Goal: Communication & Community: Participate in discussion

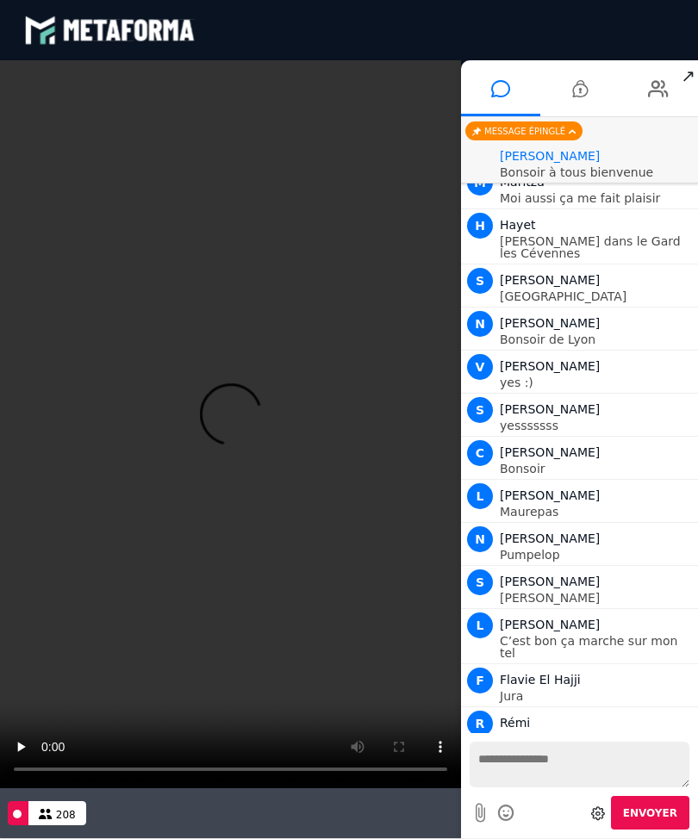
scroll to position [1166, 0]
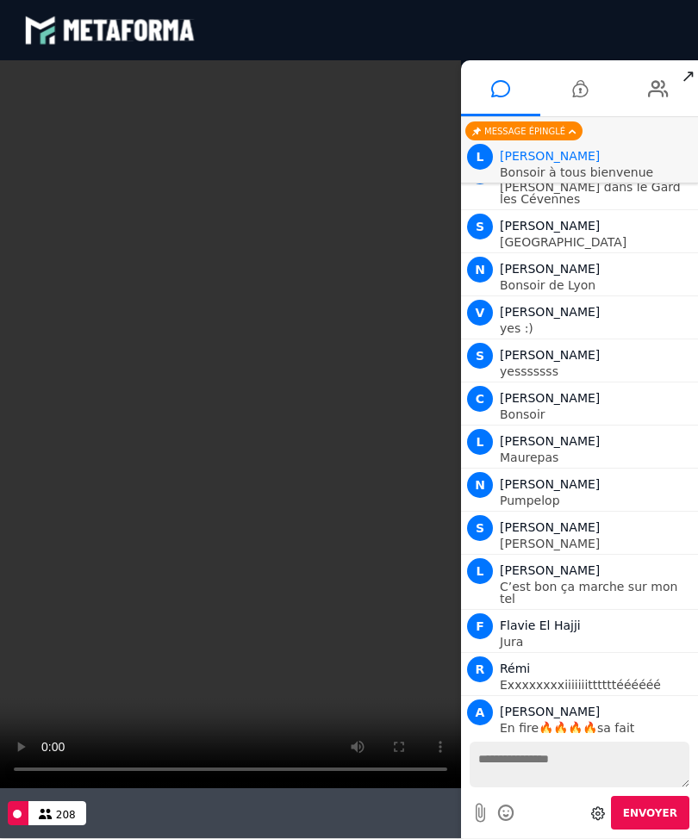
click at [220, 426] on video at bounding box center [230, 424] width 461 height 728
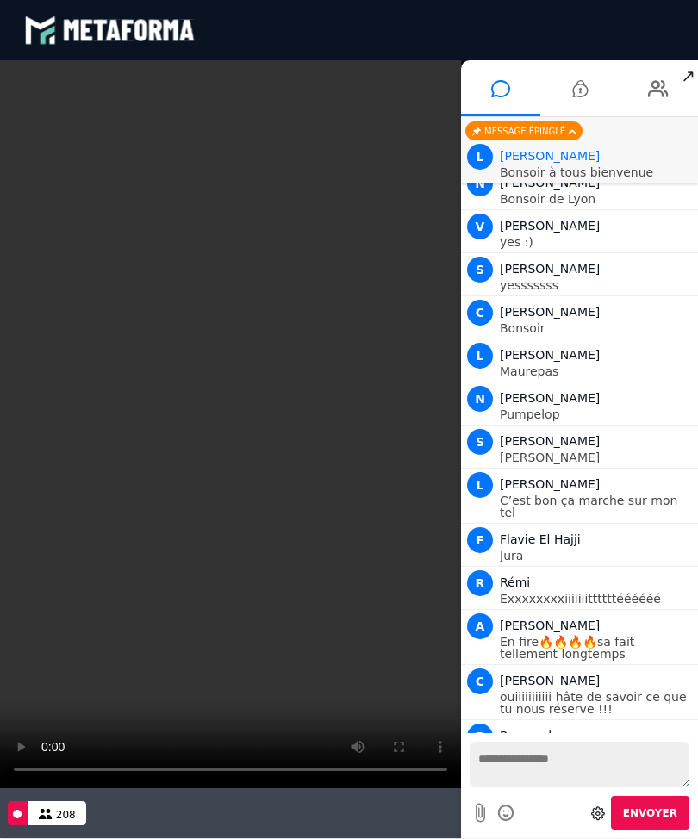
click at [234, 431] on video at bounding box center [230, 424] width 461 height 728
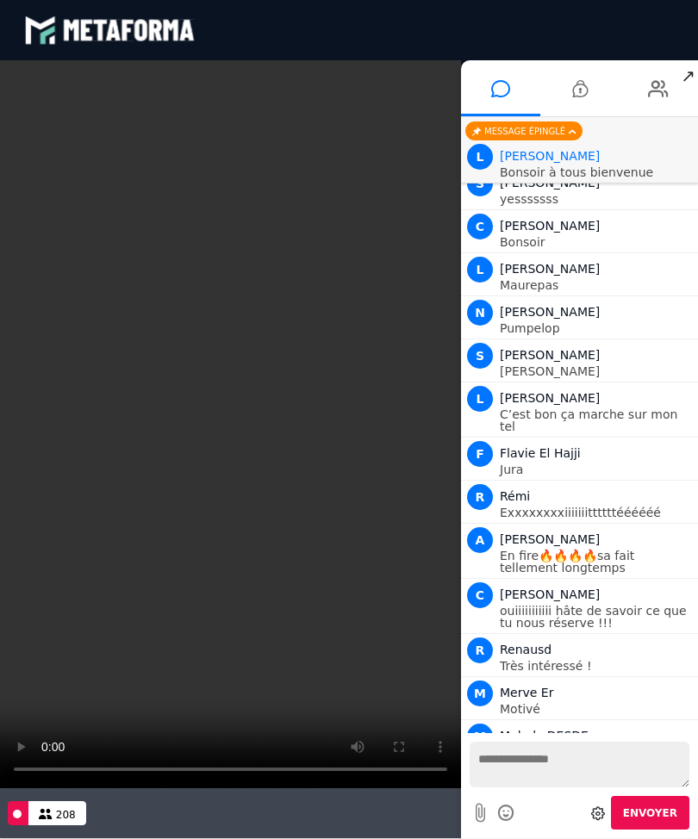
scroll to position [1381, 0]
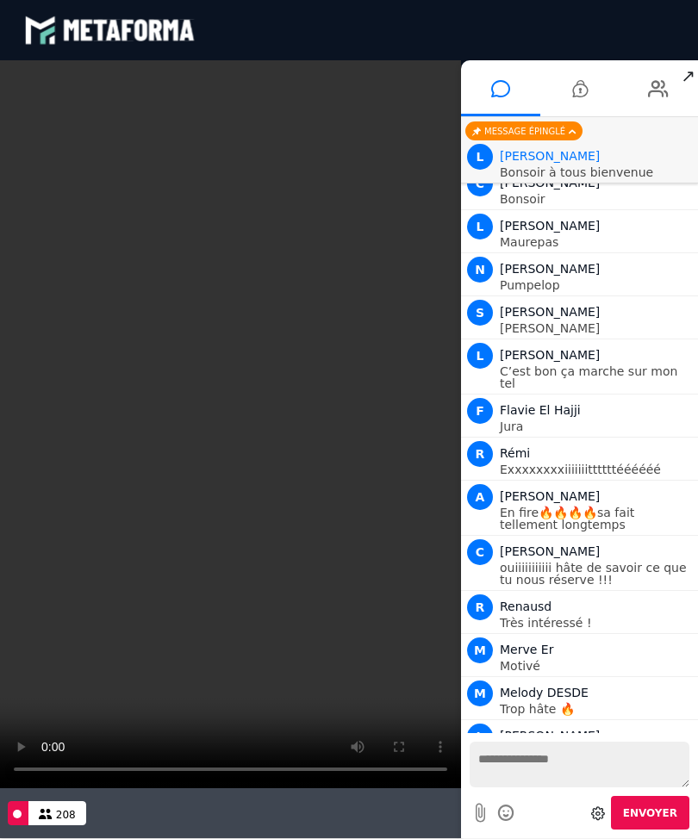
click at [225, 430] on video at bounding box center [230, 424] width 461 height 728
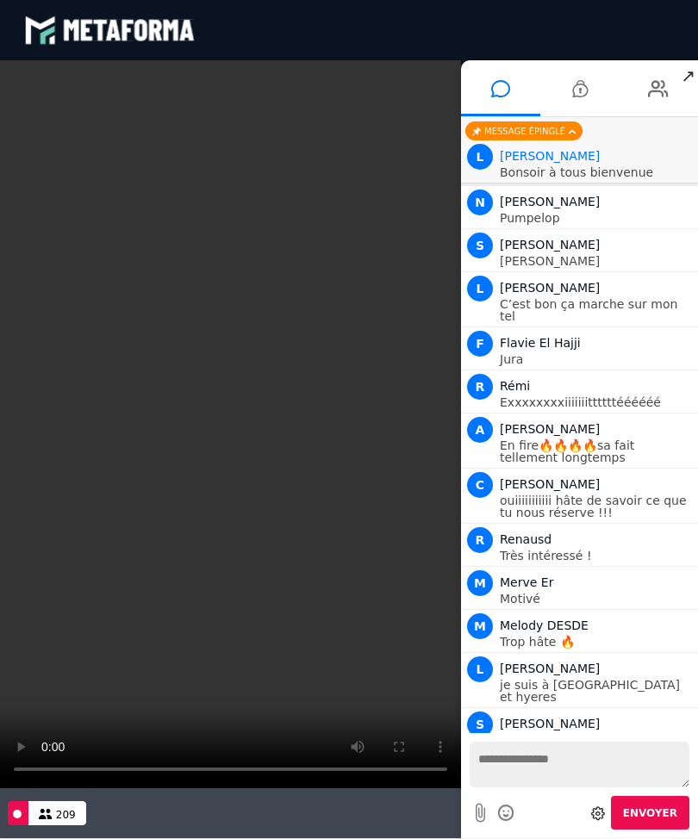
scroll to position [1492, 0]
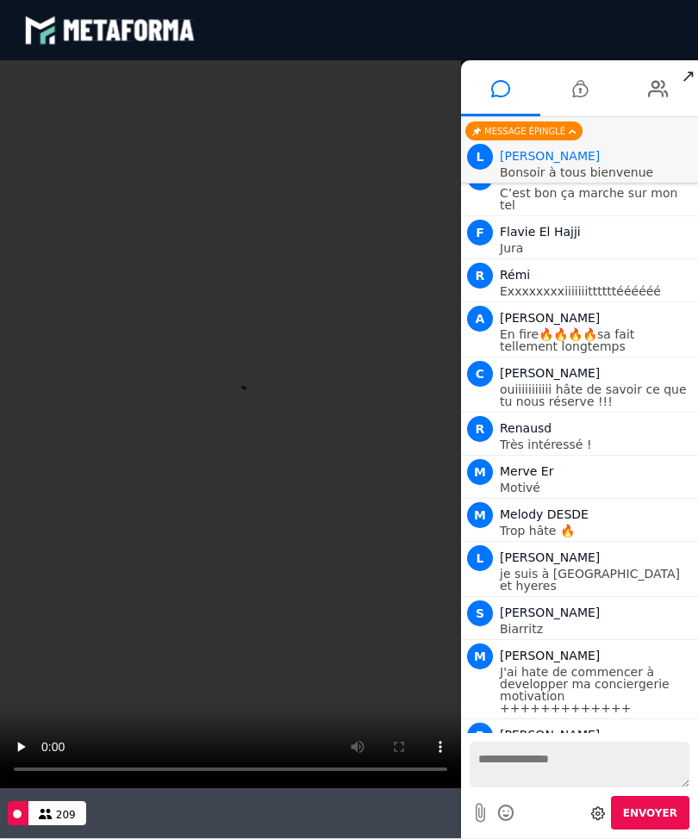
scroll to position [1178, 0]
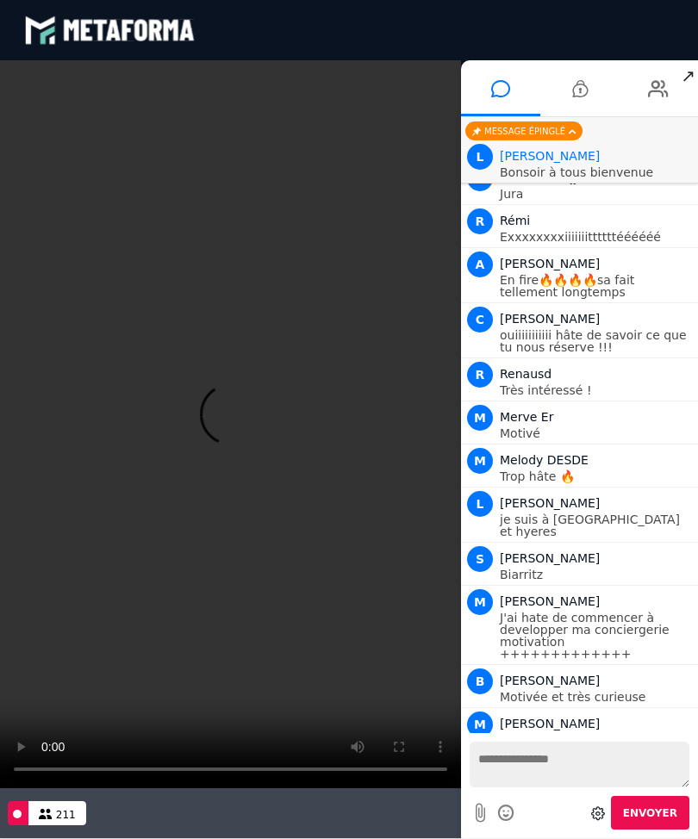
click at [231, 424] on video at bounding box center [230, 424] width 461 height 728
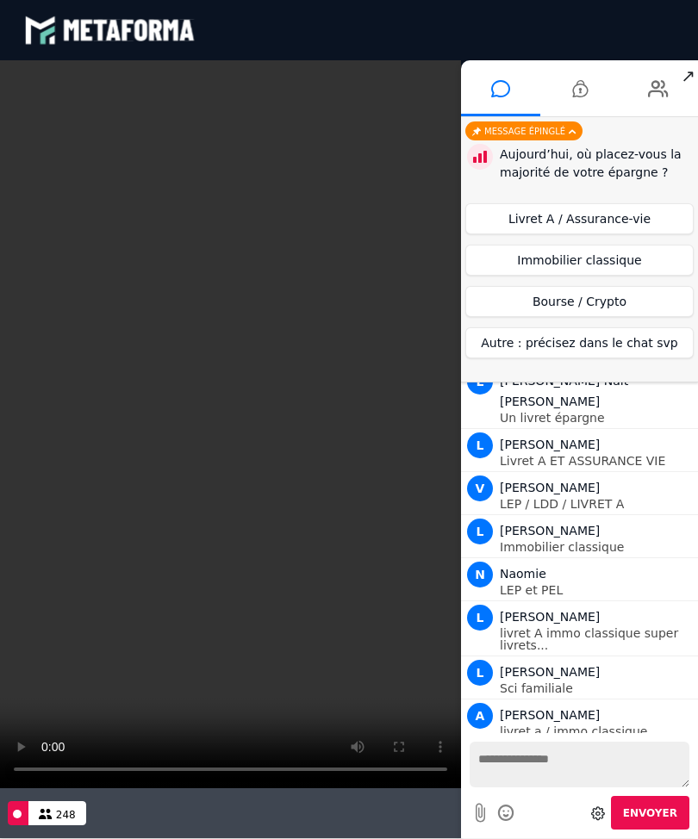
scroll to position [3975, 0]
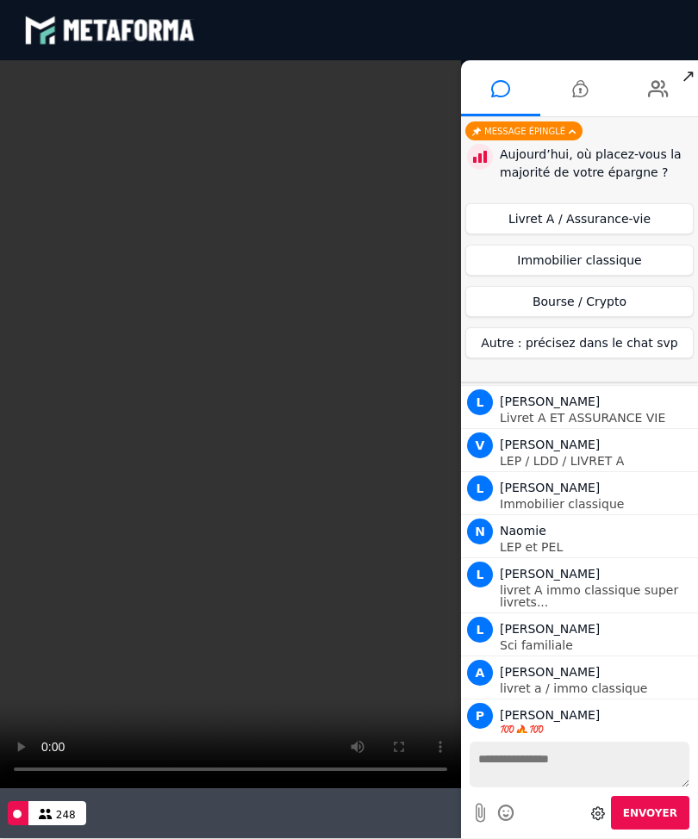
click at [81, 185] on video at bounding box center [230, 424] width 461 height 728
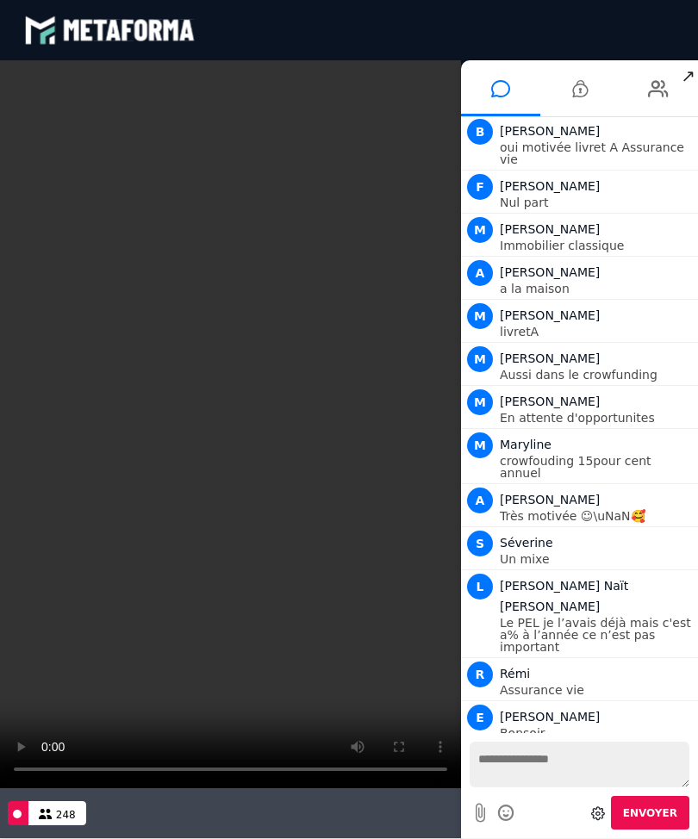
scroll to position [4645, 0]
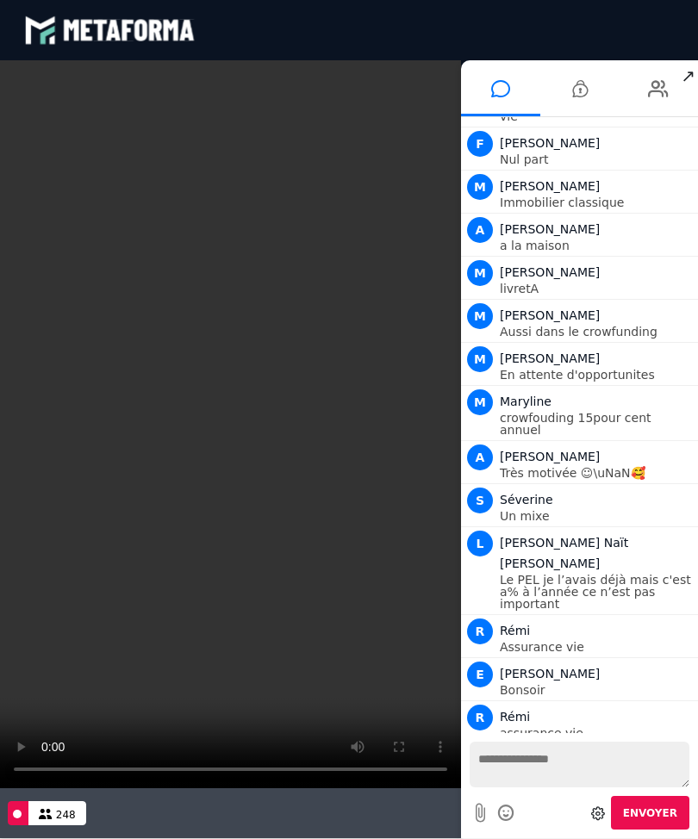
click at [536, 764] on textarea at bounding box center [579, 764] width 220 height 46
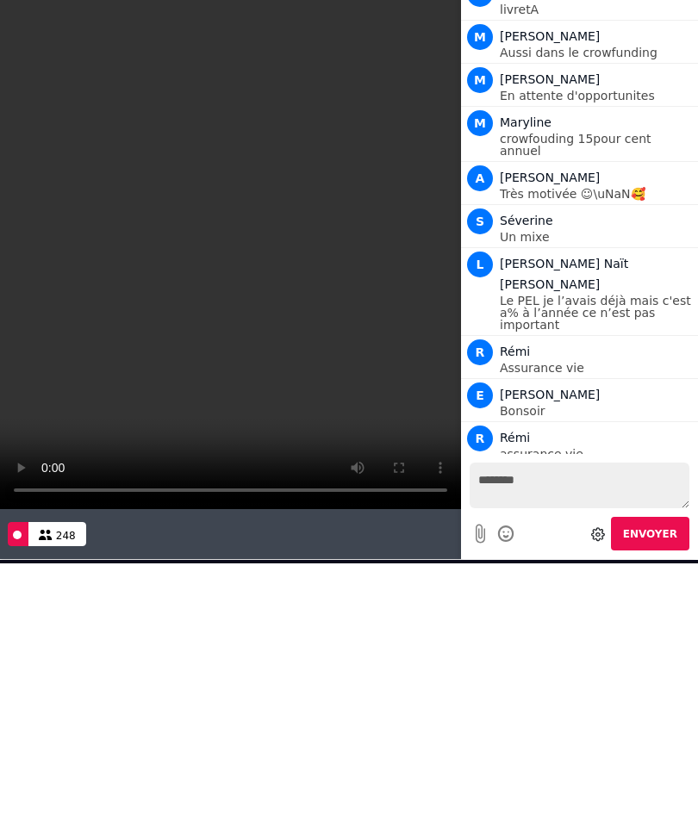
type textarea "*******"
click at [665, 530] on span "Envoyer" at bounding box center [650, 534] width 54 height 12
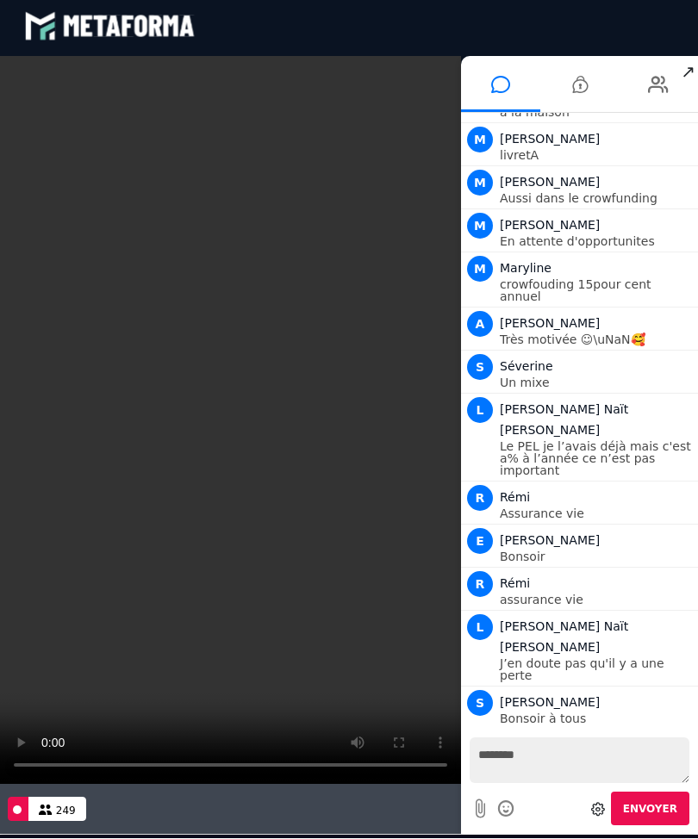
scroll to position [4817, 0]
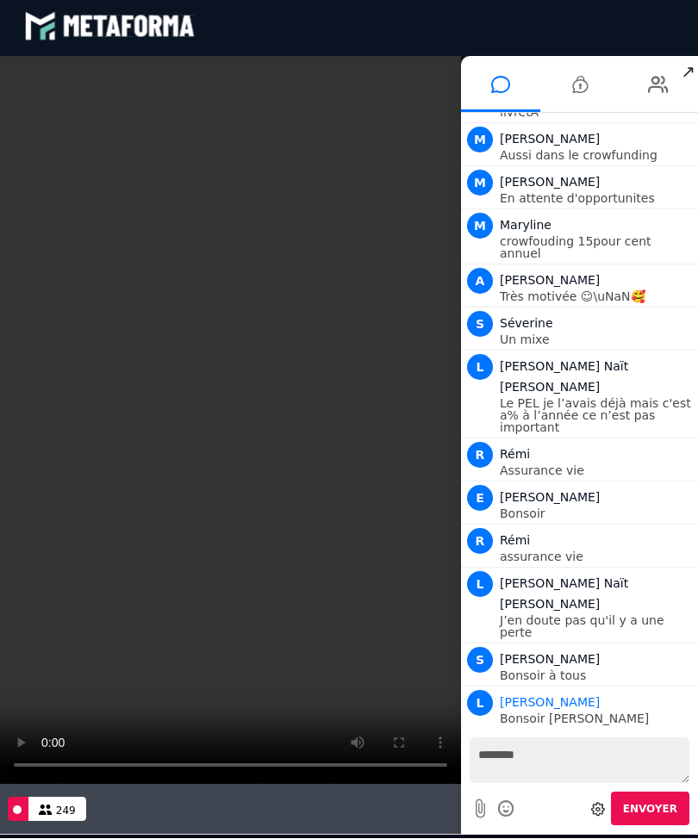
click at [351, 145] on video at bounding box center [230, 420] width 461 height 728
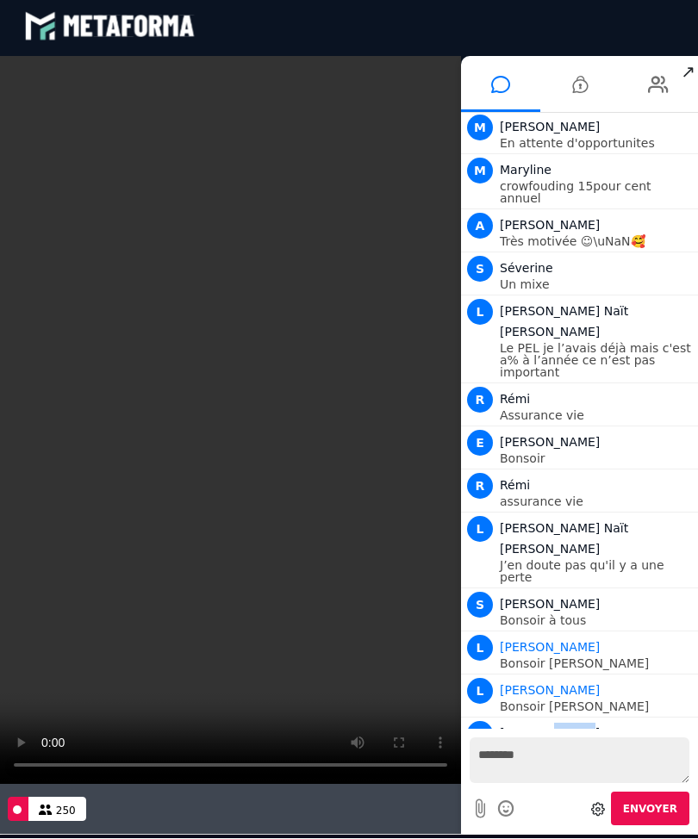
click at [605, 798] on div at bounding box center [597, 808] width 21 height 31
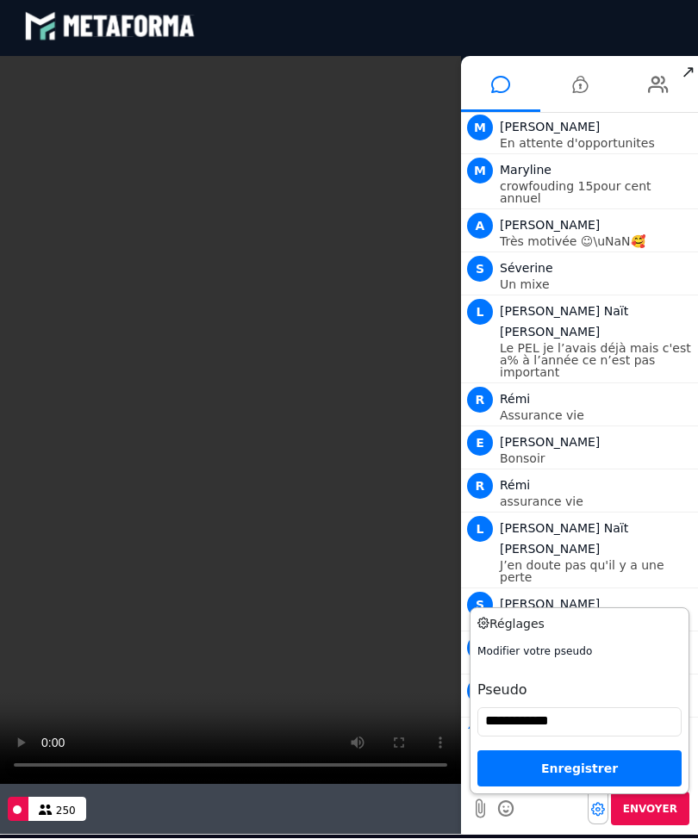
click at [600, 718] on input "**********" at bounding box center [579, 721] width 204 height 29
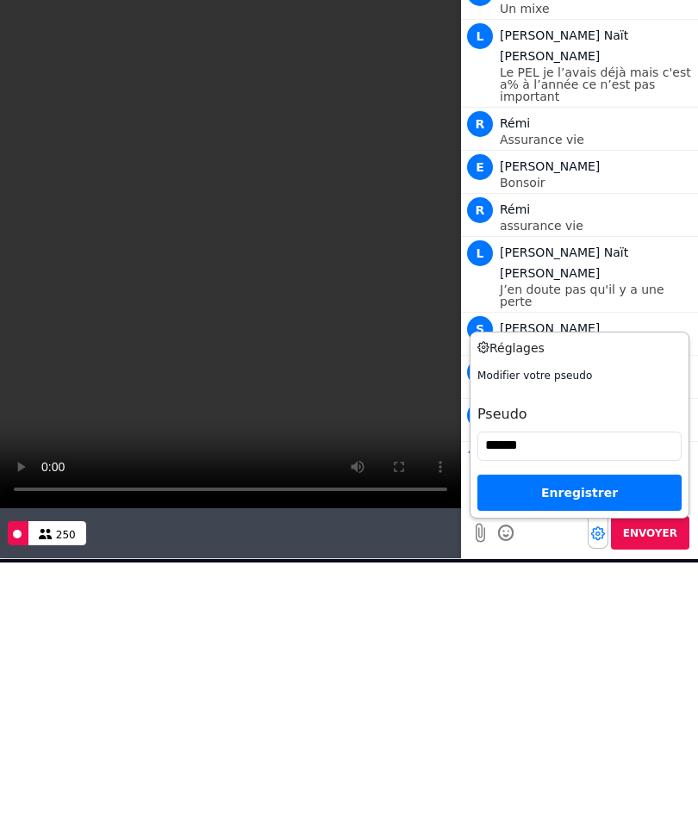
type input "******"
click at [641, 492] on div "Enregistrer" at bounding box center [579, 492] width 204 height 36
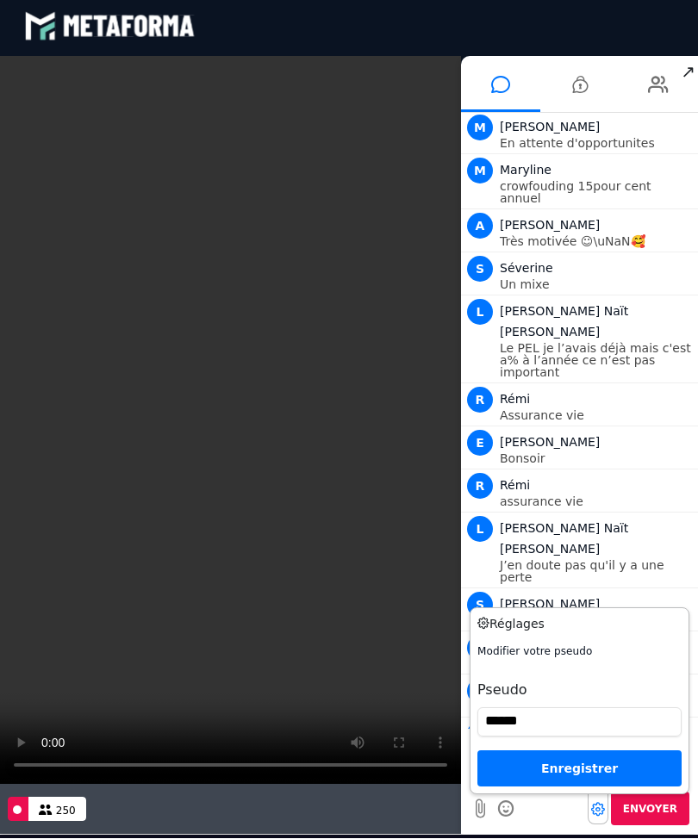
click at [634, 760] on div "Enregistrer" at bounding box center [579, 768] width 204 height 36
click at [585, 769] on div "Enregistrer" at bounding box center [579, 768] width 204 height 36
click at [583, 644] on h4 "Modifier votre pseudo" at bounding box center [579, 651] width 204 height 16
click at [576, 765] on div "Enregistrer" at bounding box center [579, 768] width 204 height 36
click at [575, 721] on input "******" at bounding box center [579, 721] width 204 height 29
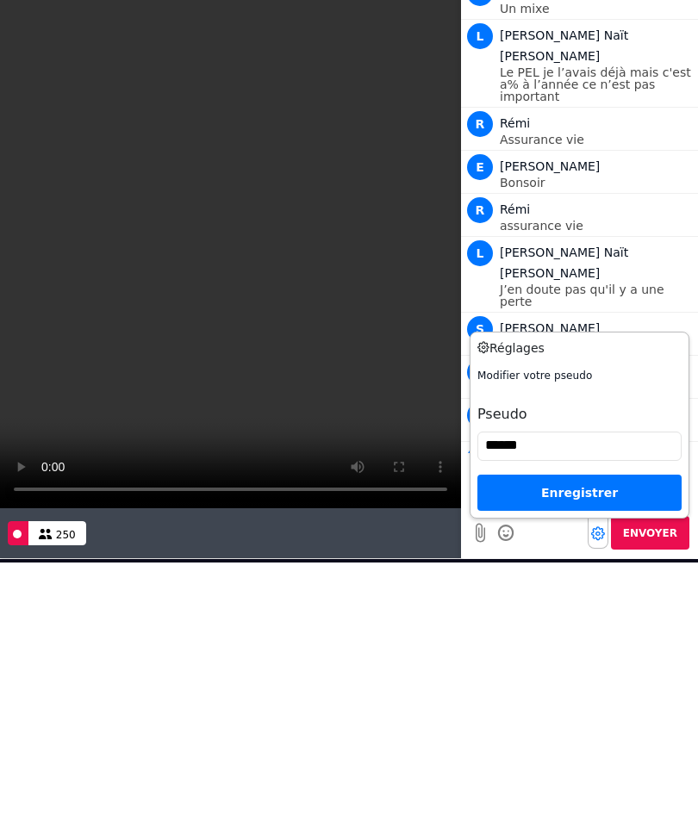
scroll to position [4915, 0]
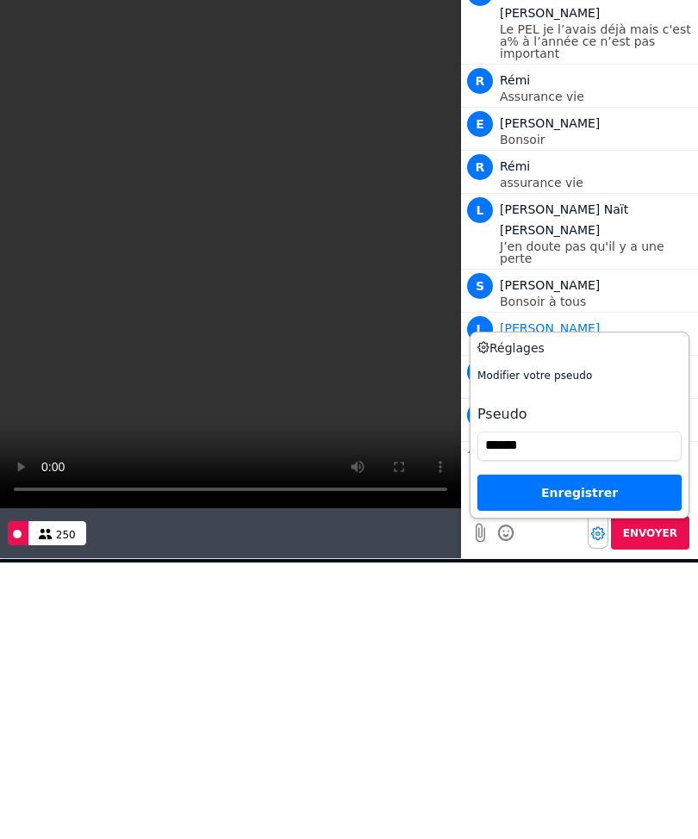
click at [604, 499] on div "Enregistrer" at bounding box center [579, 492] width 204 height 36
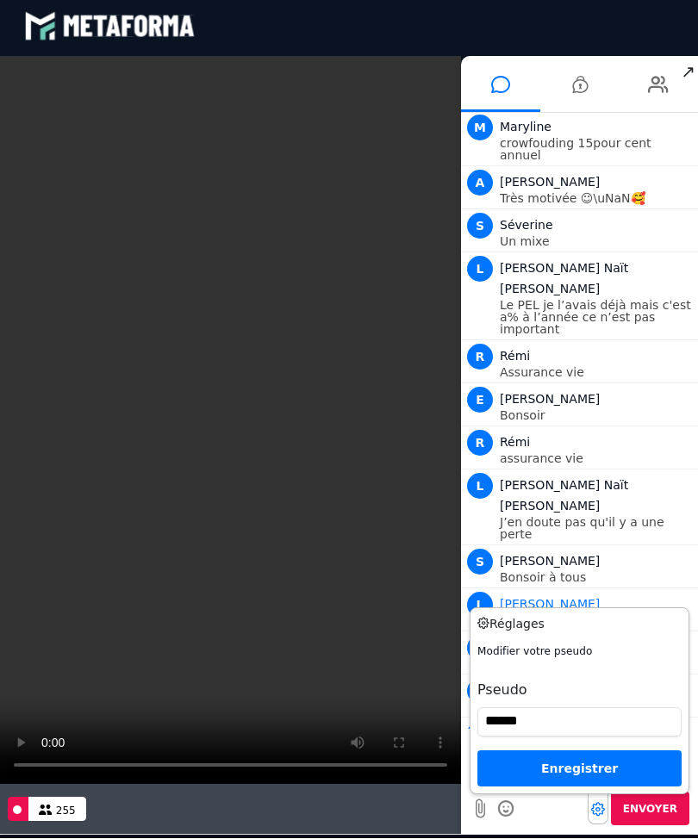
click at [550, 754] on div "Enregistrer" at bounding box center [579, 768] width 204 height 36
click at [544, 767] on div "Enregistrer" at bounding box center [579, 768] width 204 height 36
click at [557, 816] on div "Réglages Modifier votre pseudo Pseudo ****** Enregistrer Envoyer" at bounding box center [579, 808] width 220 height 34
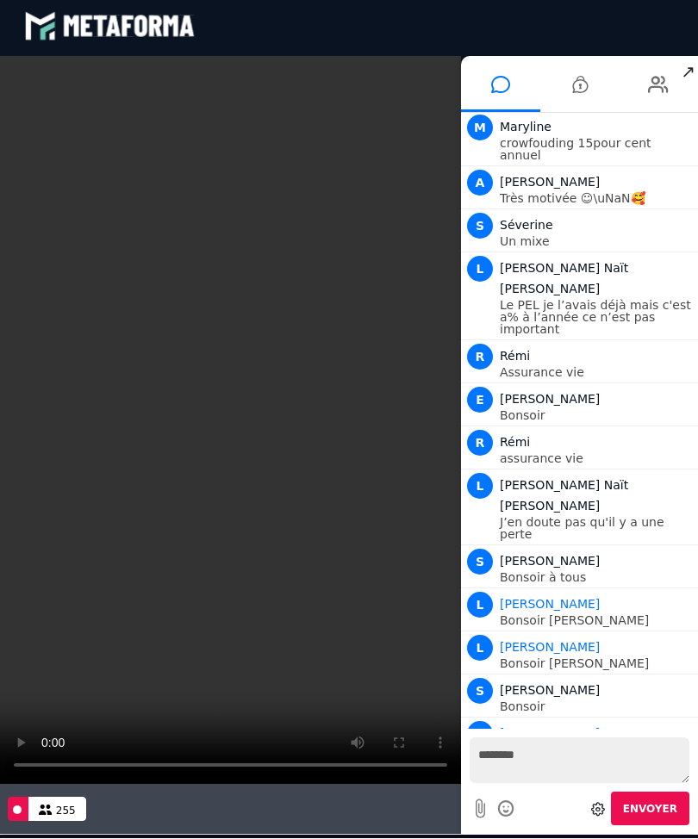
click at [599, 700] on p "Bonsoir" at bounding box center [596, 706] width 194 height 12
click at [549, 742] on textarea "*******" at bounding box center [579, 760] width 220 height 46
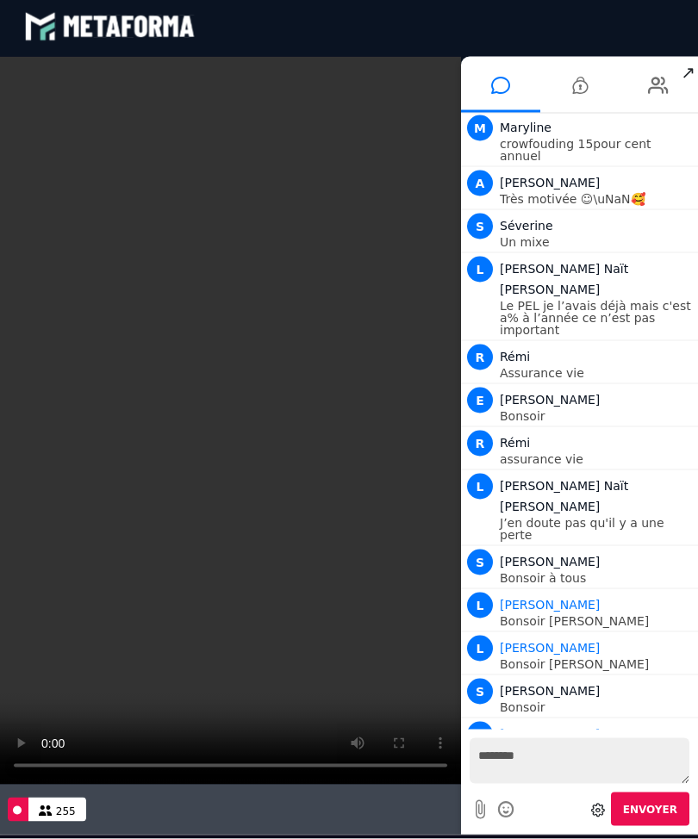
click at [569, 684] on span "Sandra Poret" at bounding box center [549, 691] width 100 height 14
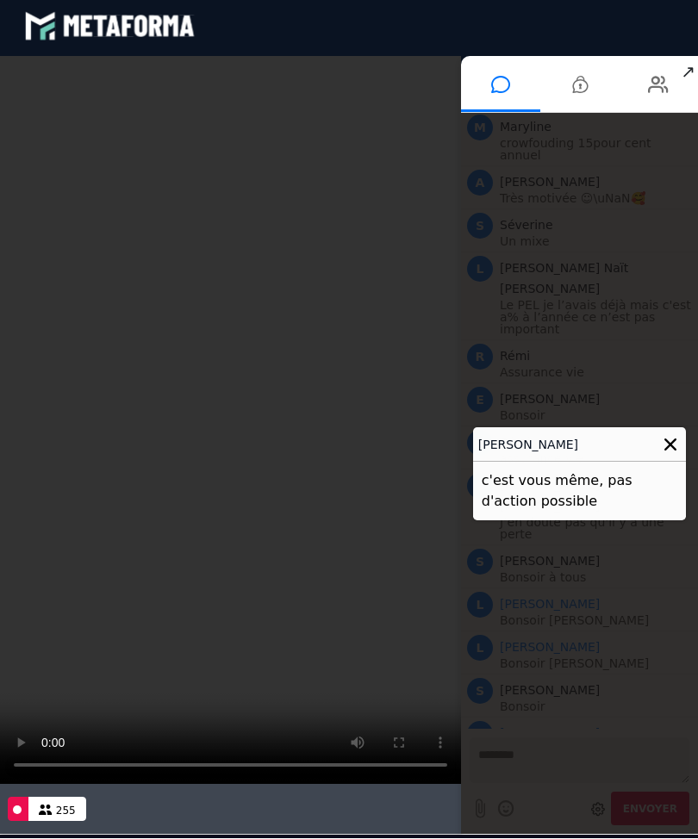
click at [580, 478] on div "c'est vous même, pas d'action possible" at bounding box center [580, 491] width 214 height 59
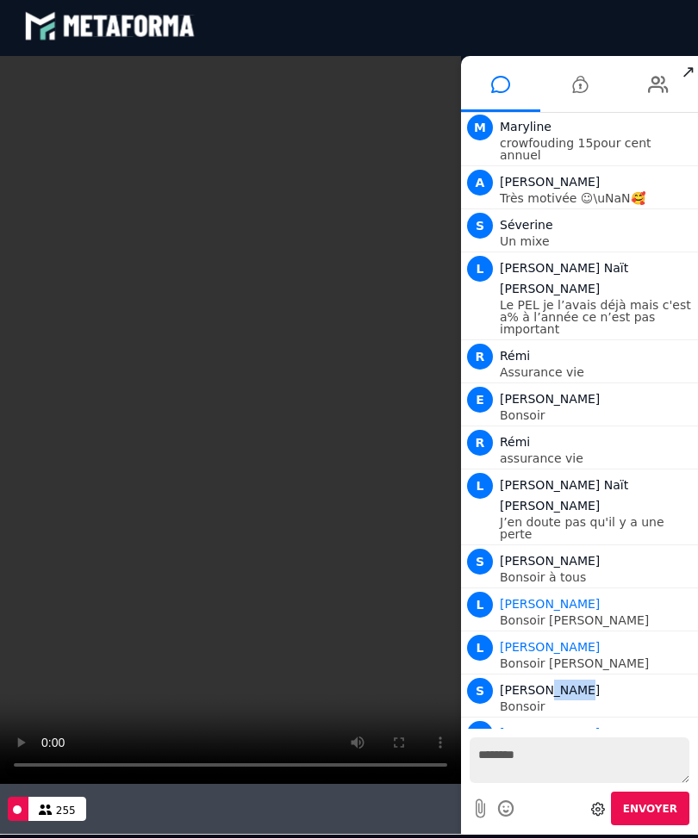
click at [662, 700] on p "Bonsoir" at bounding box center [596, 706] width 194 height 12
click at [601, 800] on div at bounding box center [597, 808] width 21 height 31
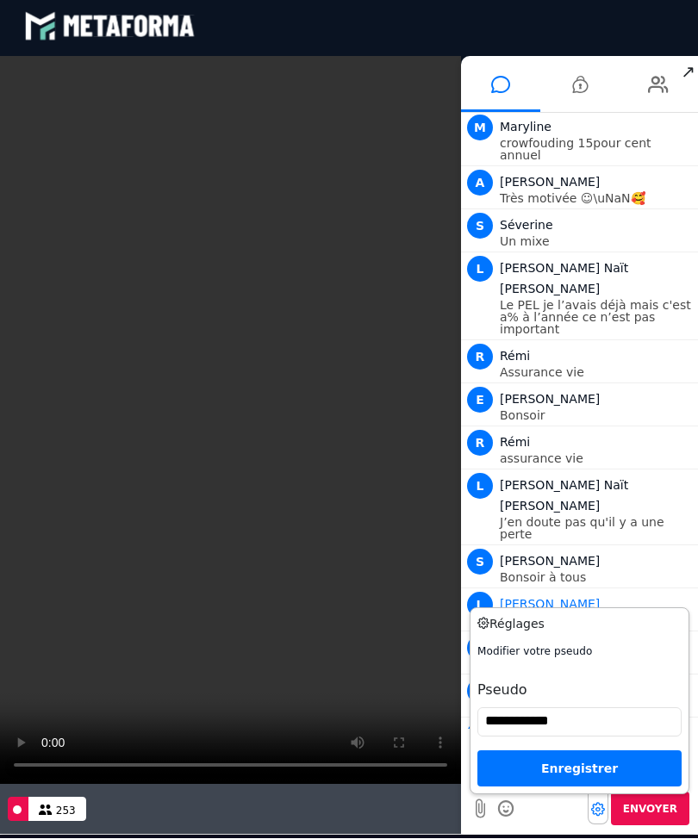
click at [599, 716] on input "**********" at bounding box center [579, 721] width 204 height 29
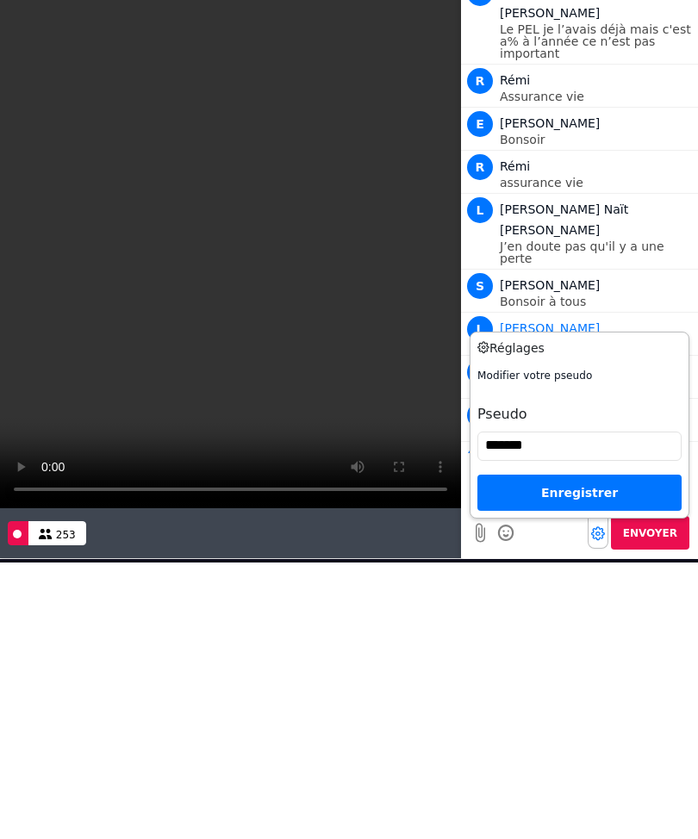
type input "******"
click at [575, 493] on div "Enregistrer" at bounding box center [579, 492] width 204 height 36
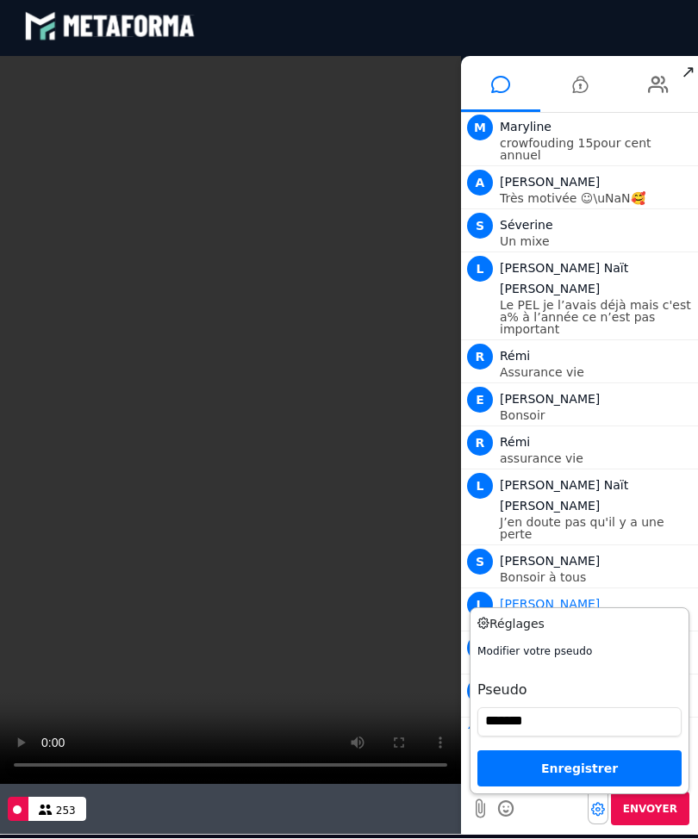
click at [565, 645] on h4 "Modifier votre pseudo" at bounding box center [579, 651] width 204 height 16
click at [548, 654] on h4 "Modifier votre pseudo" at bounding box center [579, 651] width 204 height 16
click at [550, 638] on div "Réglages Modifier votre pseudo Pseudo ****** Enregistrer" at bounding box center [579, 700] width 204 height 171
click at [570, 643] on h4 "Modifier votre pseudo" at bounding box center [579, 651] width 204 height 16
click at [592, 759] on div "Enregistrer" at bounding box center [579, 768] width 204 height 36
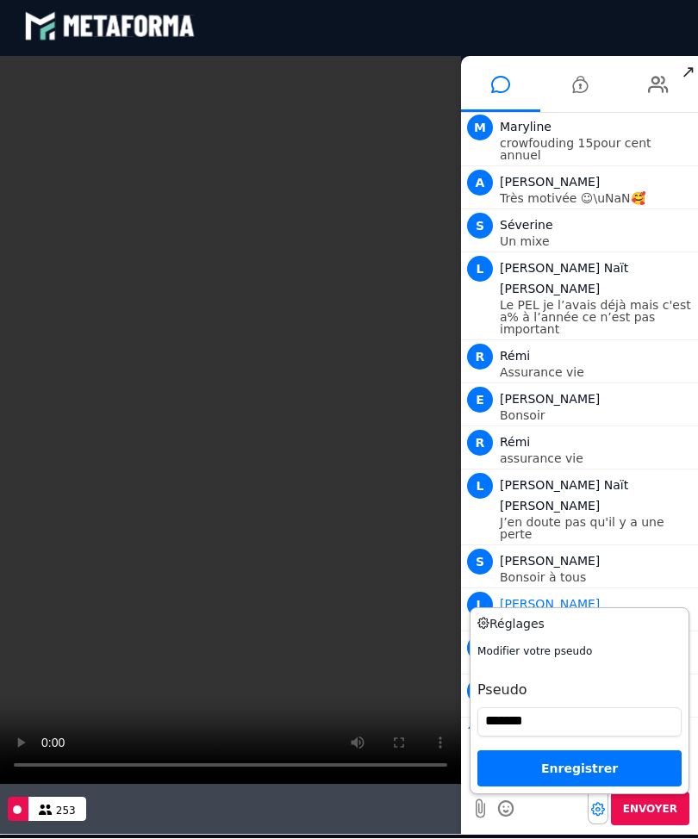
click at [575, 764] on div "Enregistrer" at bounding box center [579, 768] width 204 height 36
click at [579, 709] on input "******" at bounding box center [579, 721] width 204 height 29
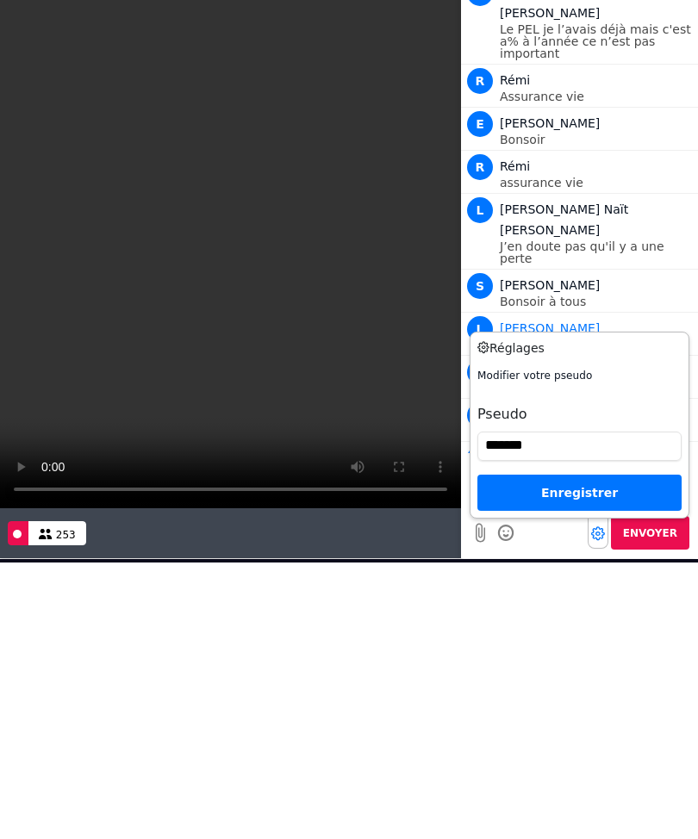
click at [567, 496] on div "Enregistrer" at bounding box center [579, 492] width 204 height 36
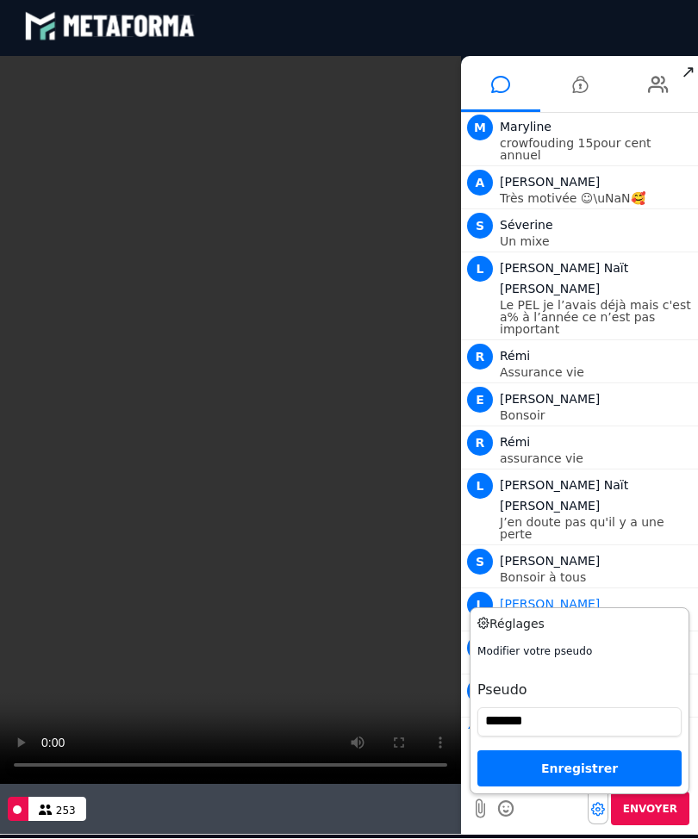
click at [599, 646] on h4 "Modifier votre pseudo" at bounding box center [579, 651] width 204 height 16
click at [573, 723] on input "******" at bounding box center [579, 721] width 204 height 29
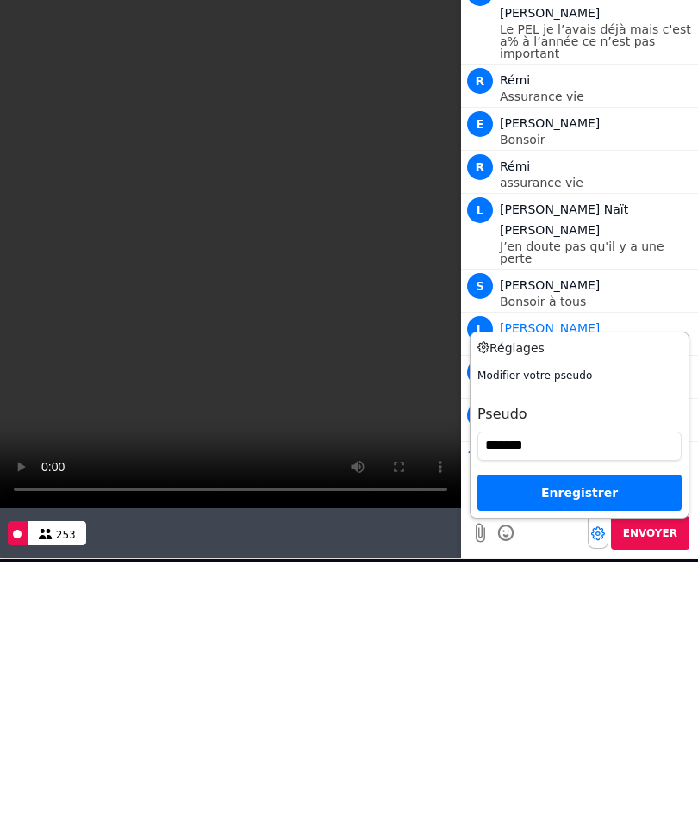
click at [612, 493] on div "Enregistrer" at bounding box center [579, 492] width 204 height 36
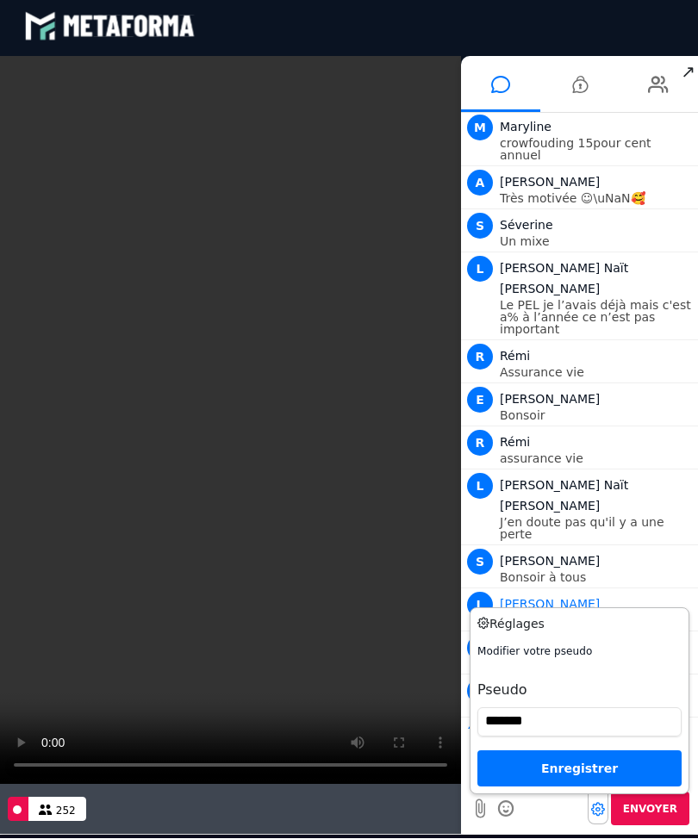
click at [590, 85] on li at bounding box center [579, 84] width 79 height 56
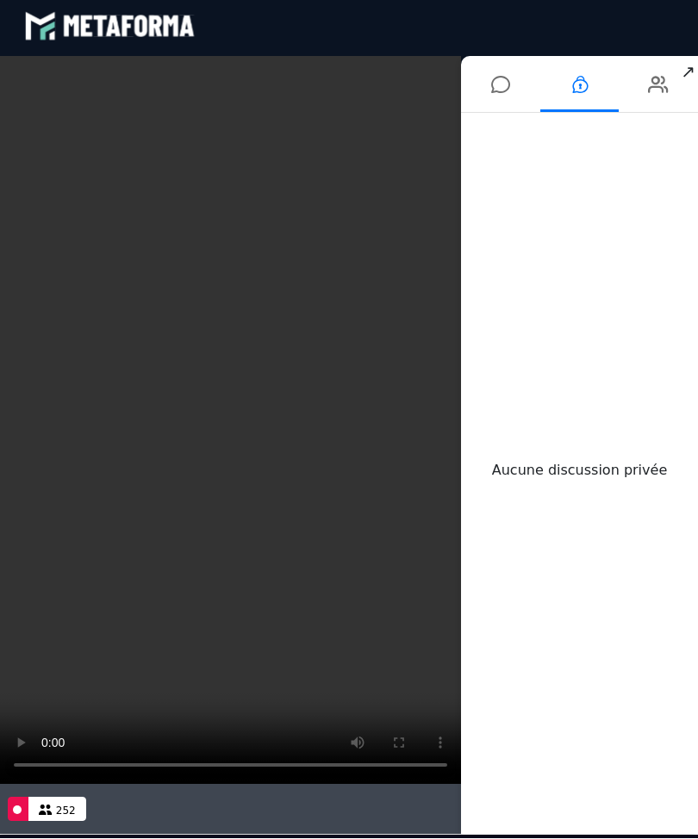
click at [661, 92] on icon at bounding box center [658, 84] width 21 height 43
click at [507, 89] on icon at bounding box center [500, 84] width 19 height 43
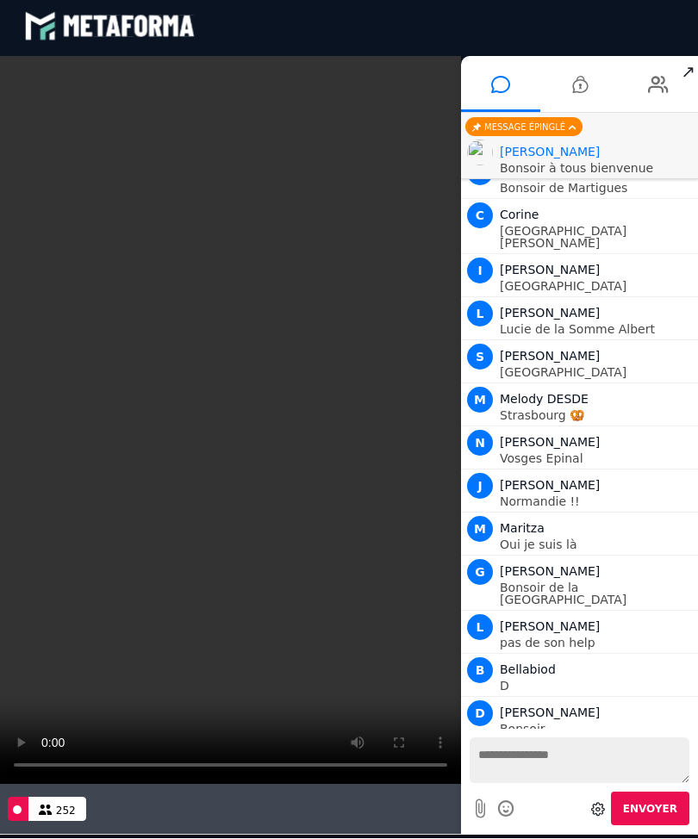
scroll to position [4872, 0]
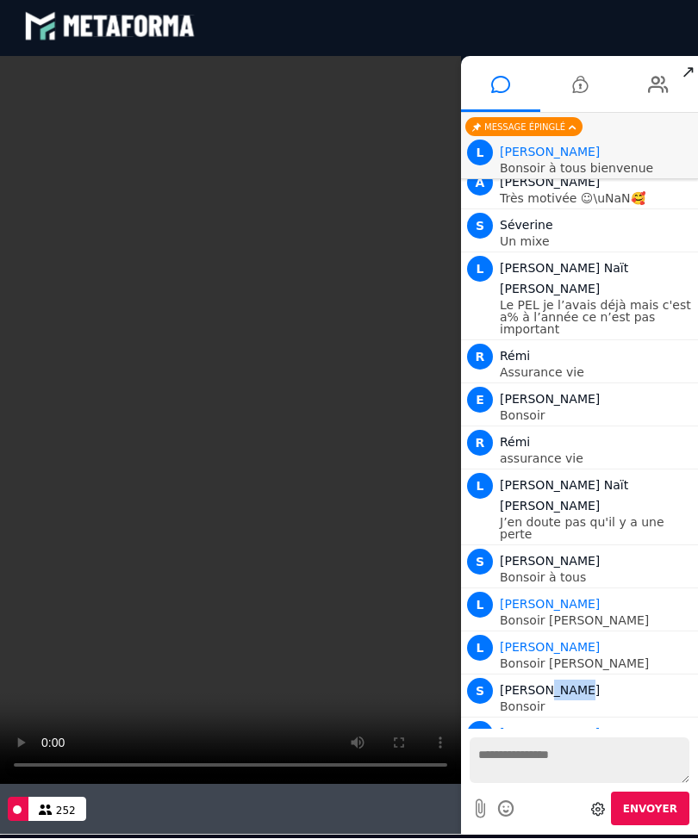
click at [650, 700] on p "Bonsoir" at bounding box center [596, 706] width 194 height 12
click at [634, 679] on div "S Sandra Poret" at bounding box center [596, 689] width 194 height 21
click at [483, 805] on icon at bounding box center [479, 808] width 9 height 22
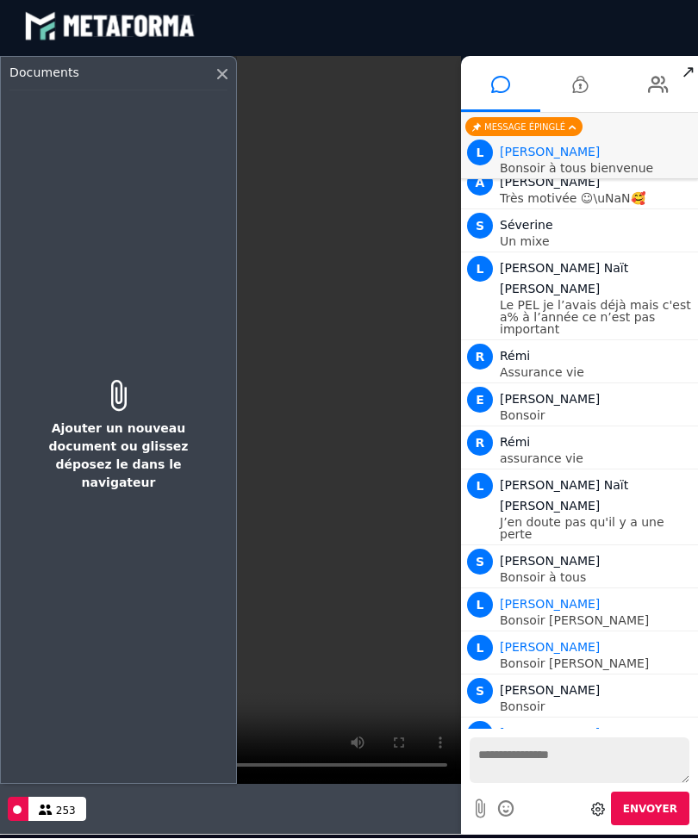
click at [226, 71] on icon at bounding box center [222, 74] width 10 height 10
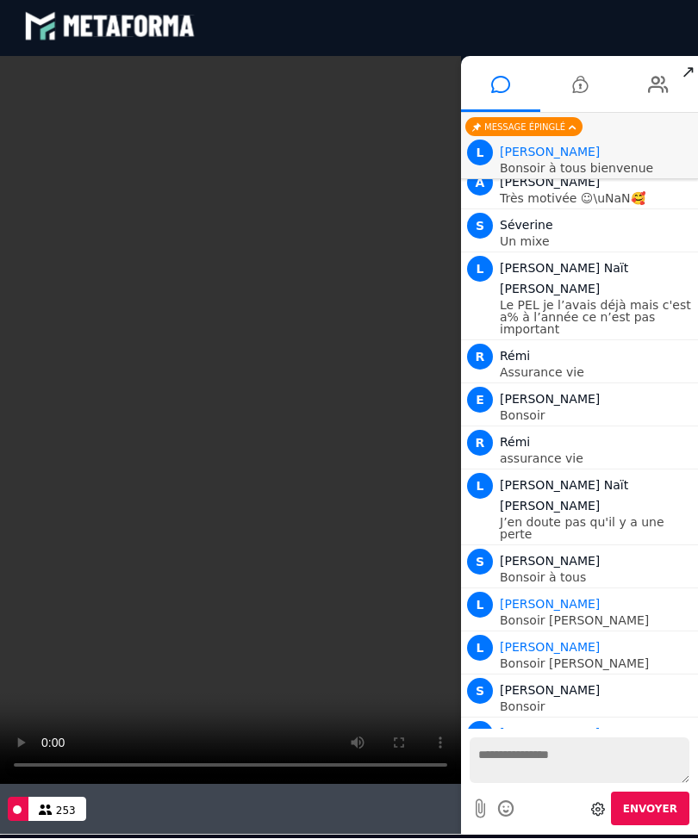
click at [506, 809] on icon at bounding box center [506, 808] width 19 height 22
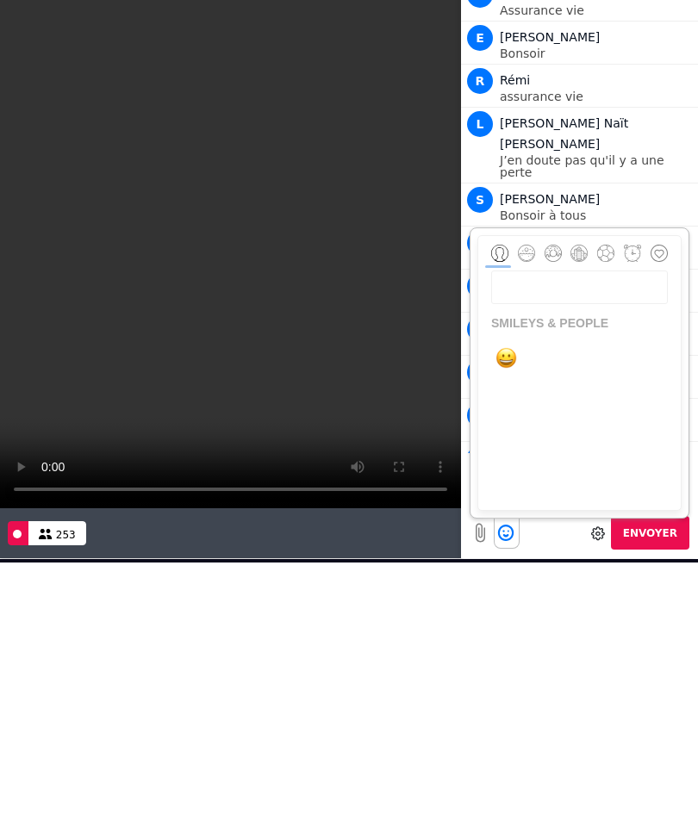
scroll to position [5002, 0]
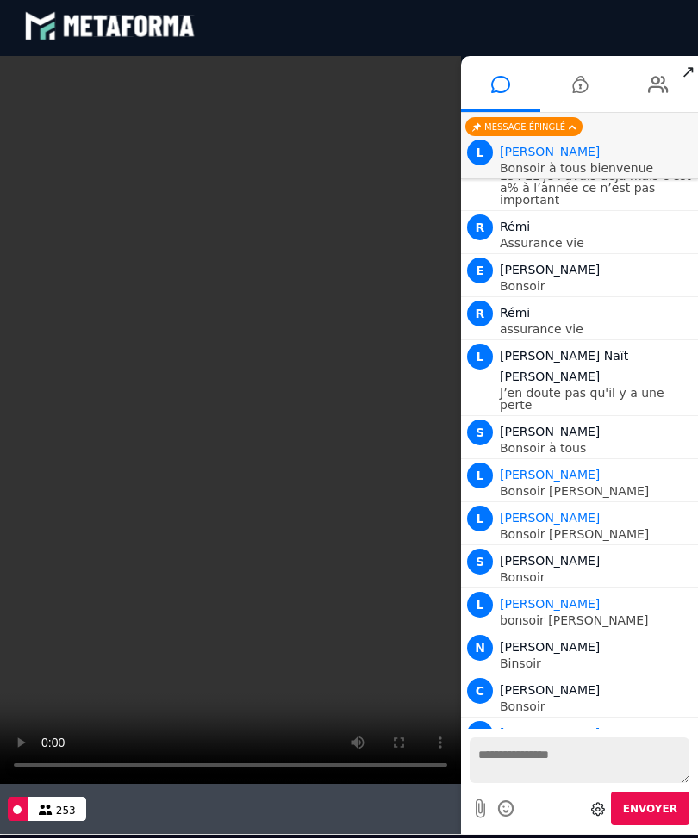
click at [597, 803] on icon at bounding box center [598, 809] width 14 height 14
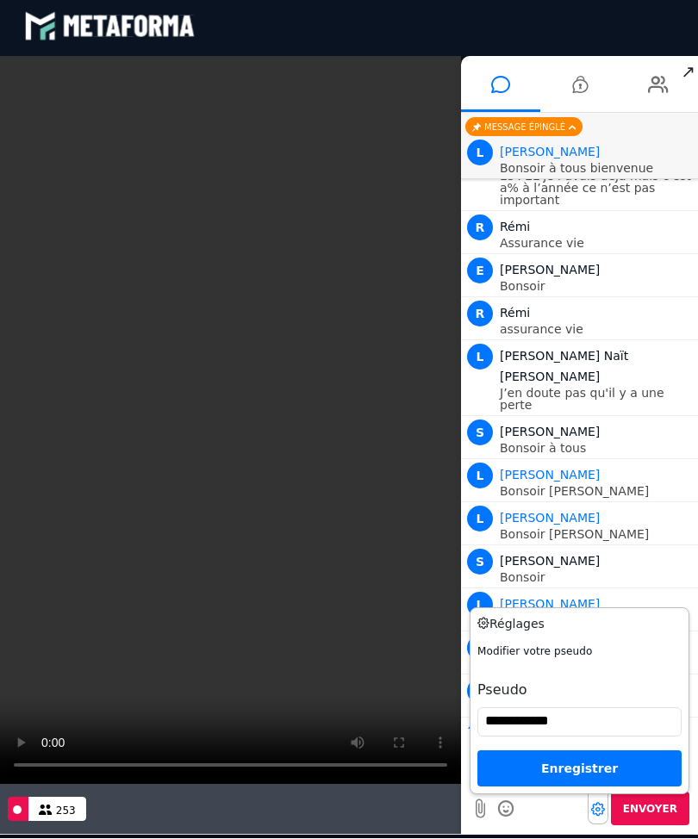
click at [592, 710] on input "**********" at bounding box center [579, 721] width 204 height 29
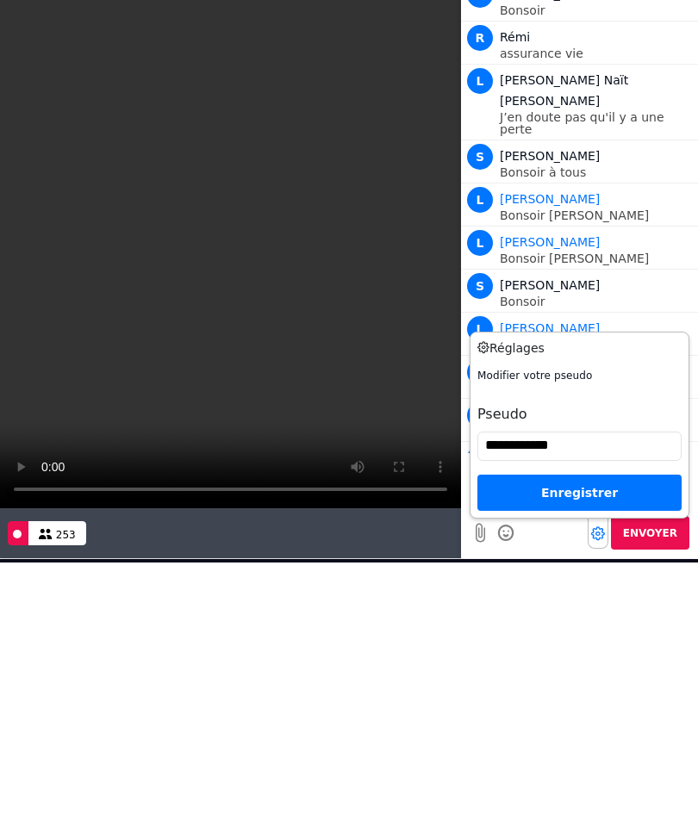
click at [608, 458] on input "**********" at bounding box center [579, 445] width 204 height 29
type input "*"
type input "******"
click at [618, 486] on div "Enregistrer" at bounding box center [579, 492] width 204 height 36
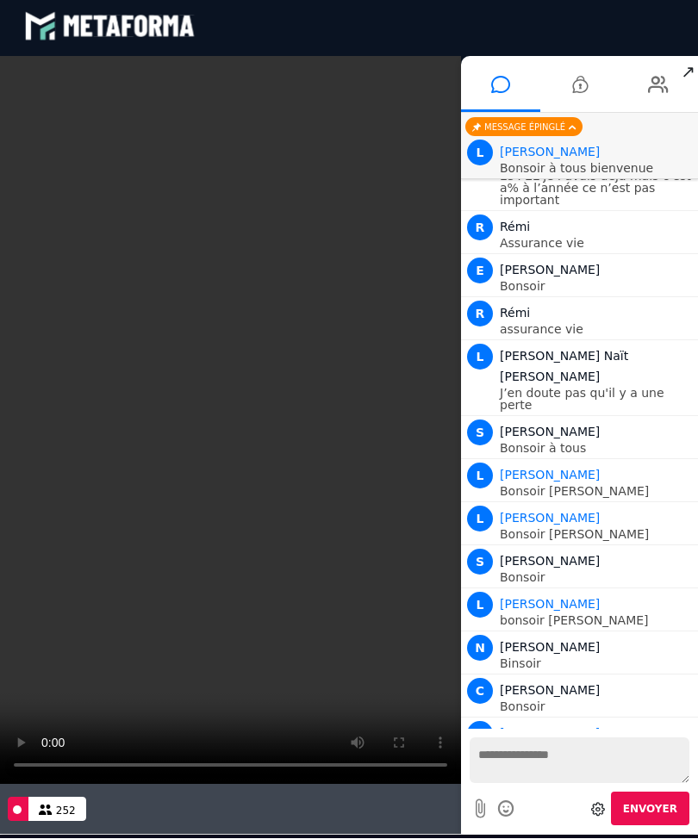
click at [592, 802] on div at bounding box center [597, 808] width 21 height 31
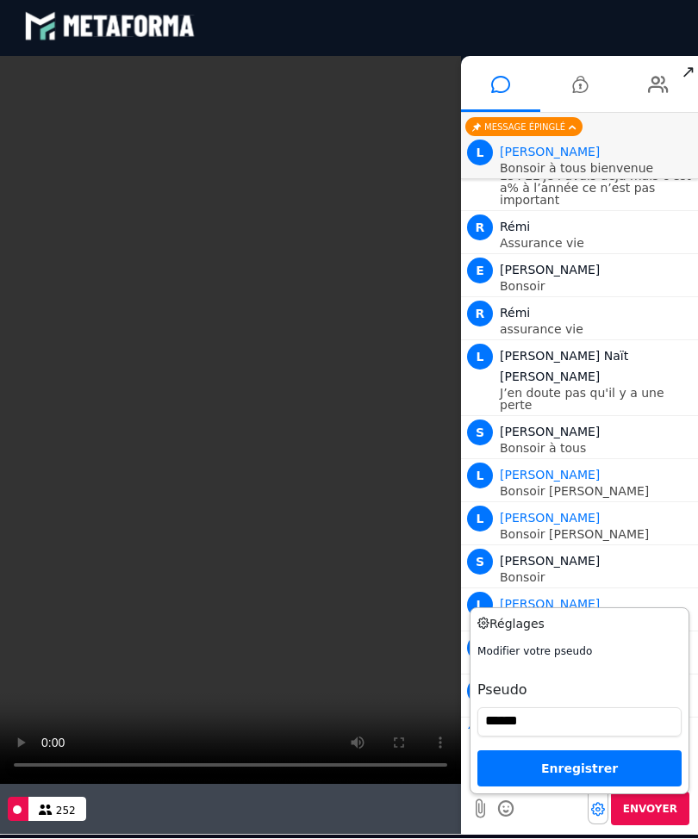
click at [623, 757] on div "Enregistrer" at bounding box center [579, 768] width 204 height 36
click at [602, 550] on div "S Sandra Poret" at bounding box center [596, 560] width 194 height 21
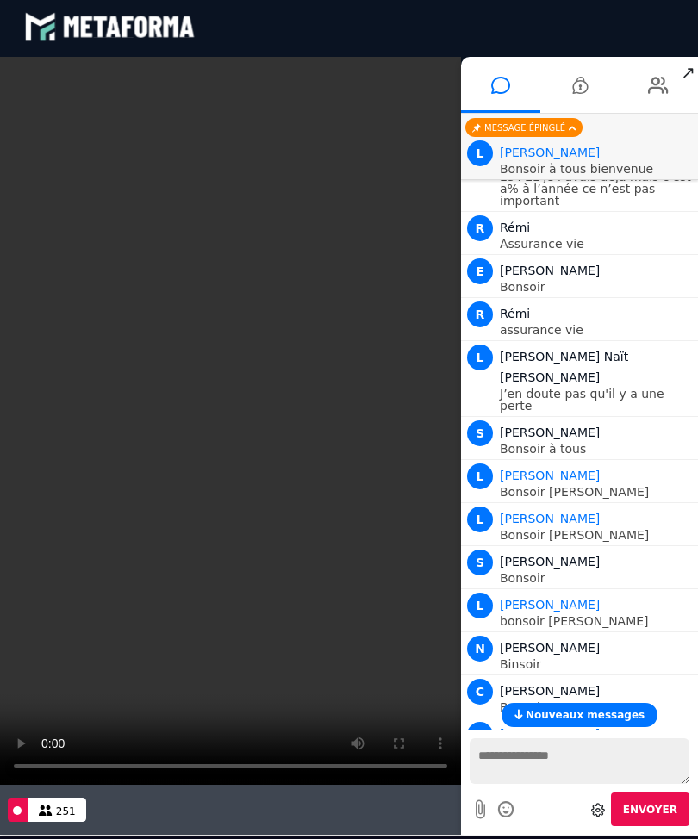
click at [561, 749] on textarea at bounding box center [579, 761] width 220 height 46
click at [596, 805] on icon at bounding box center [598, 810] width 14 height 14
click at [650, 799] on p "Bonsoir" at bounding box center [596, 805] width 194 height 12
copy div "Poret Bonsoir"
click at [575, 755] on textarea at bounding box center [579, 761] width 220 height 46
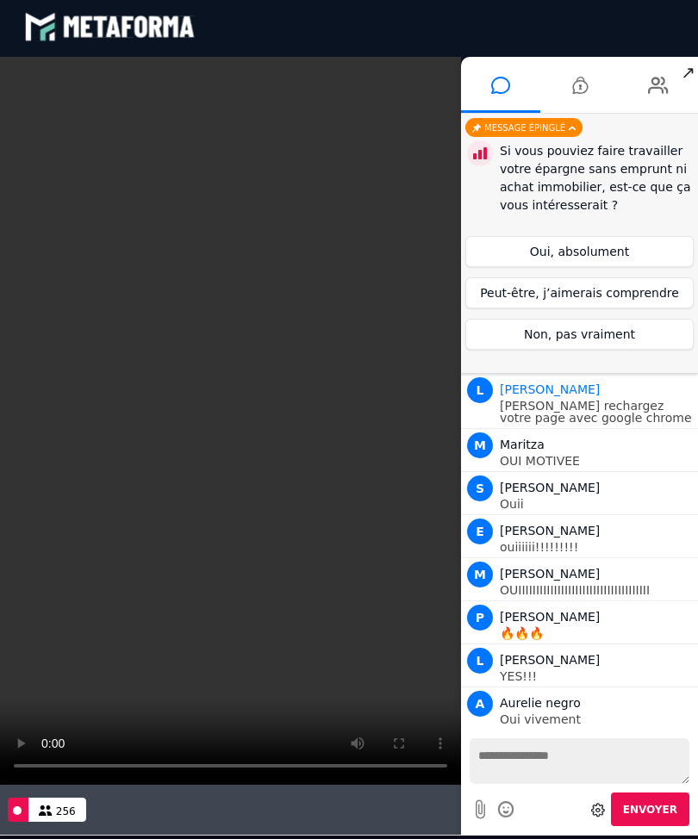
scroll to position [5856, 0]
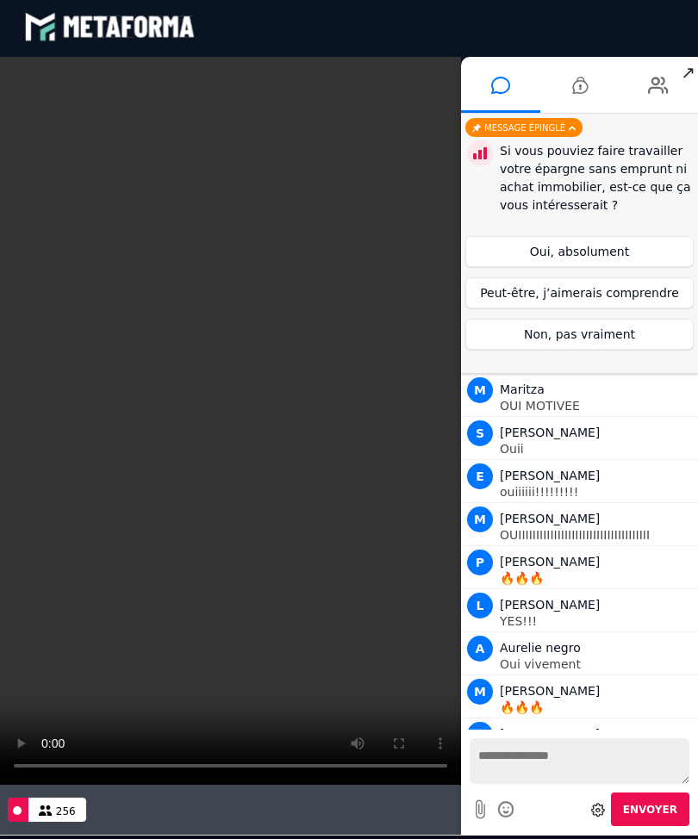
click at [631, 301] on button "Peut-être, j’aimerais comprendre" at bounding box center [579, 292] width 228 height 31
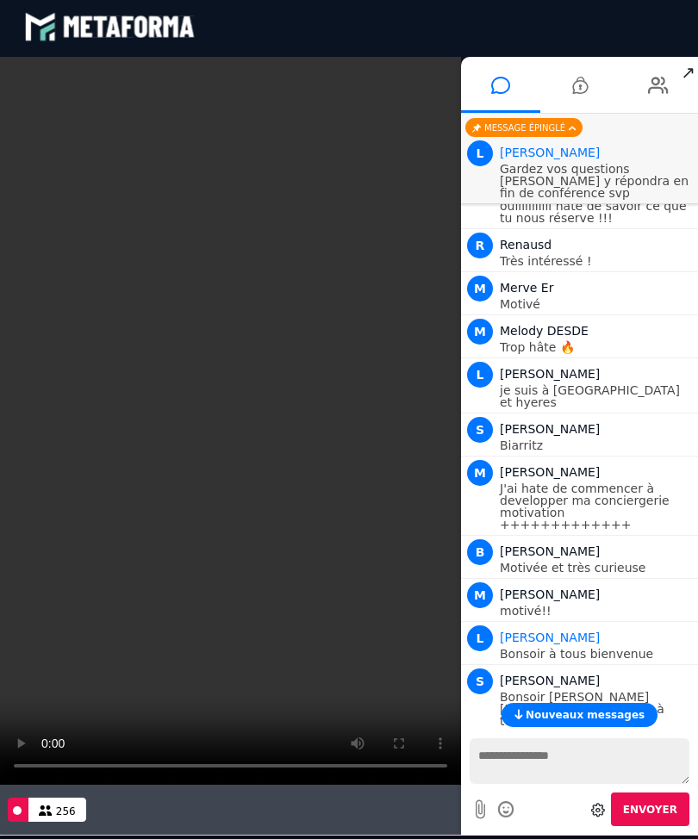
scroll to position [1311, 0]
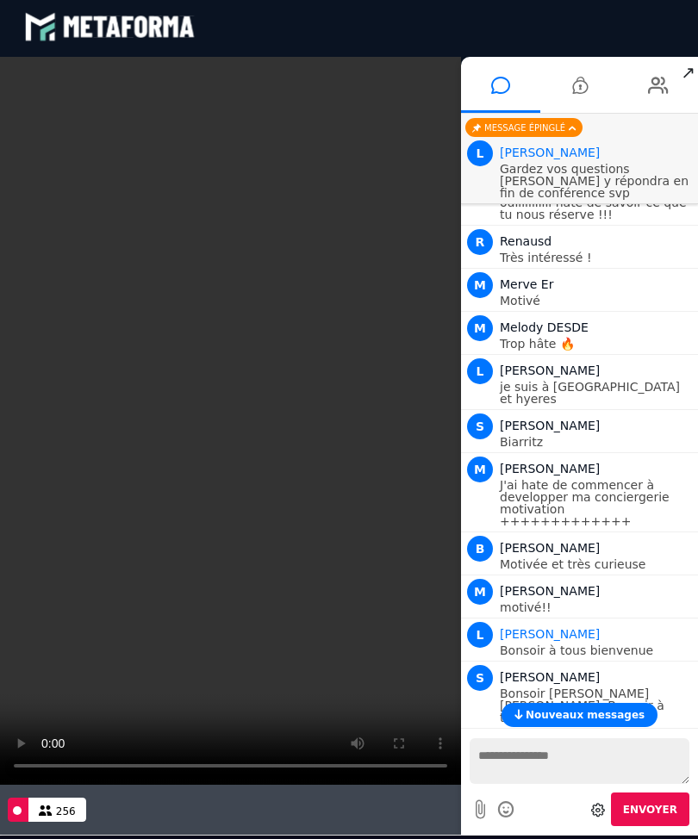
click at [593, 712] on span "Nouveaux messages" at bounding box center [584, 715] width 119 height 12
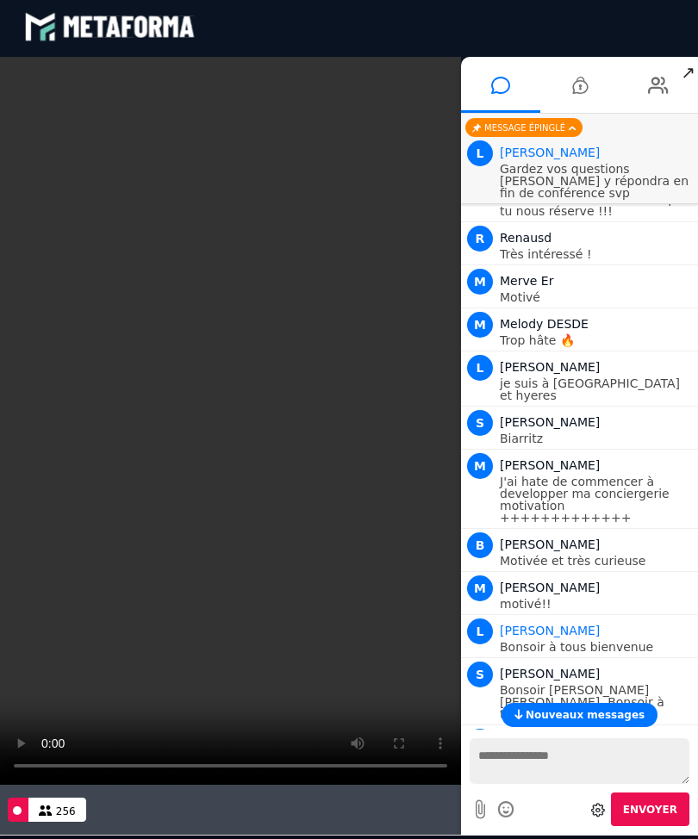
click at [594, 709] on span "Nouveaux messages" at bounding box center [584, 715] width 119 height 12
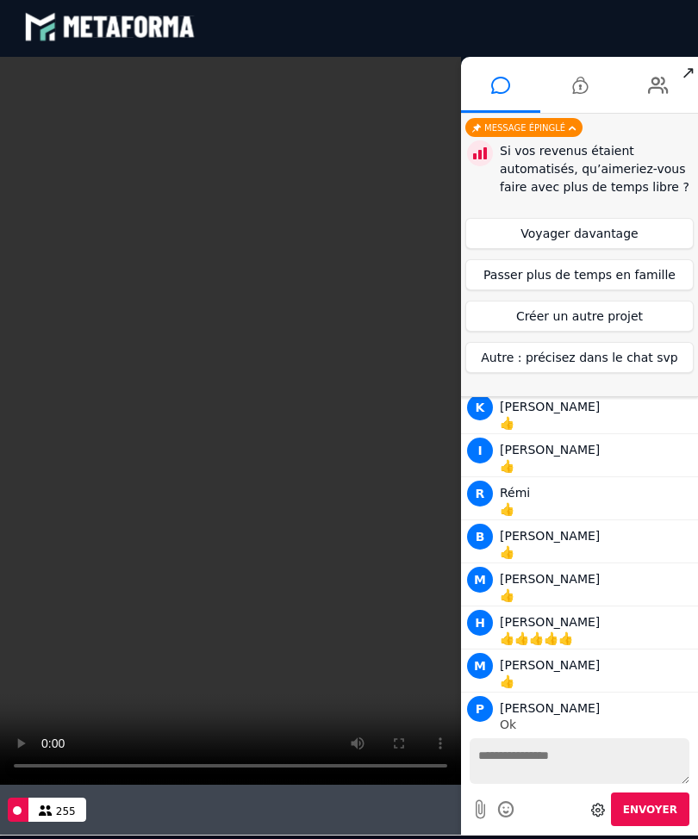
scroll to position [8057, 0]
click at [631, 234] on button "Voyager davantage" at bounding box center [579, 233] width 228 height 31
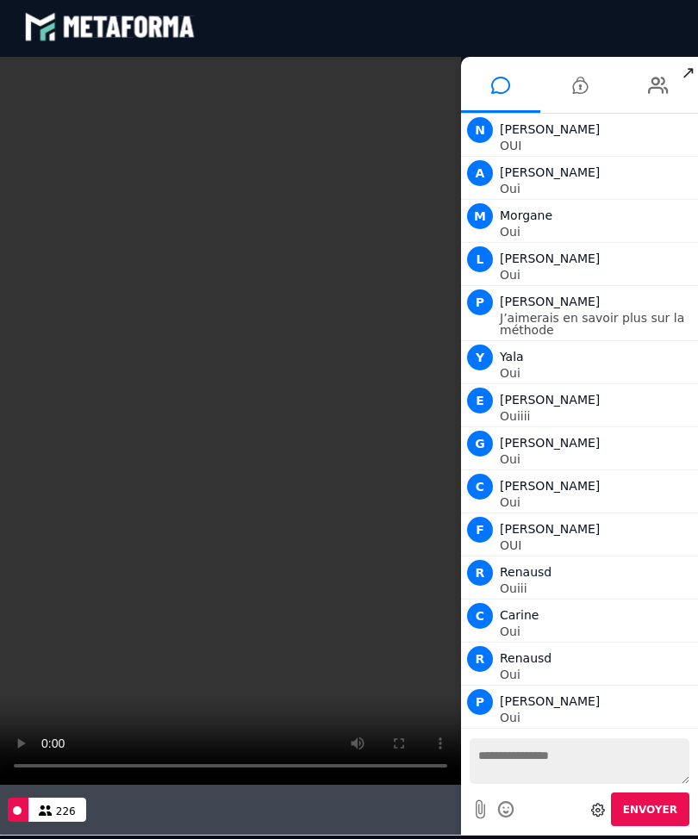
scroll to position [13174, 0]
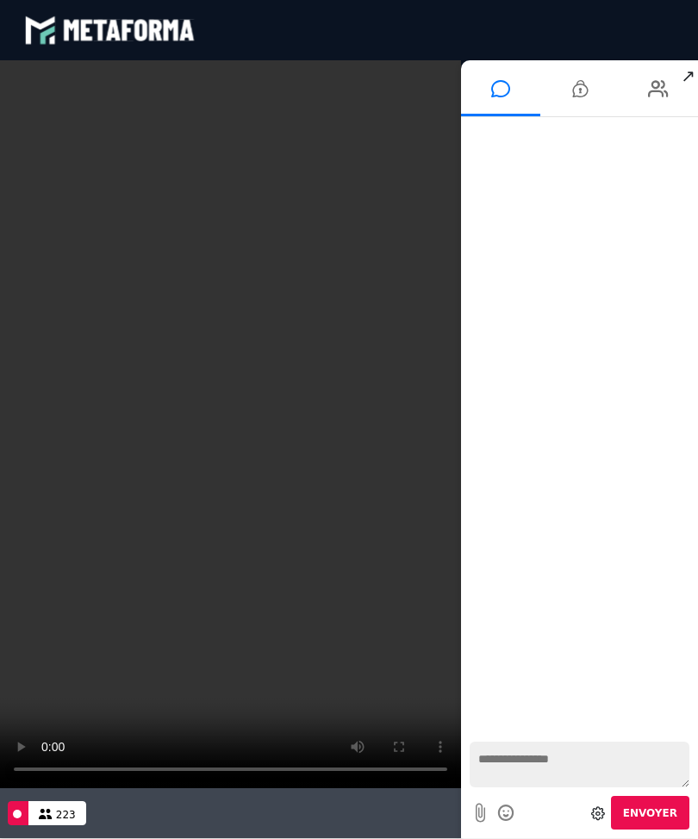
scroll to position [1142, 0]
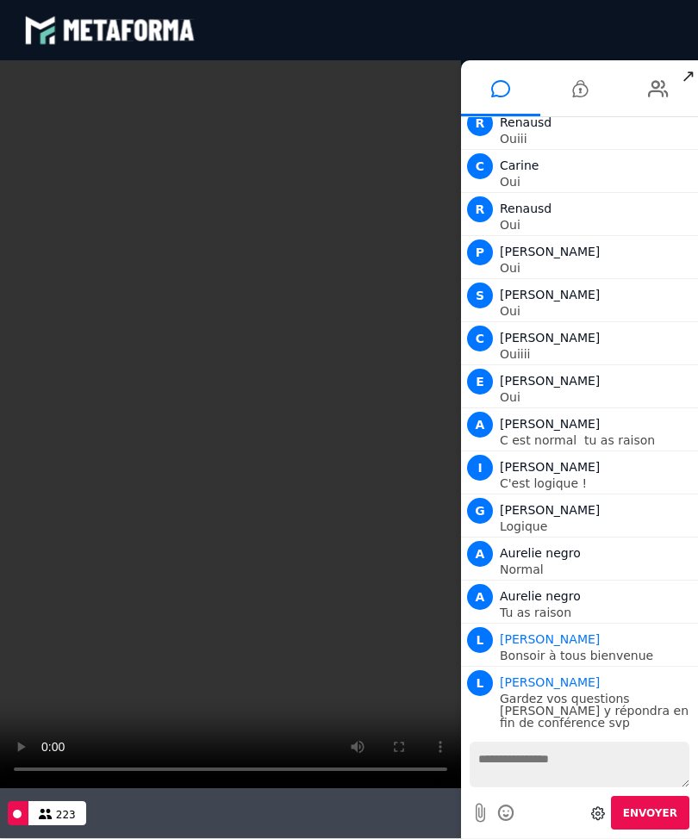
click at [221, 437] on video at bounding box center [230, 424] width 461 height 728
click at [672, 603] on div "A Aurelie negro" at bounding box center [596, 596] width 194 height 21
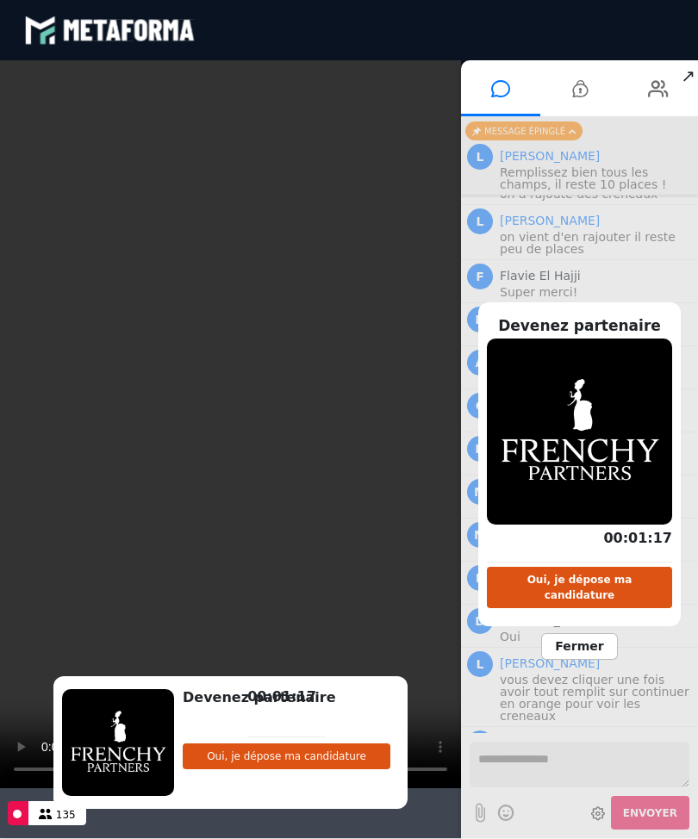
scroll to position [3870, 0]
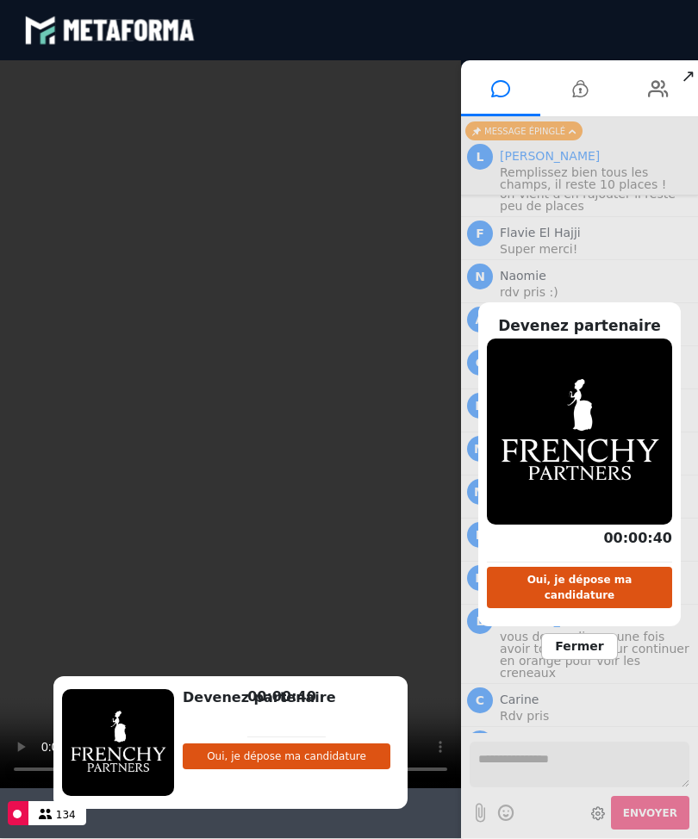
click at [148, 399] on video at bounding box center [230, 424] width 461 height 728
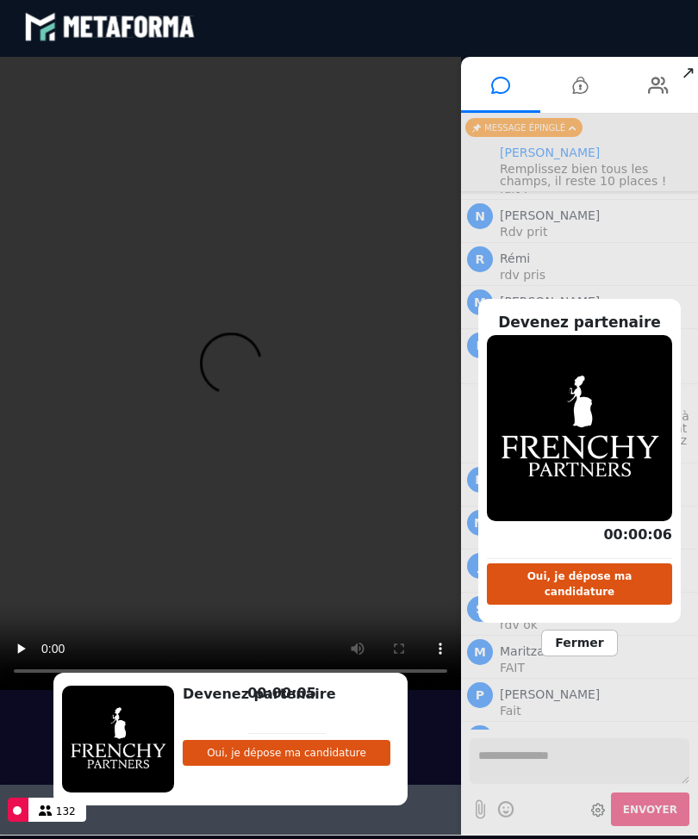
scroll to position [1184, 0]
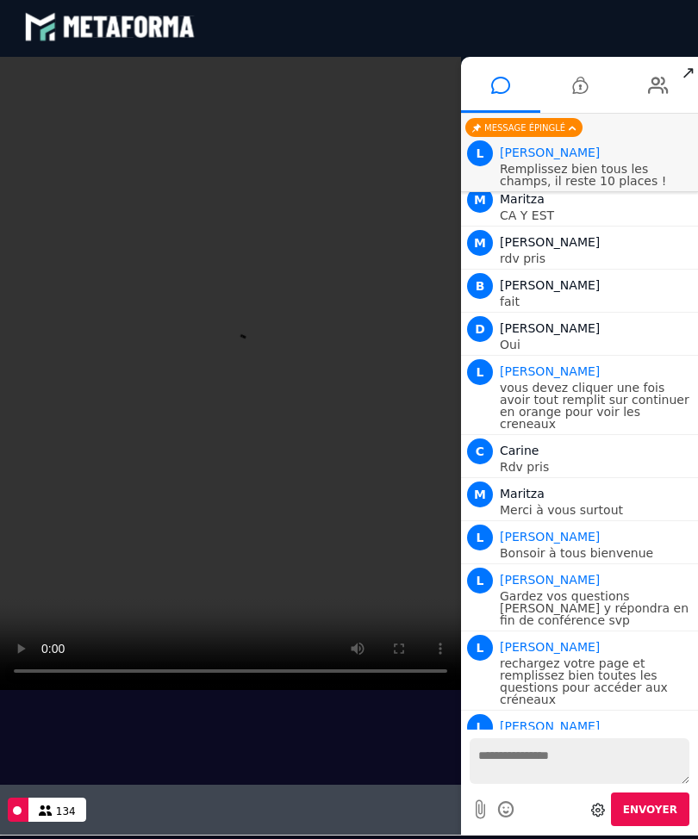
click at [256, 377] on video at bounding box center [230, 373] width 461 height 633
click at [241, 396] on video at bounding box center [230, 373] width 461 height 633
click at [266, 356] on video at bounding box center [230, 373] width 461 height 633
click at [239, 367] on video at bounding box center [230, 373] width 461 height 633
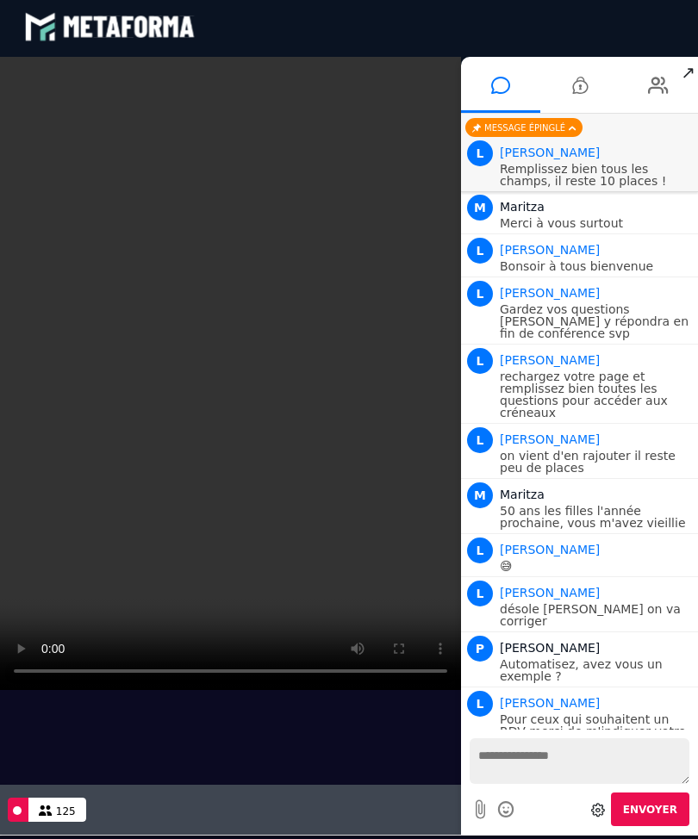
scroll to position [1436, 0]
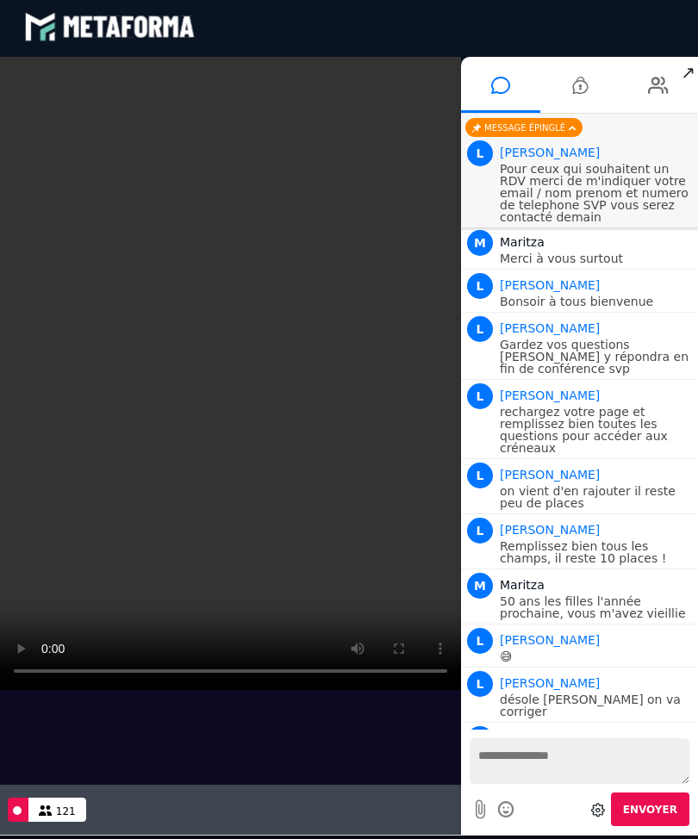
click at [579, 171] on p "Pour ceux qui souhaitent un RDV merci de m'indiquer votre email / nom prenom et…" at bounding box center [596, 193] width 194 height 60
click at [549, 183] on p "Pour ceux qui souhaitent un RDV merci de m'indiquer votre email / nom prenom et…" at bounding box center [596, 193] width 194 height 60
click at [536, 739] on textarea at bounding box center [579, 761] width 220 height 46
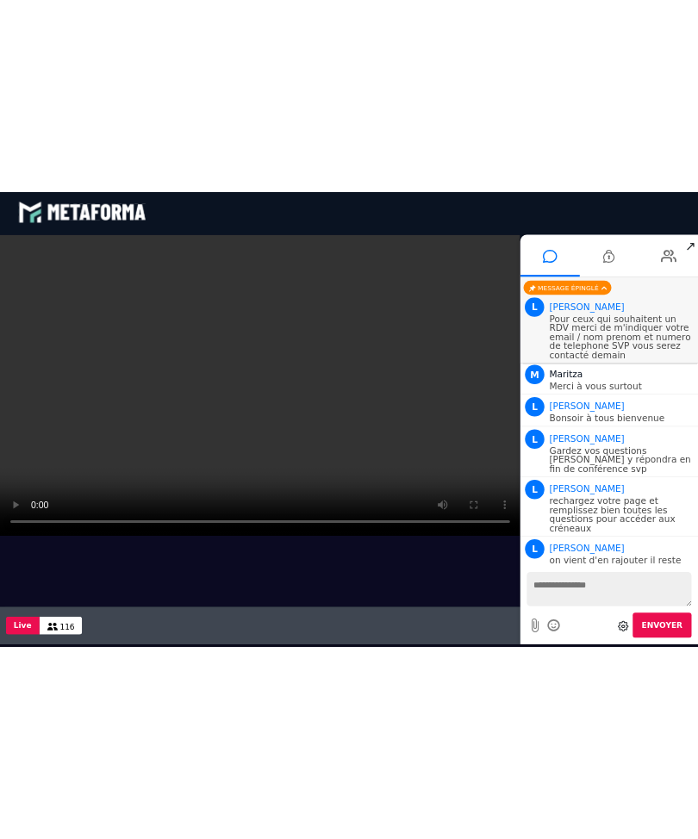
scroll to position [3, 0]
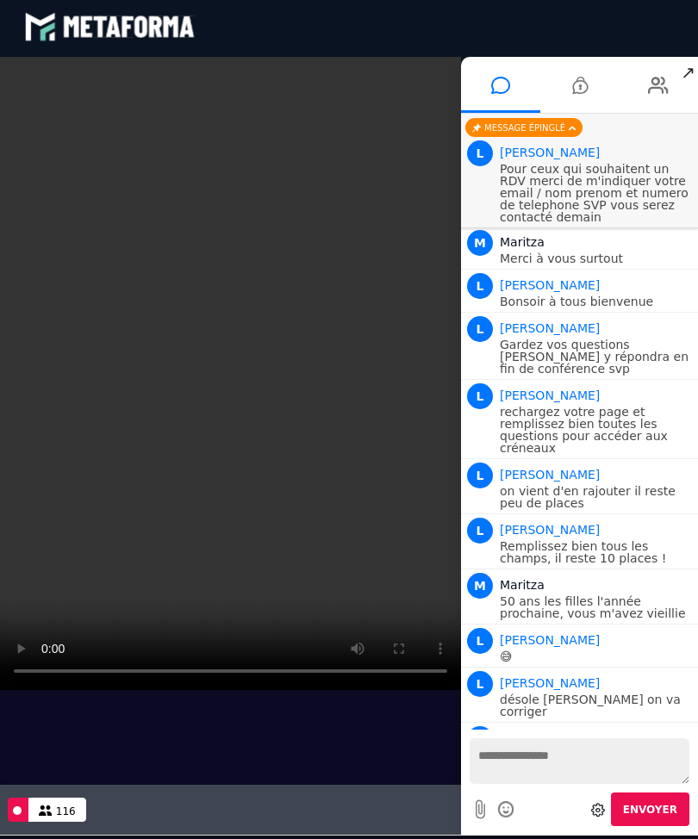
click at [0, 382] on video at bounding box center [230, 373] width 461 height 633
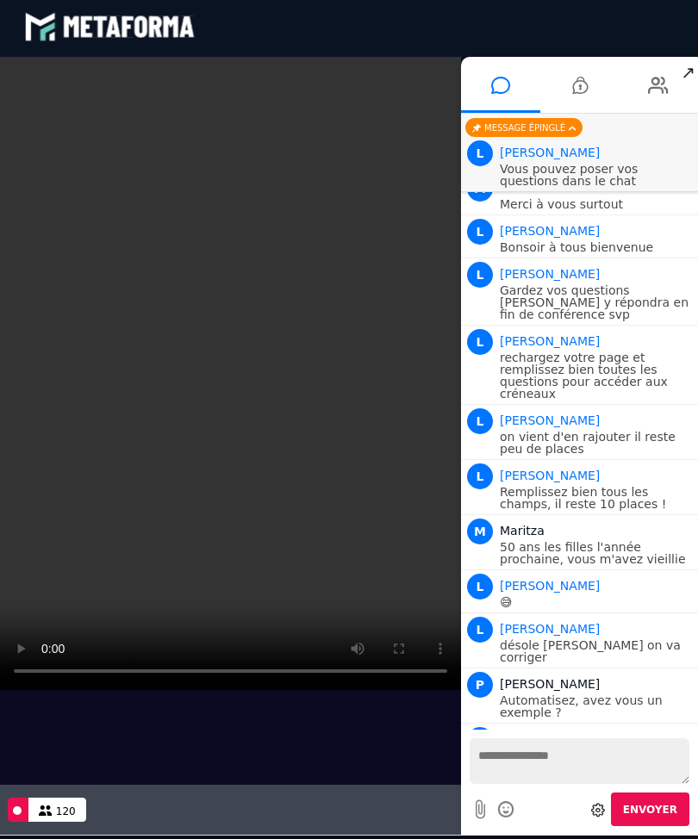
scroll to position [1527, 0]
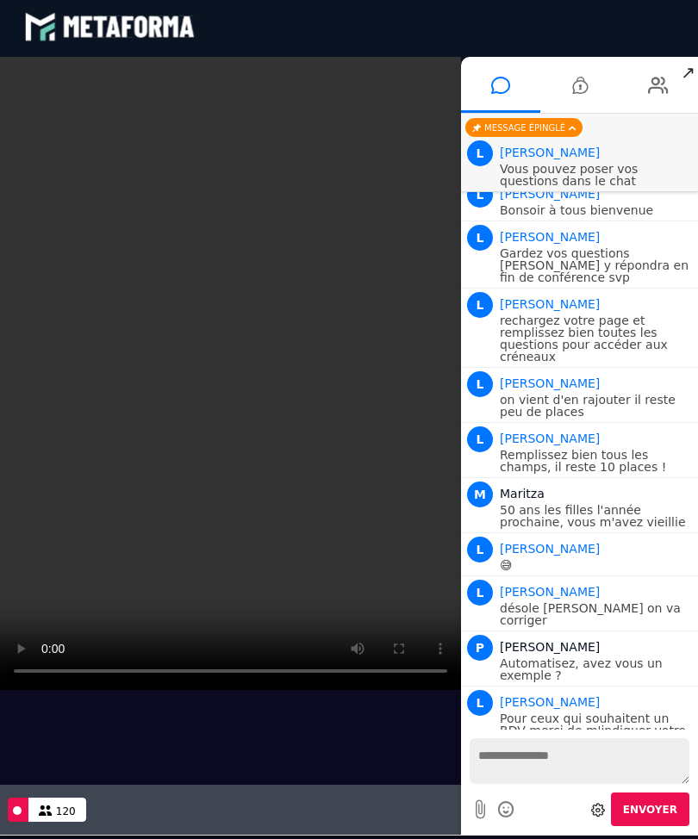
click at [542, 750] on textarea at bounding box center [579, 761] width 220 height 46
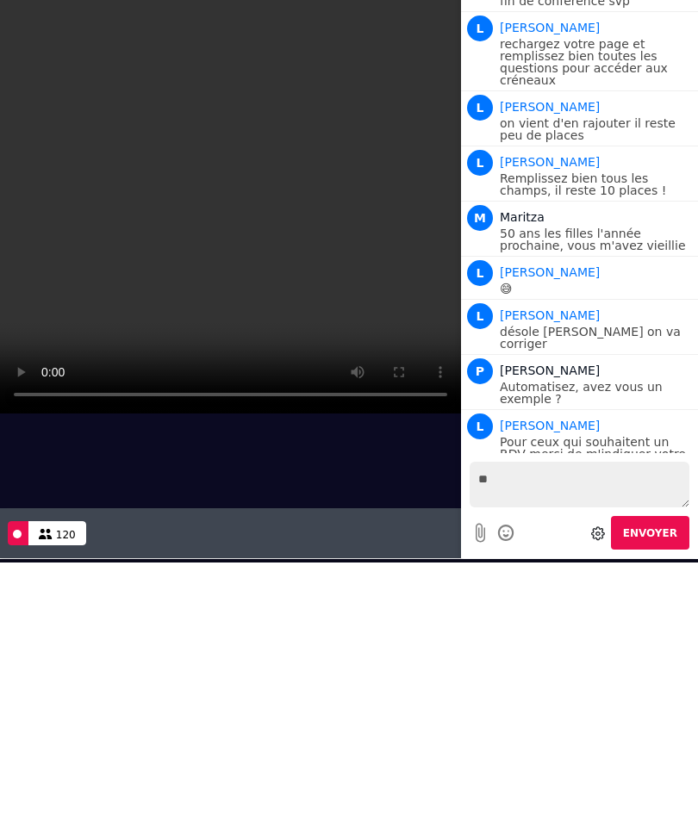
type textarea "*"
click at [605, 532] on icon at bounding box center [598, 533] width 14 height 14
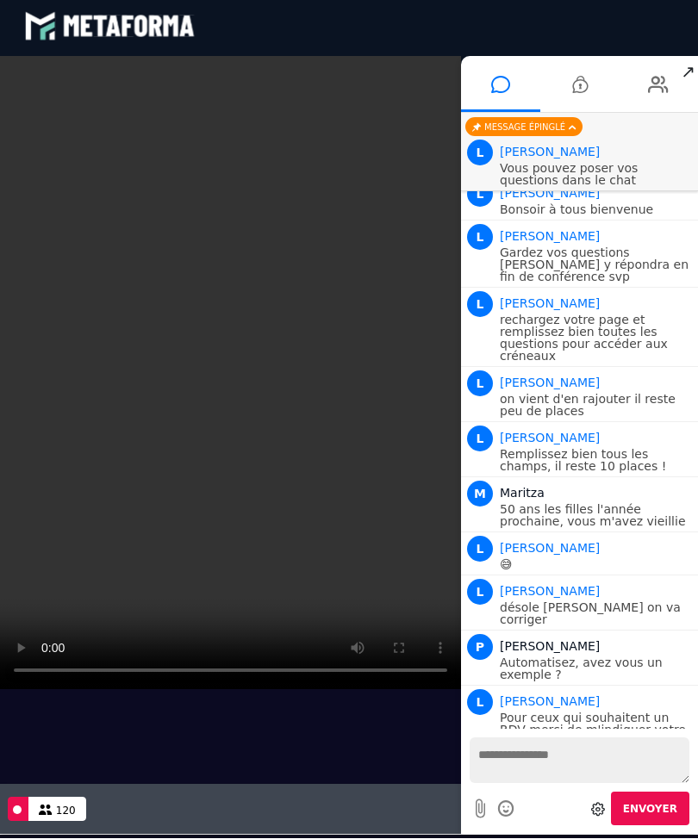
click at [660, 558] on p "😅" at bounding box center [596, 564] width 194 height 12
click at [555, 123] on div "Message épinglé" at bounding box center [523, 126] width 117 height 19
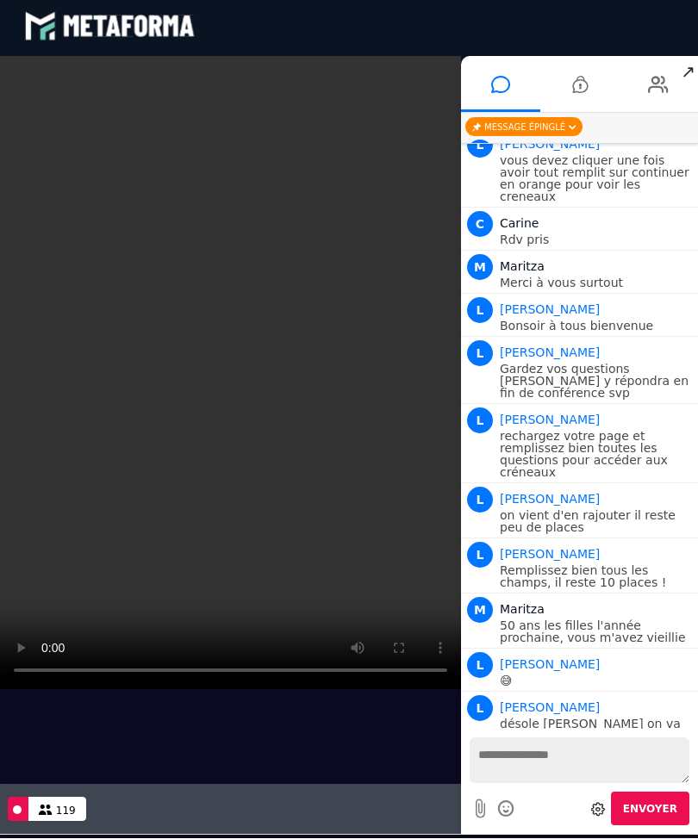
scroll to position [1408, 0]
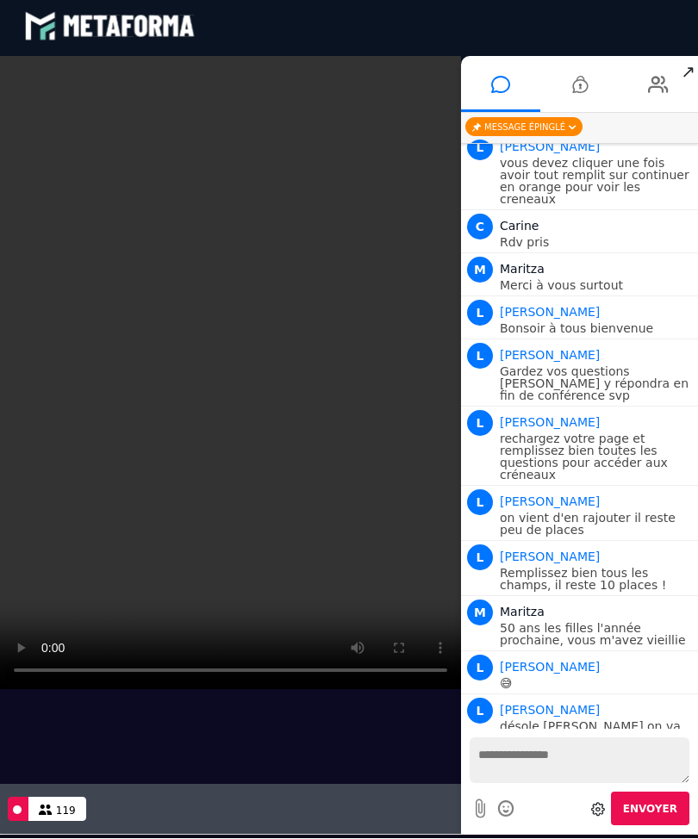
click at [550, 130] on div "Message épinglé" at bounding box center [523, 126] width 117 height 19
click at [660, 365] on p "Gardez vos questions [PERSON_NAME] y répondra en fin de conférence svp" at bounding box center [596, 383] width 194 height 36
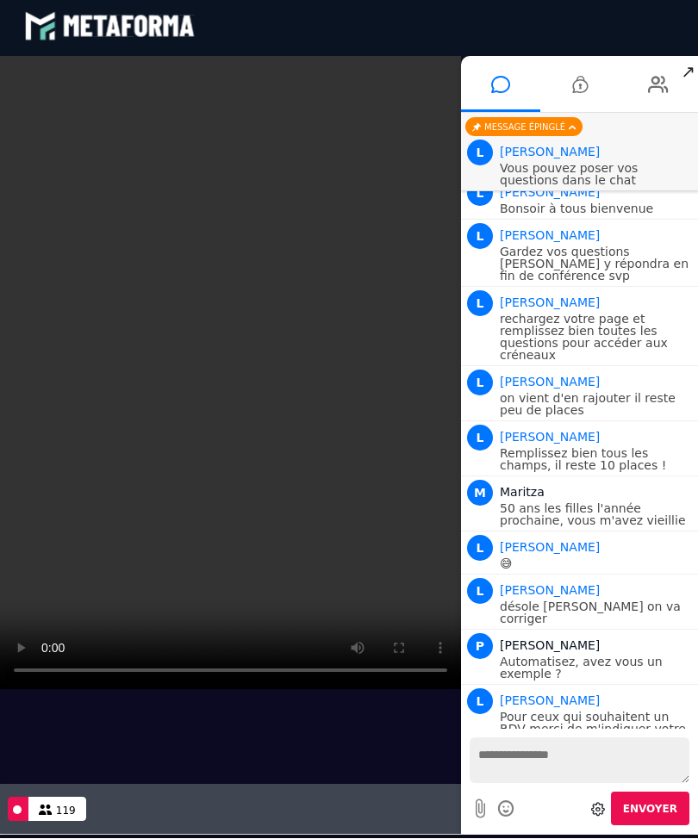
scroll to position [1527, 0]
click at [481, 798] on icon at bounding box center [479, 808] width 9 height 22
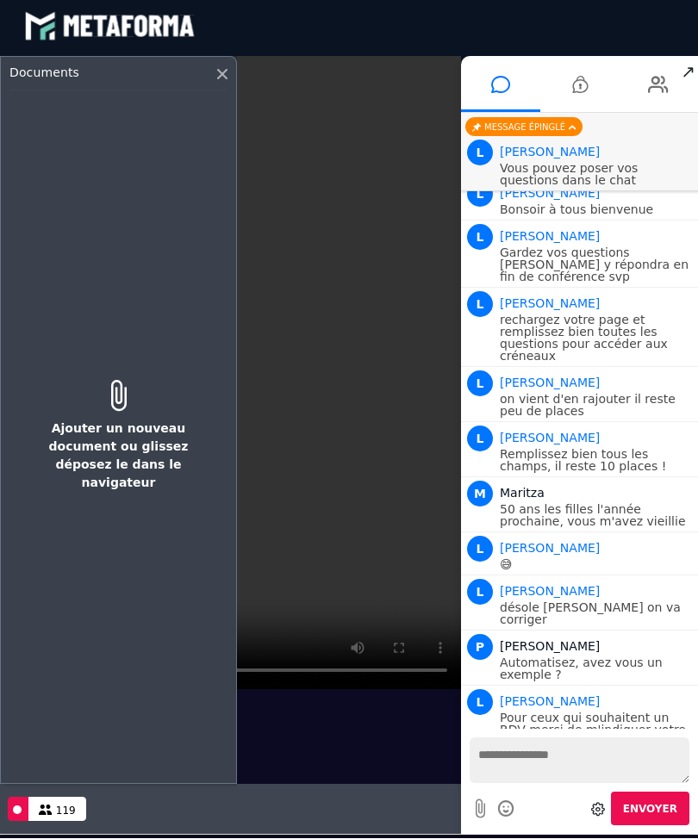
click at [323, 195] on video at bounding box center [230, 372] width 461 height 633
click at [221, 87] on div "Documents" at bounding box center [118, 77] width 218 height 25
click at [224, 74] on icon at bounding box center [222, 74] width 10 height 10
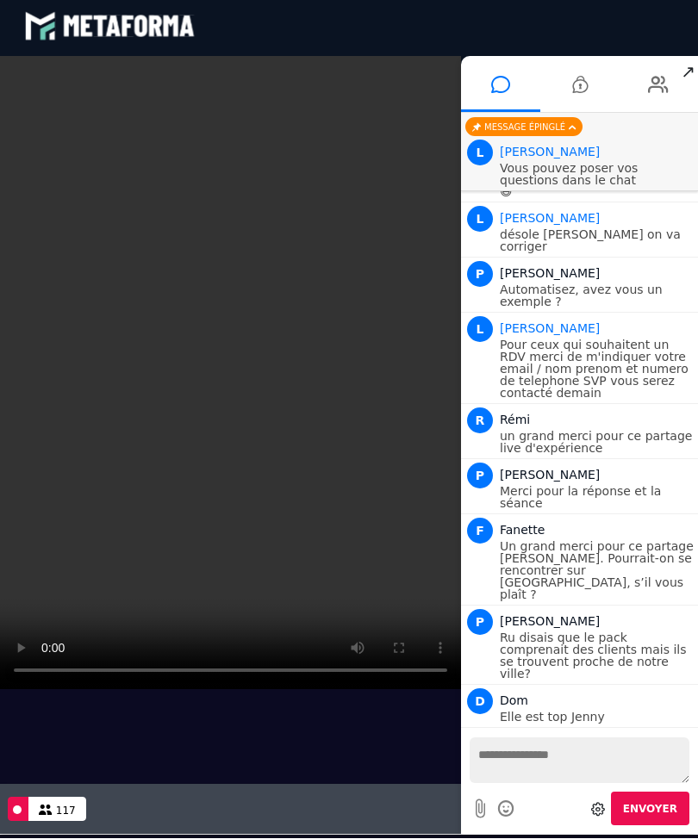
scroll to position [1943, 0]
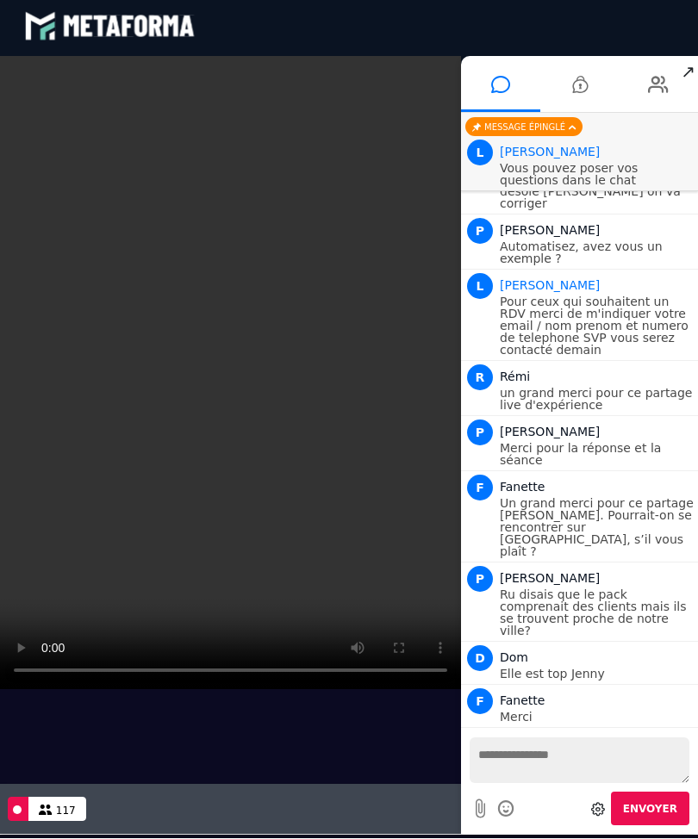
click at [650, 90] on icon at bounding box center [658, 84] width 21 height 43
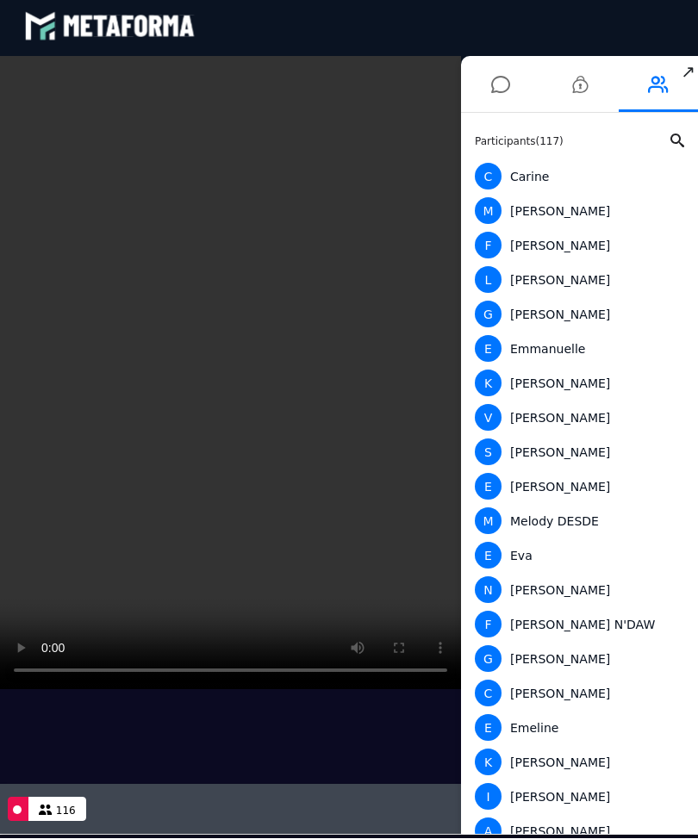
click at [585, 87] on icon at bounding box center [580, 84] width 16 height 43
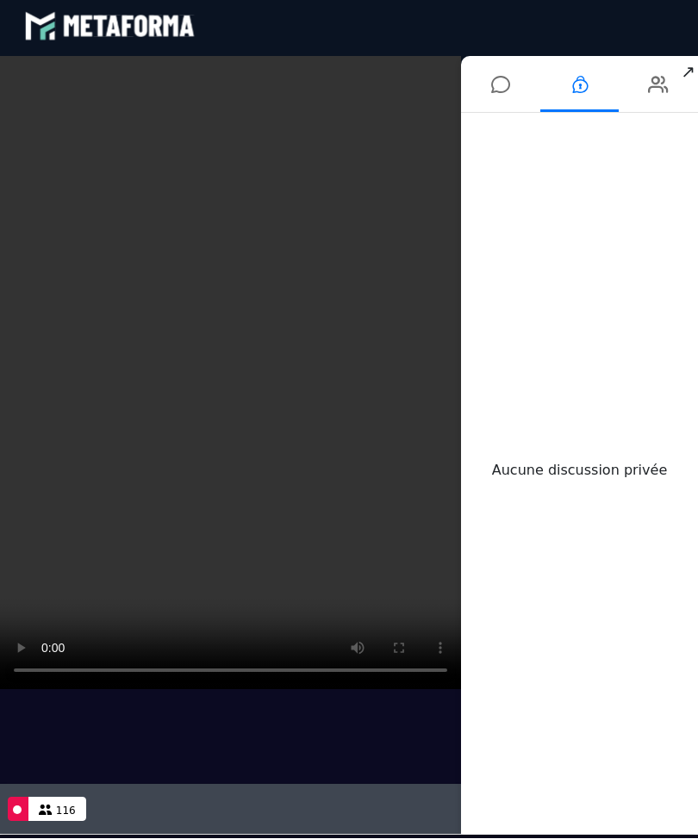
click at [499, 90] on icon at bounding box center [500, 84] width 19 height 43
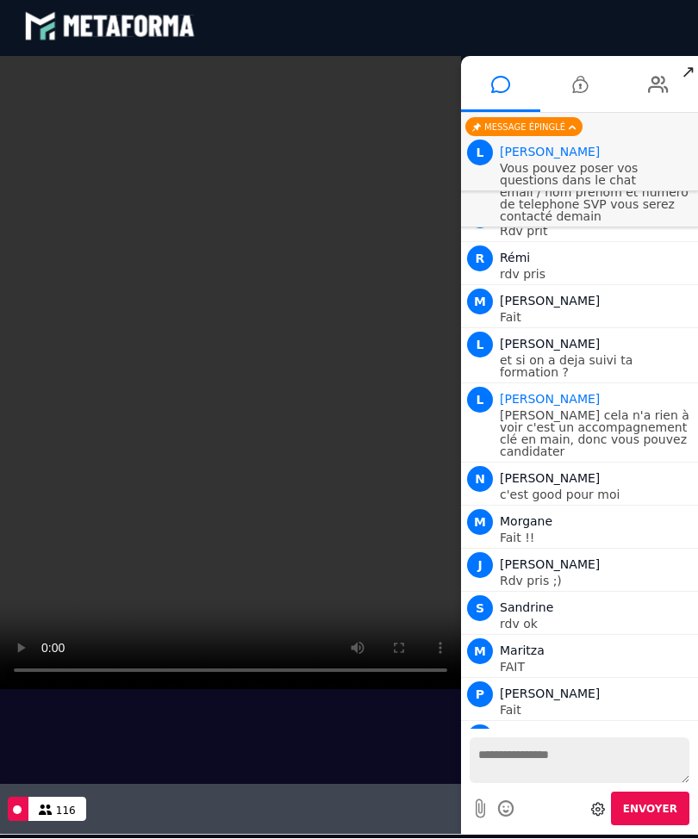
scroll to position [1796, 0]
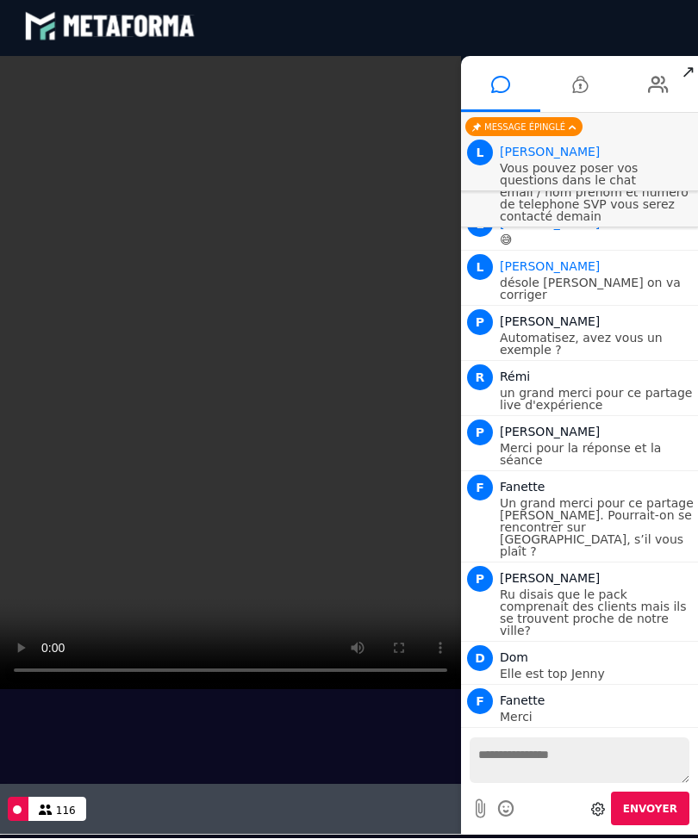
click at [526, 751] on textarea at bounding box center [579, 760] width 220 height 46
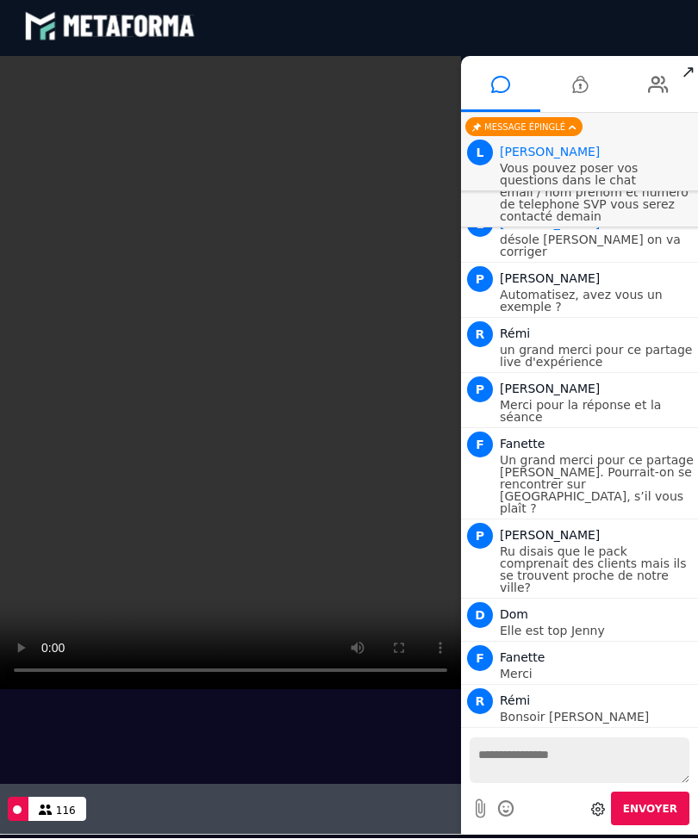
click at [525, 755] on textarea at bounding box center [579, 760] width 220 height 46
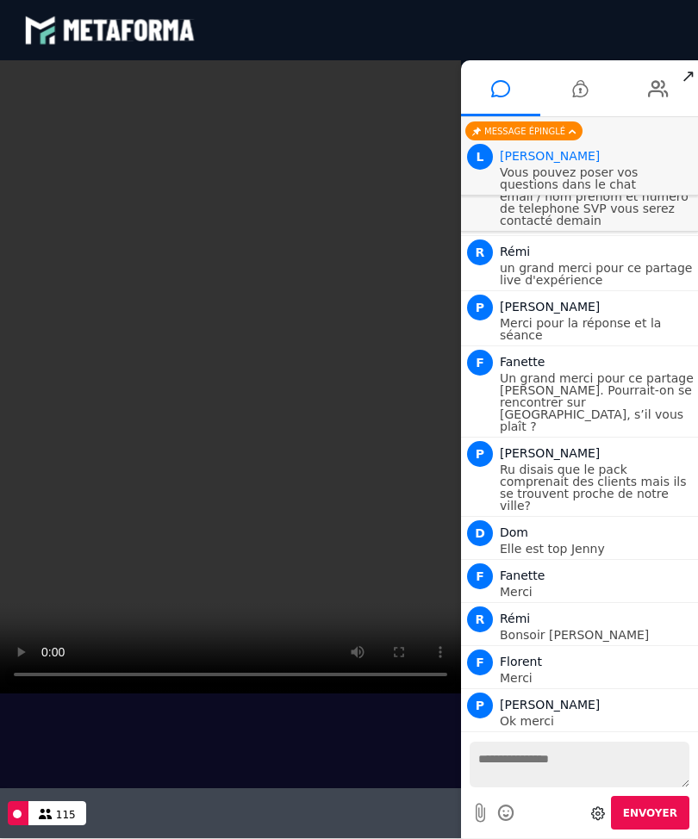
scroll to position [1993, 0]
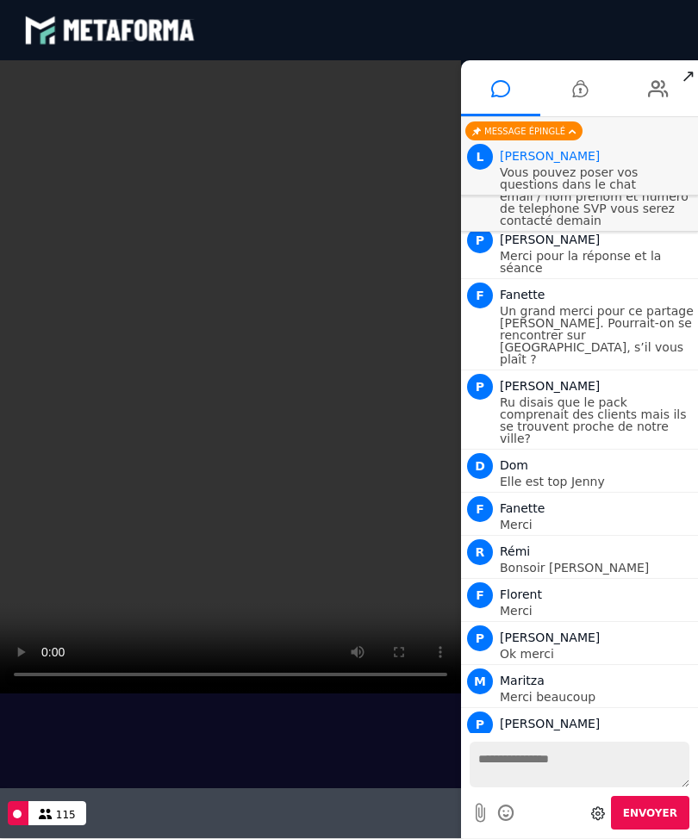
click at [511, 749] on textarea at bounding box center [579, 764] width 220 height 46
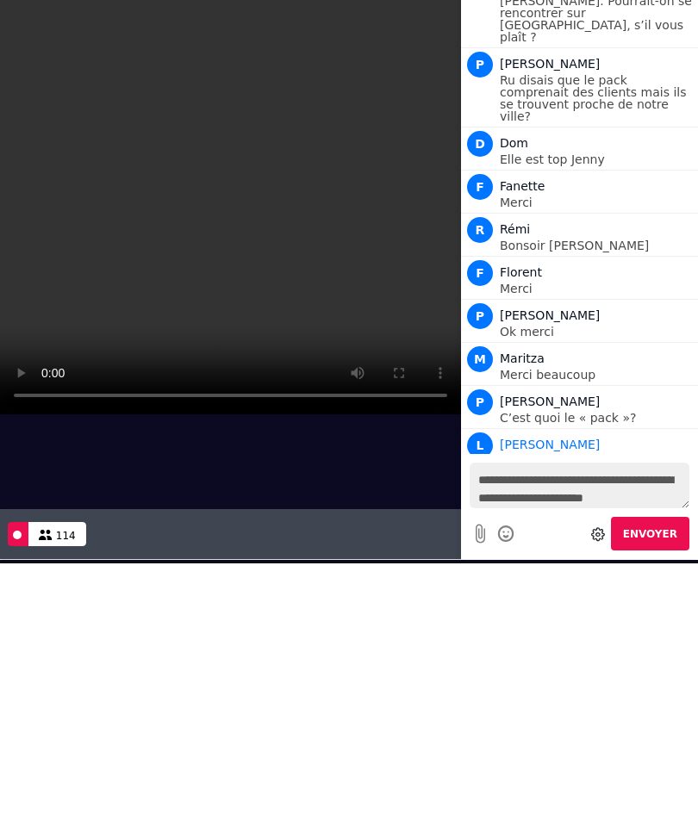
scroll to position [16, 0]
click at [525, 487] on textarea "**********" at bounding box center [579, 485] width 220 height 46
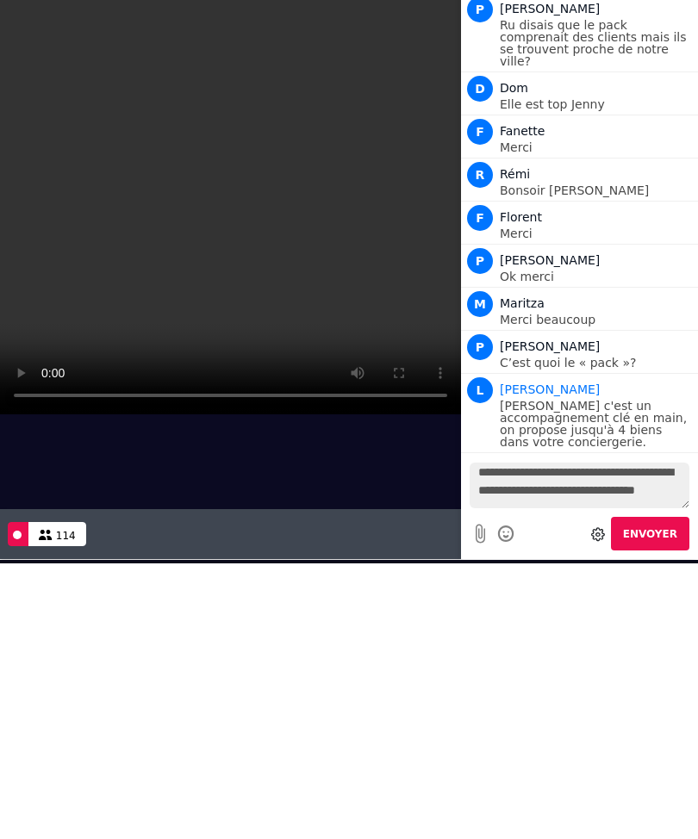
click at [627, 494] on textarea "**********" at bounding box center [579, 485] width 220 height 46
click at [596, 494] on textarea "**********" at bounding box center [579, 485] width 220 height 46
click at [590, 504] on textarea "**********" at bounding box center [579, 485] width 220 height 46
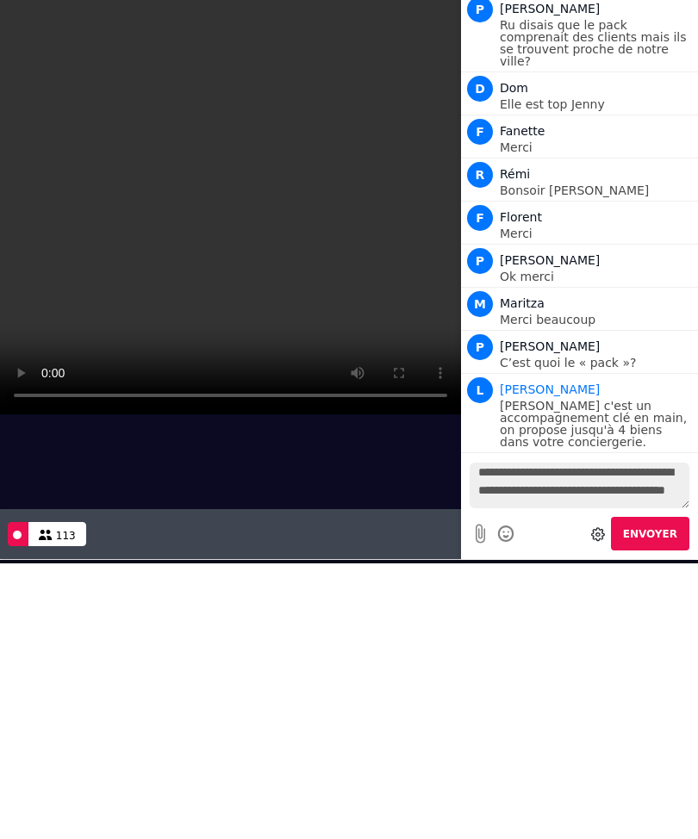
type textarea "**********"
click at [673, 529] on span "Envoyer" at bounding box center [650, 534] width 54 height 12
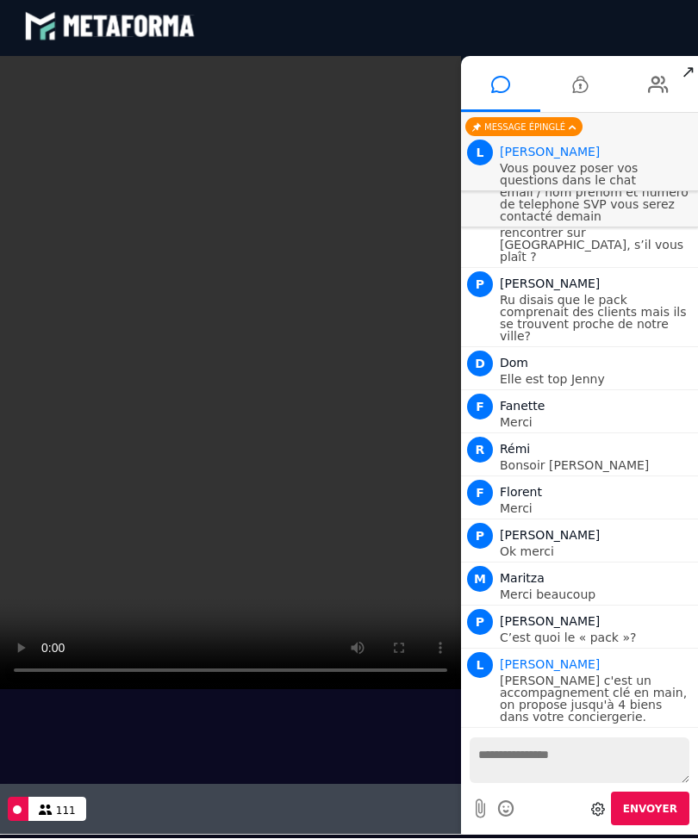
scroll to position [2092, 0]
click at [581, 84] on icon at bounding box center [580, 84] width 16 height 43
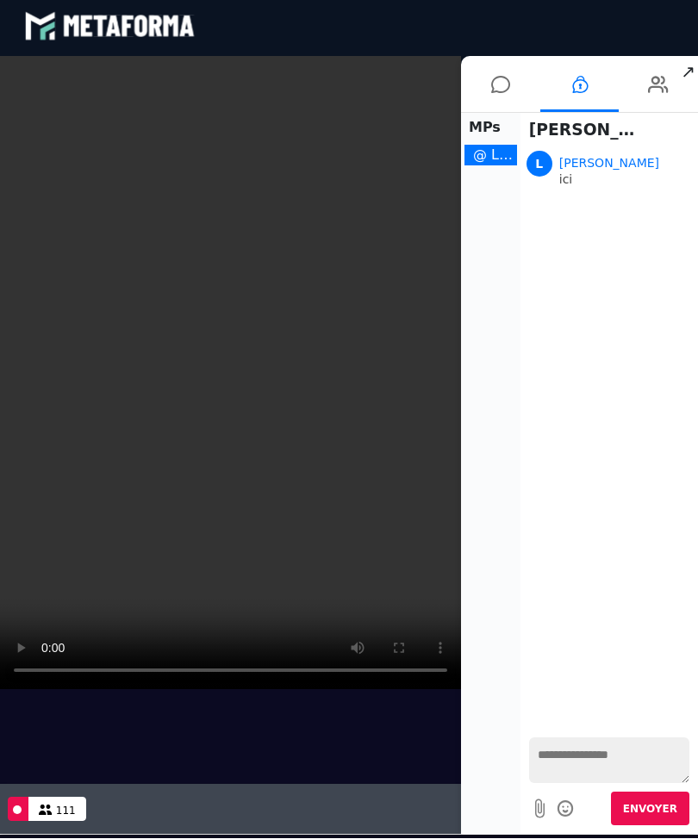
click at [574, 748] on textarea at bounding box center [609, 760] width 160 height 46
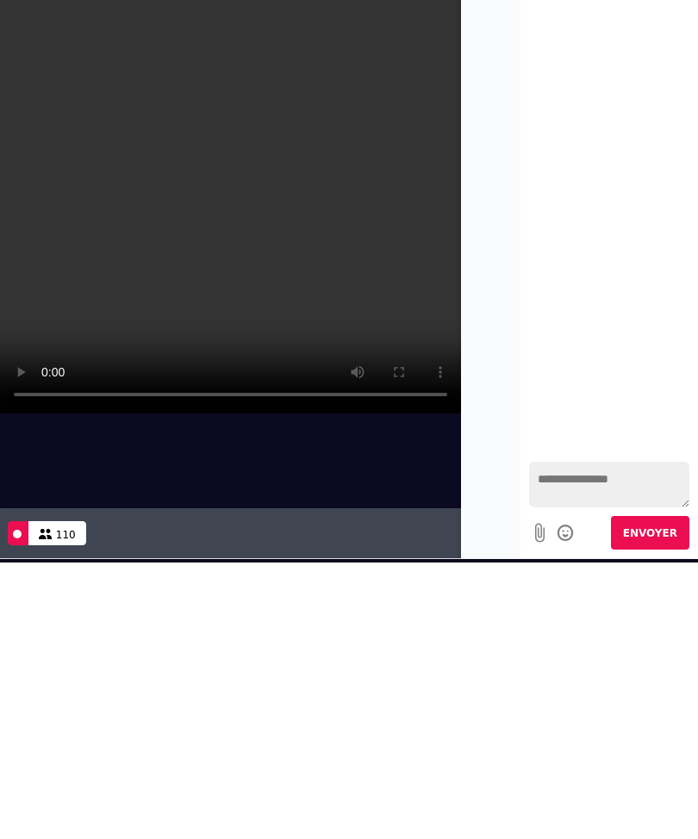
click at [583, 485] on textarea at bounding box center [609, 485] width 160 height 46
type textarea "********"
type textarea "**********"
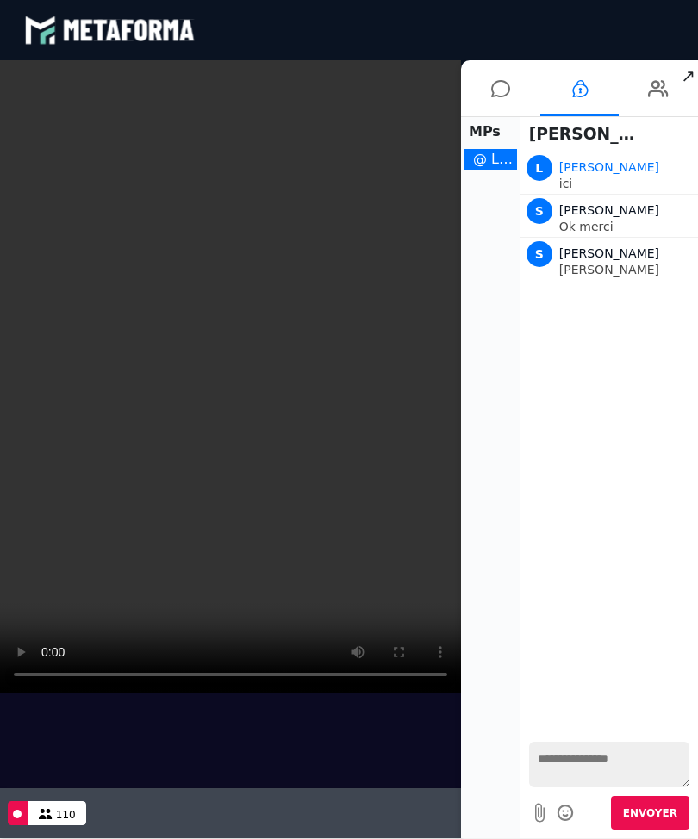
scroll to position [3, 0]
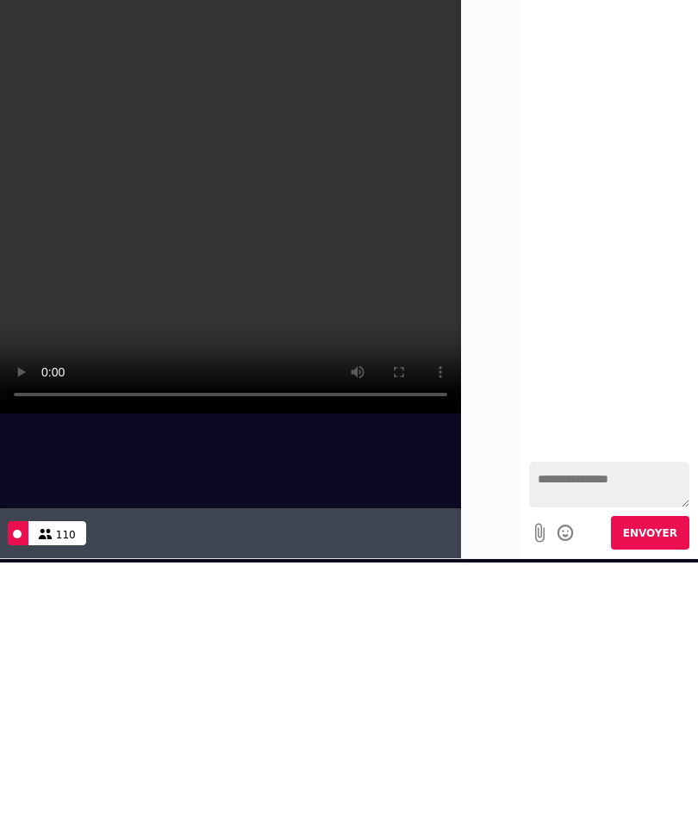
click at [575, 472] on textarea at bounding box center [609, 485] width 160 height 46
type textarea "**********"
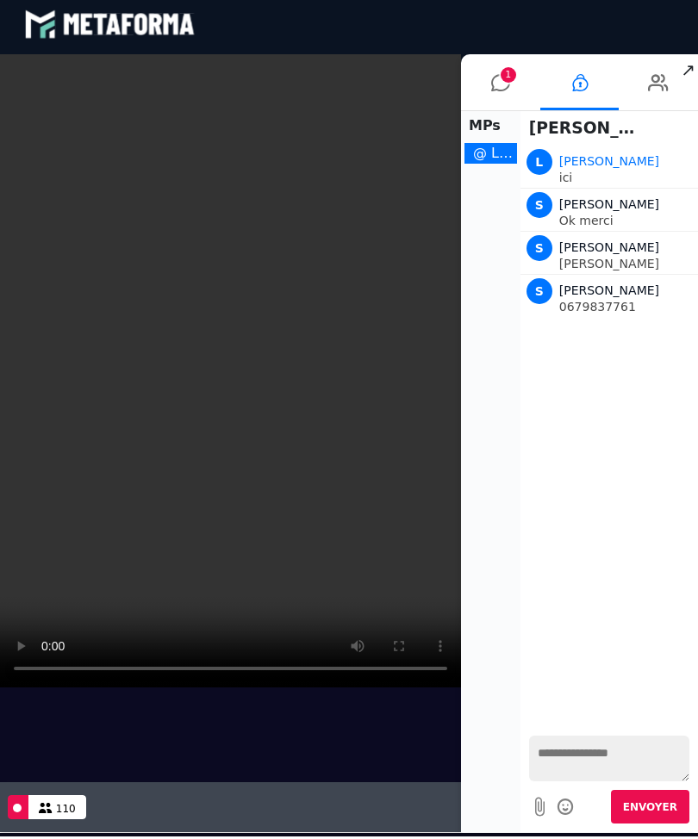
scroll to position [0, 0]
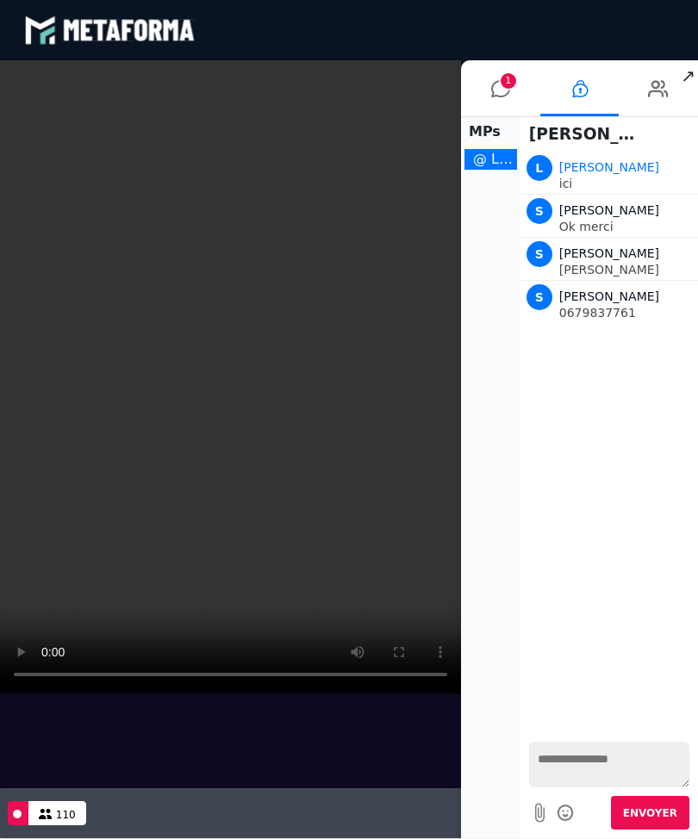
click at [502, 82] on span "1" at bounding box center [508, 81] width 16 height 16
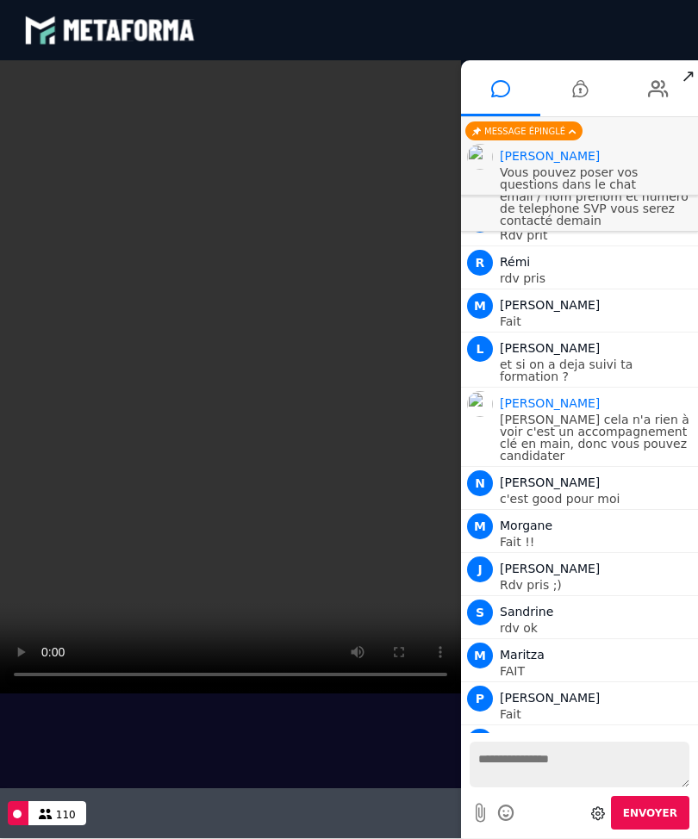
scroll to position [2194, 0]
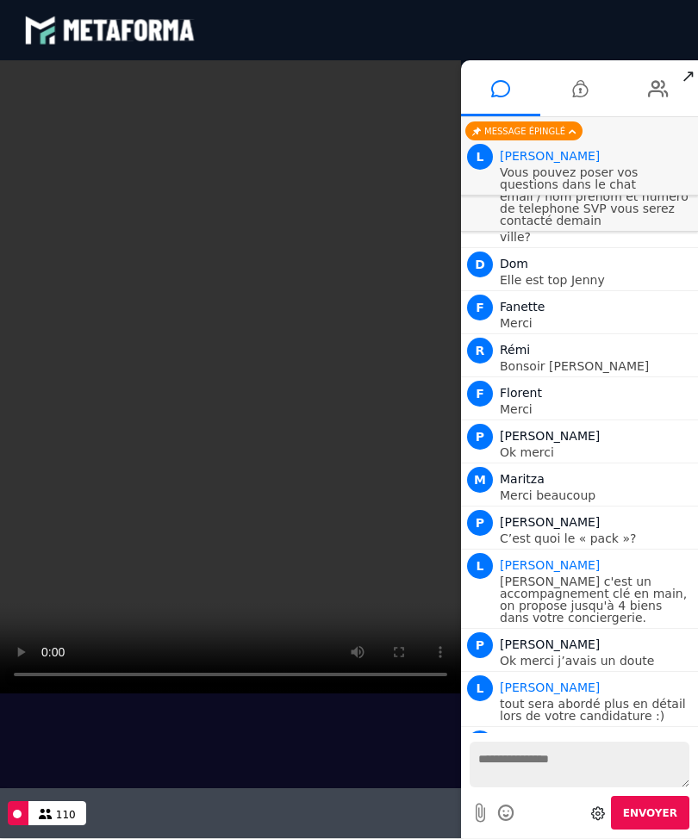
click at [584, 90] on icon at bounding box center [580, 88] width 16 height 43
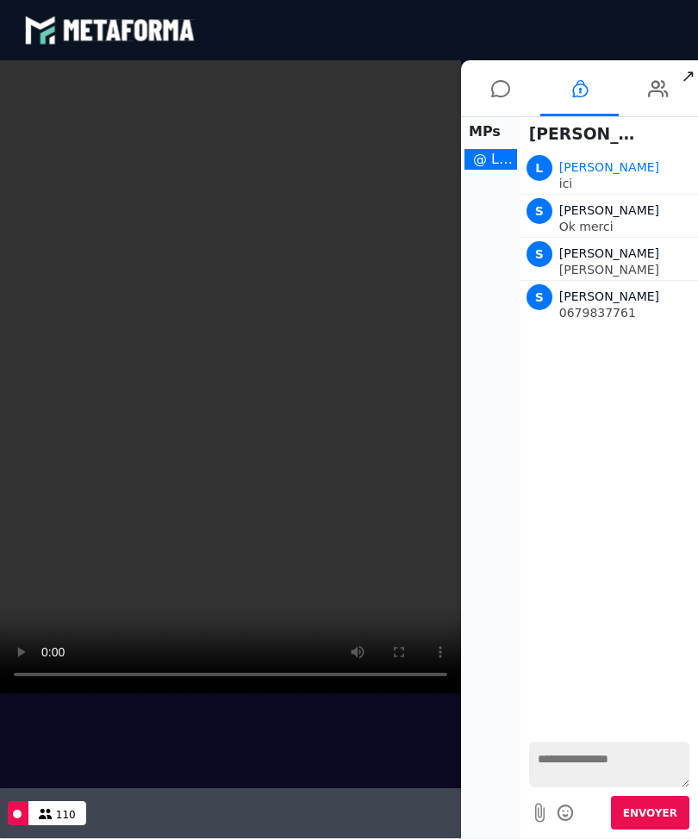
click at [96, 197] on video at bounding box center [230, 376] width 461 height 633
click at [584, 762] on textarea at bounding box center [609, 764] width 160 height 46
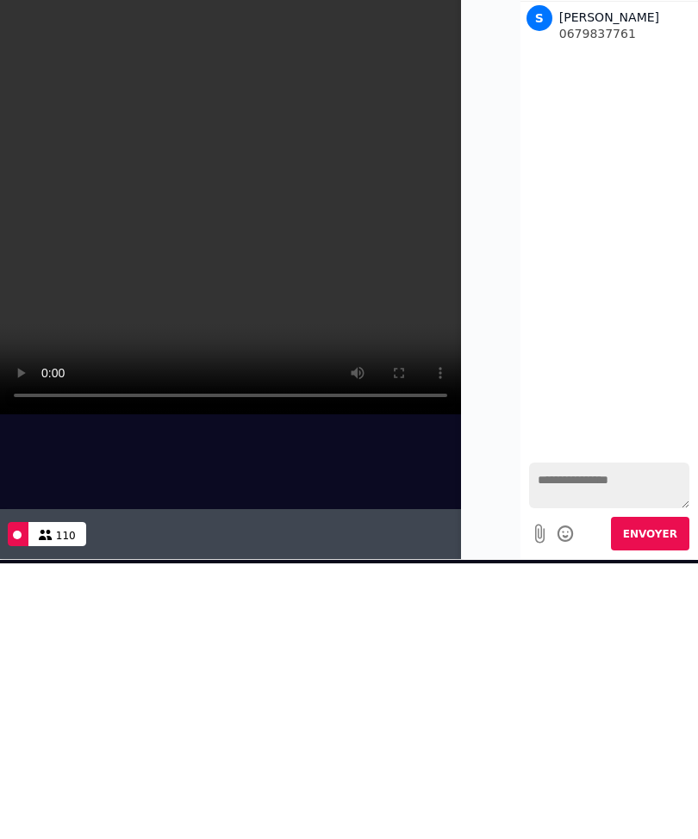
scroll to position [3, 0]
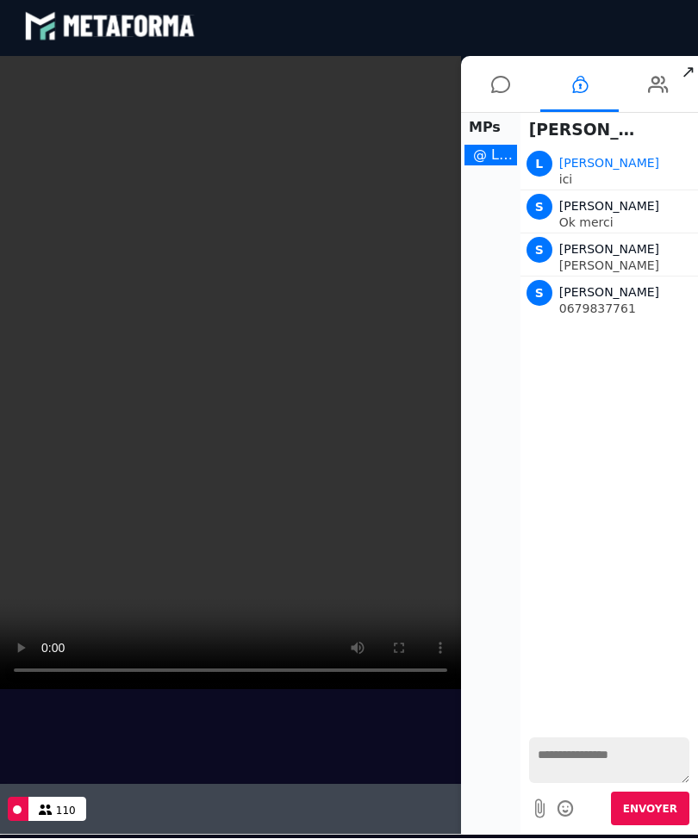
click at [611, 749] on textarea at bounding box center [609, 760] width 160 height 46
click at [574, 751] on textarea at bounding box center [609, 760] width 160 height 46
click at [563, 748] on textarea at bounding box center [609, 760] width 160 height 46
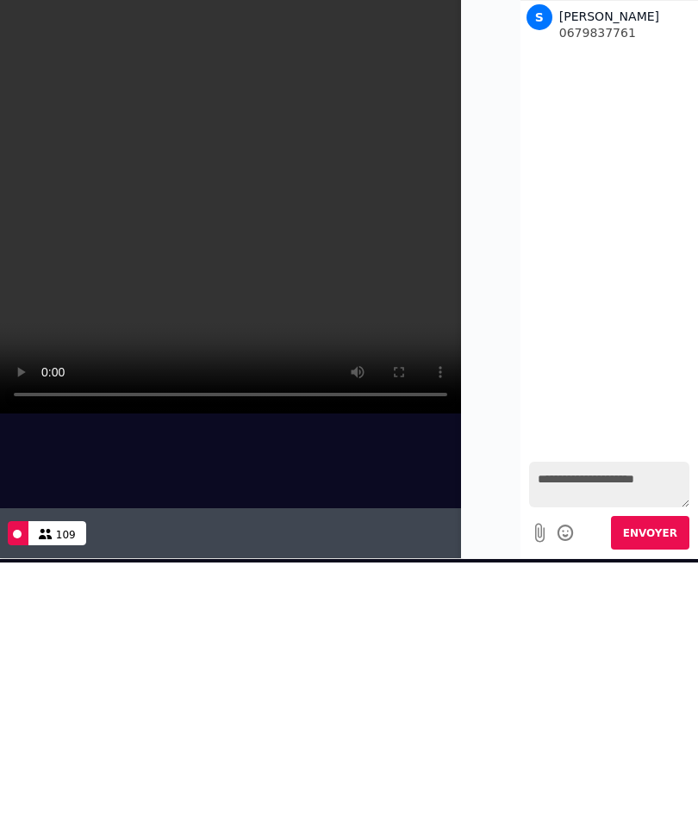
click at [580, 490] on textarea "**********" at bounding box center [609, 485] width 160 height 46
click at [542, 477] on textarea "**********" at bounding box center [609, 485] width 160 height 46
type textarea "**********"
click at [661, 531] on span "Envoyer" at bounding box center [650, 533] width 54 height 12
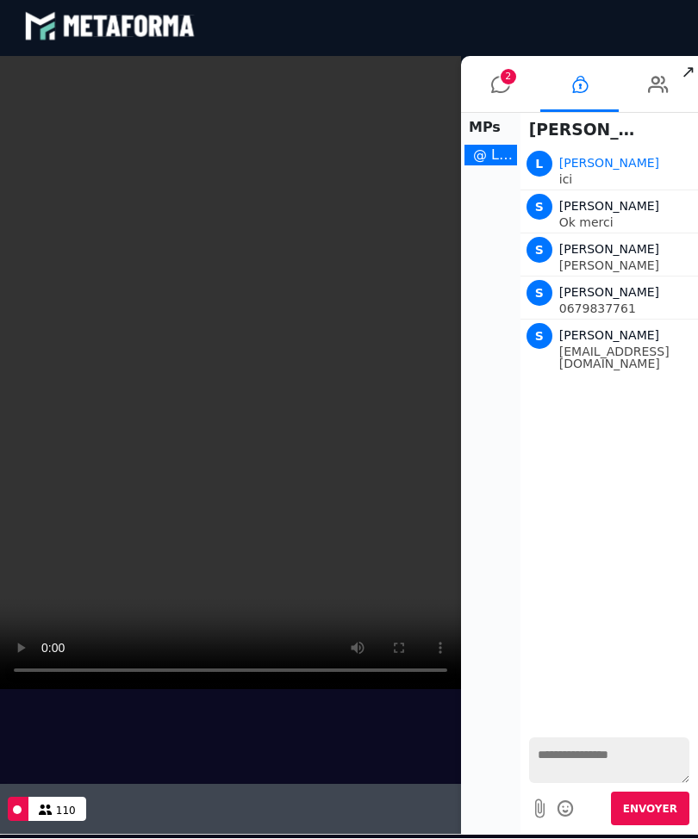
click at [495, 84] on icon at bounding box center [500, 84] width 19 height 43
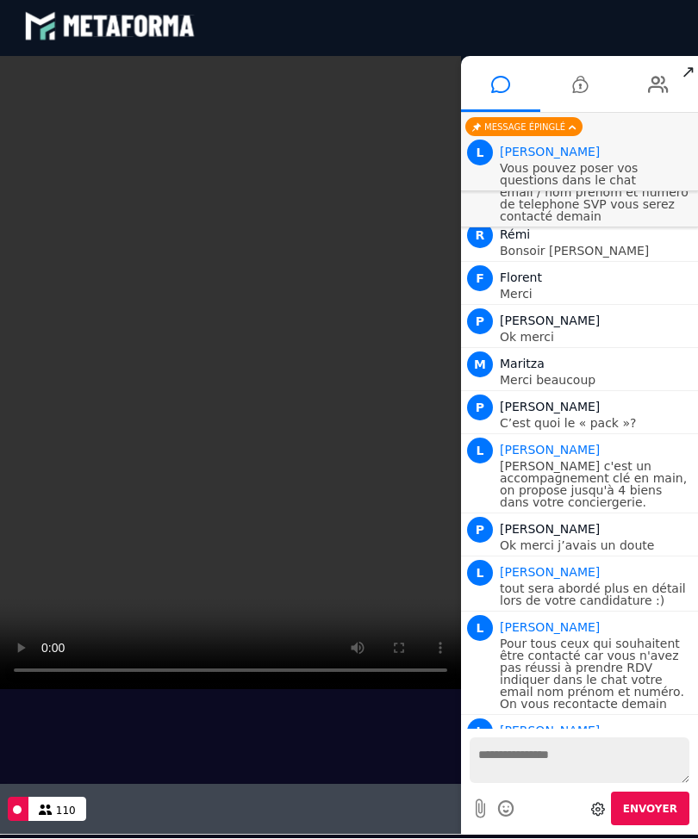
scroll to position [2304, 0]
click at [96, 587] on video at bounding box center [230, 372] width 461 height 633
click at [138, 536] on video at bounding box center [230, 372] width 461 height 633
click at [109, 558] on video at bounding box center [230, 372] width 461 height 633
click at [579, 83] on icon at bounding box center [580, 84] width 16 height 43
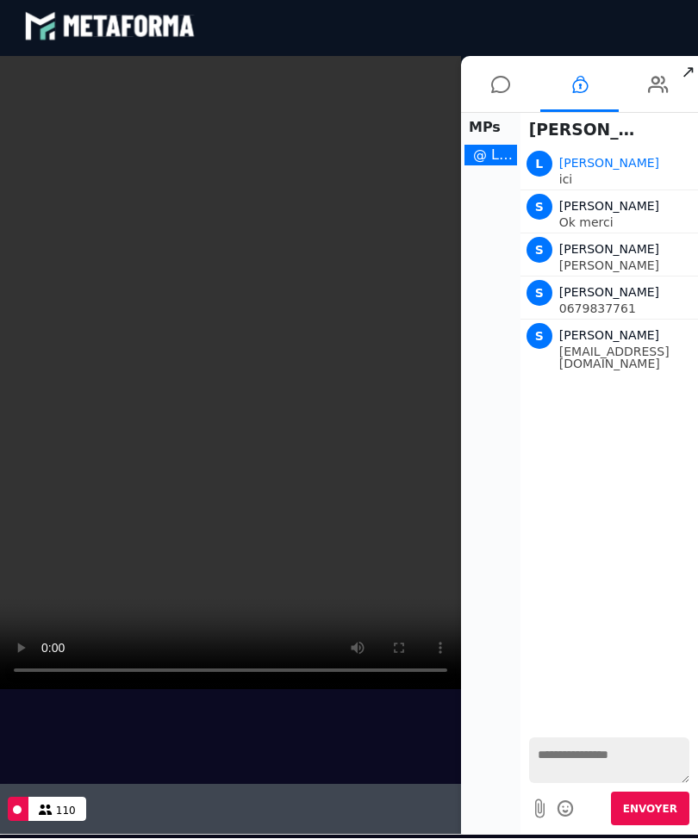
click at [586, 753] on textarea at bounding box center [609, 760] width 160 height 46
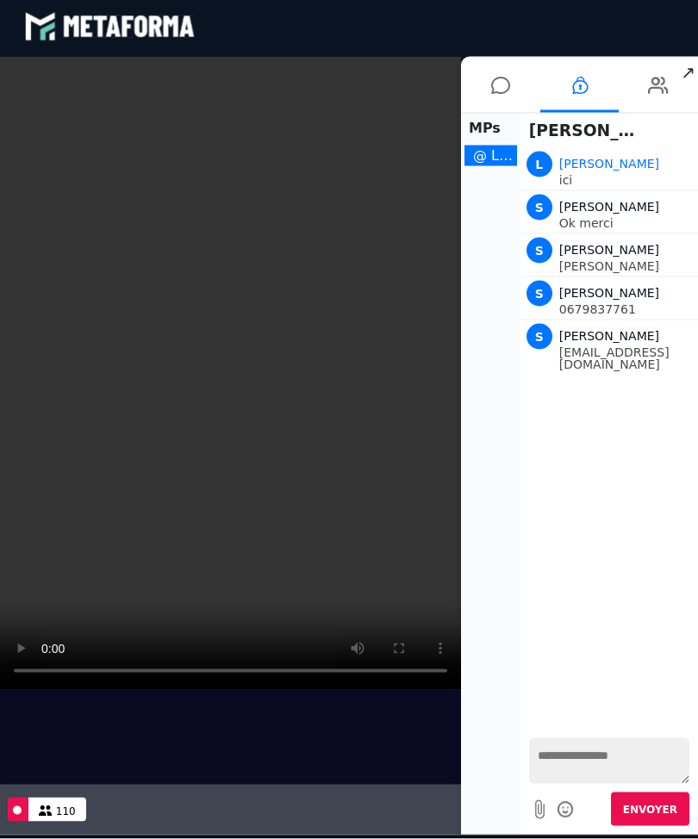
click at [508, 81] on icon at bounding box center [500, 85] width 19 height 43
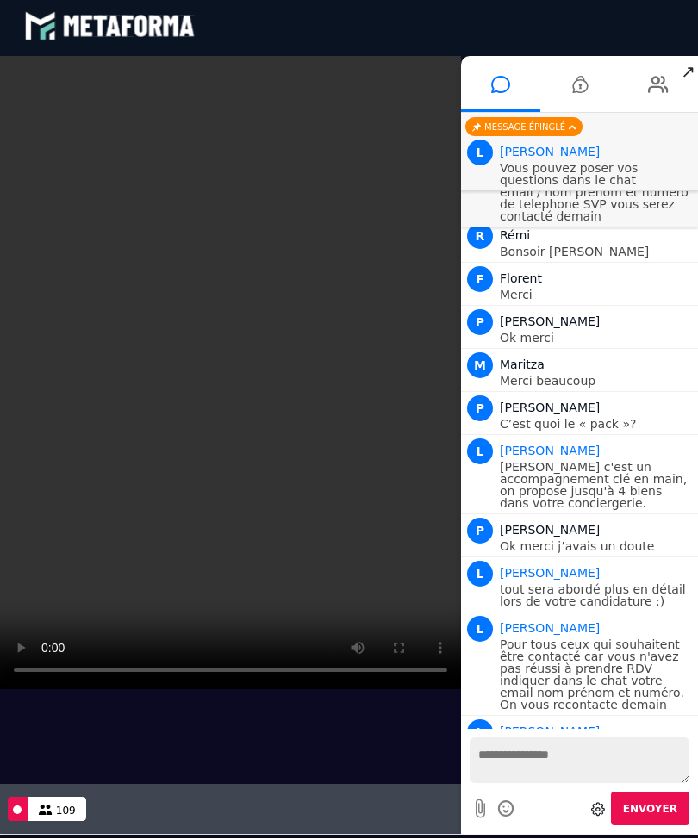
scroll to position [2372, 0]
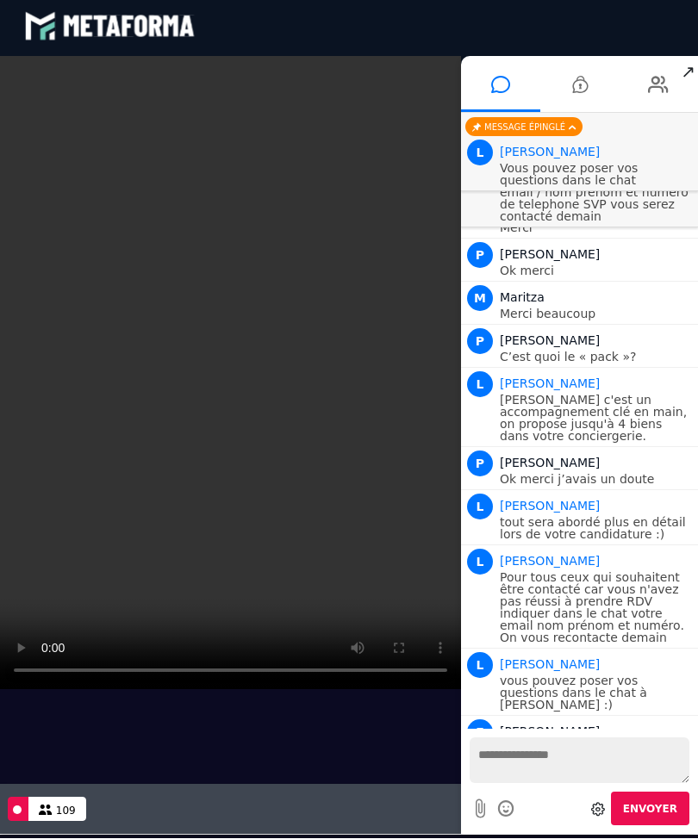
click at [165, 586] on video at bounding box center [230, 372] width 461 height 633
click at [202, 587] on video at bounding box center [230, 372] width 461 height 633
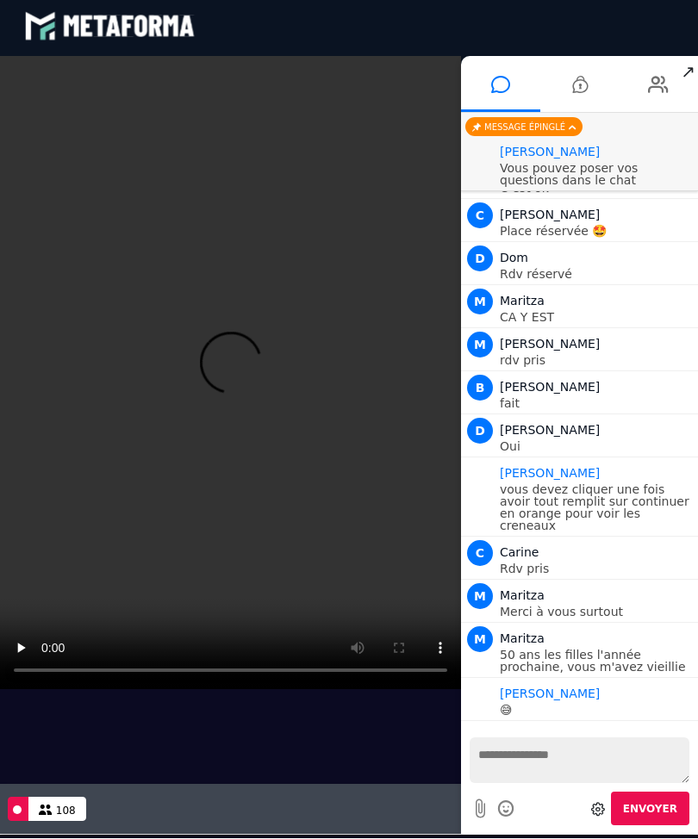
scroll to position [1461, 0]
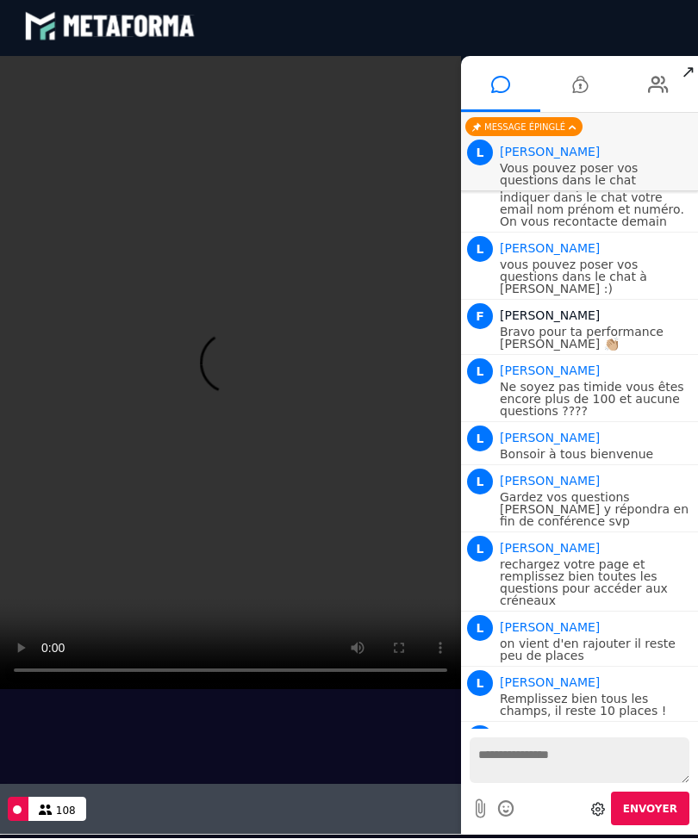
click at [221, 376] on video at bounding box center [230, 372] width 461 height 633
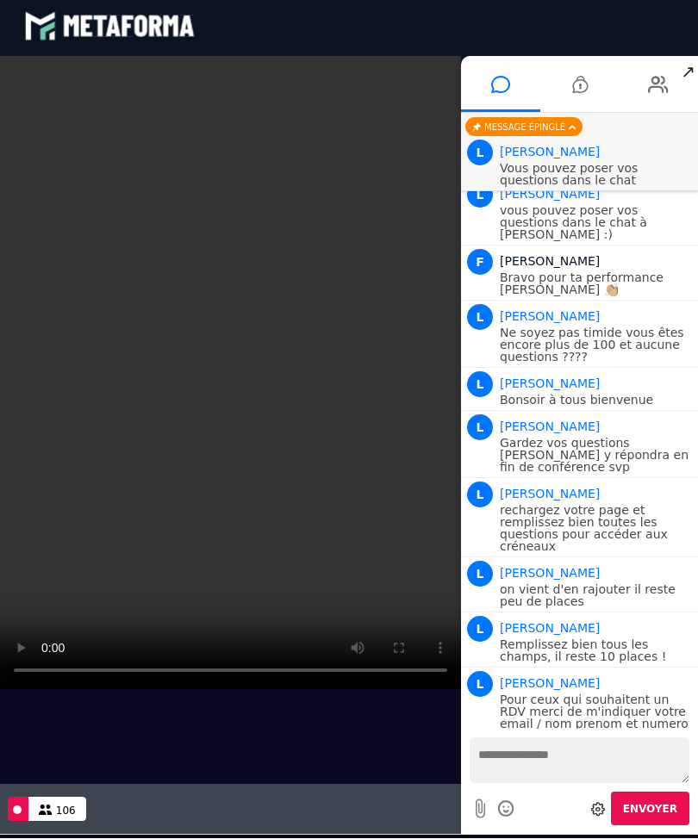
click at [542, 747] on textarea at bounding box center [579, 760] width 220 height 46
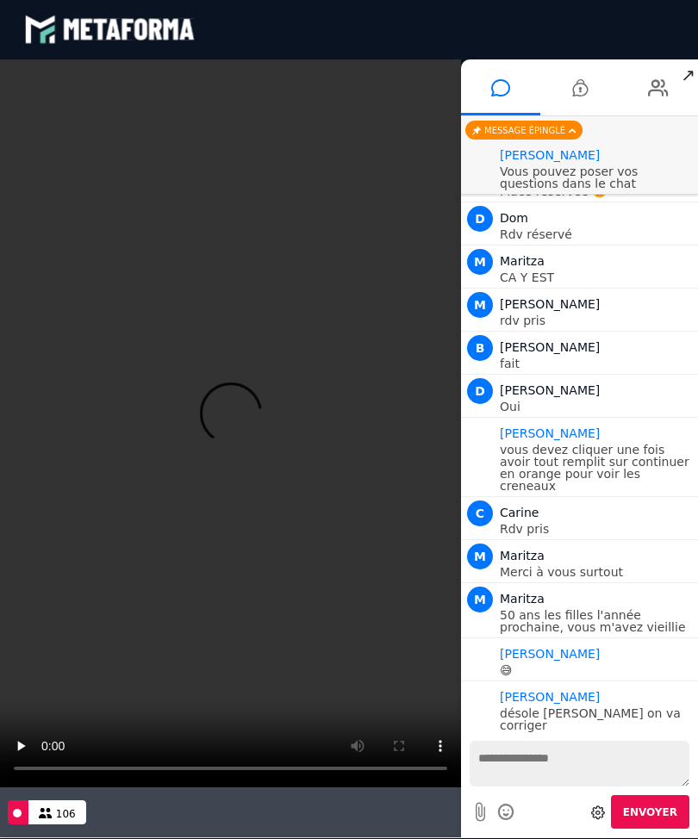
scroll to position [1473, 0]
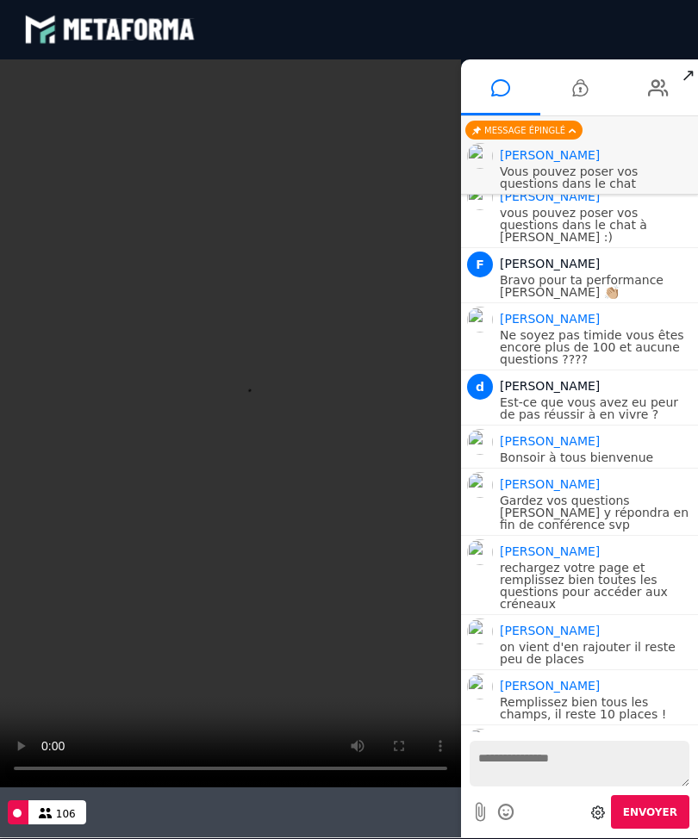
click at [224, 416] on video at bounding box center [230, 423] width 461 height 728
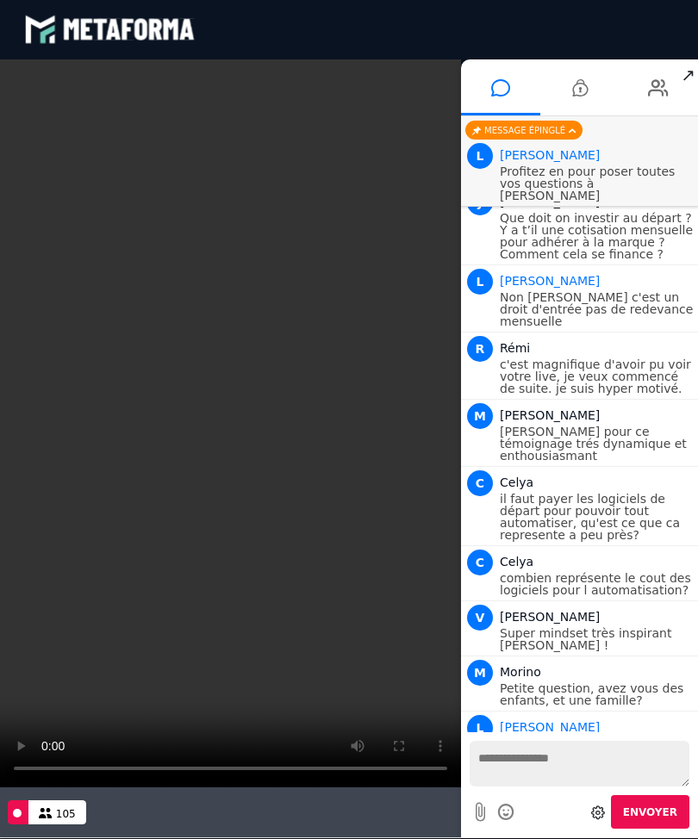
scroll to position [2434, 0]
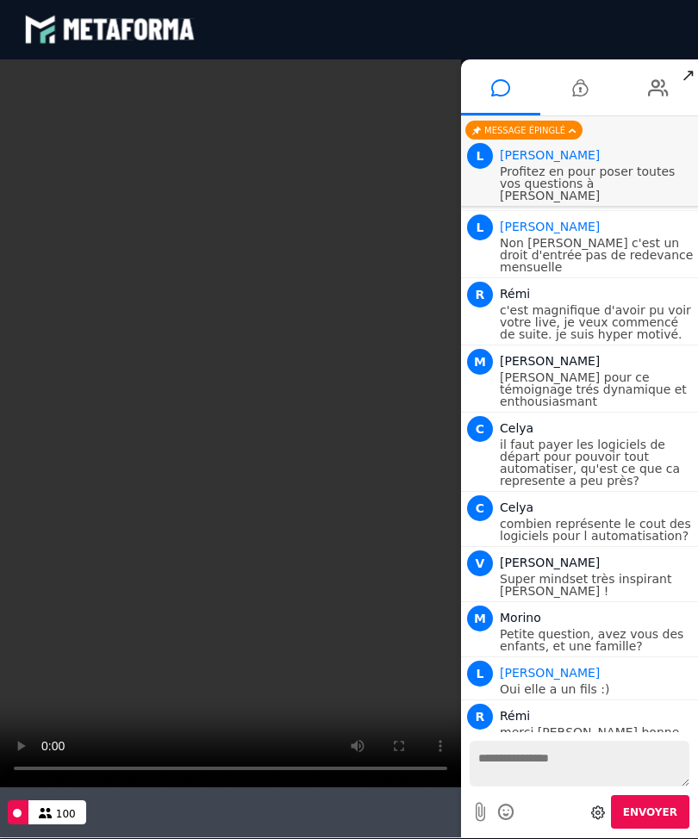
click at [0, 724] on video at bounding box center [230, 423] width 461 height 728
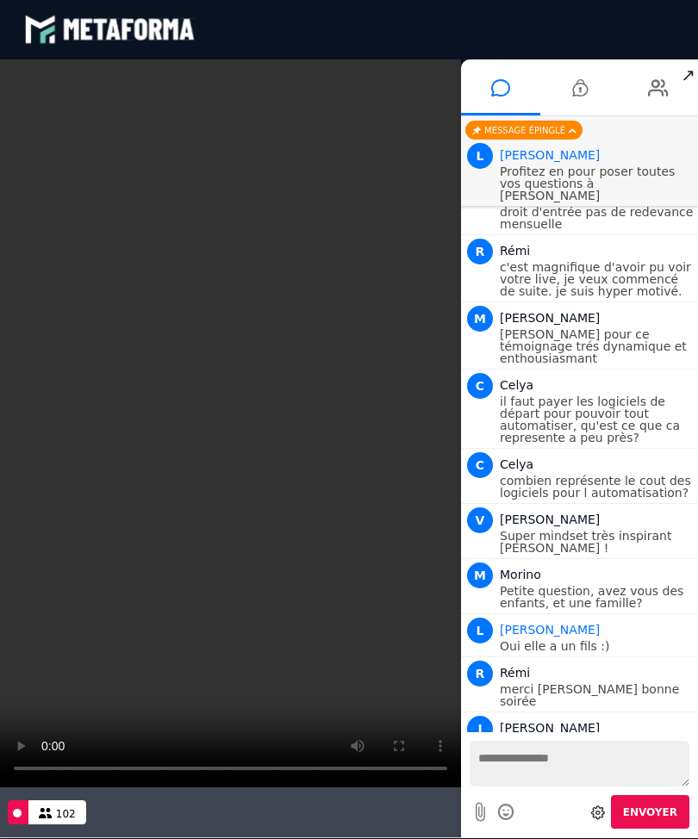
scroll to position [2520, 0]
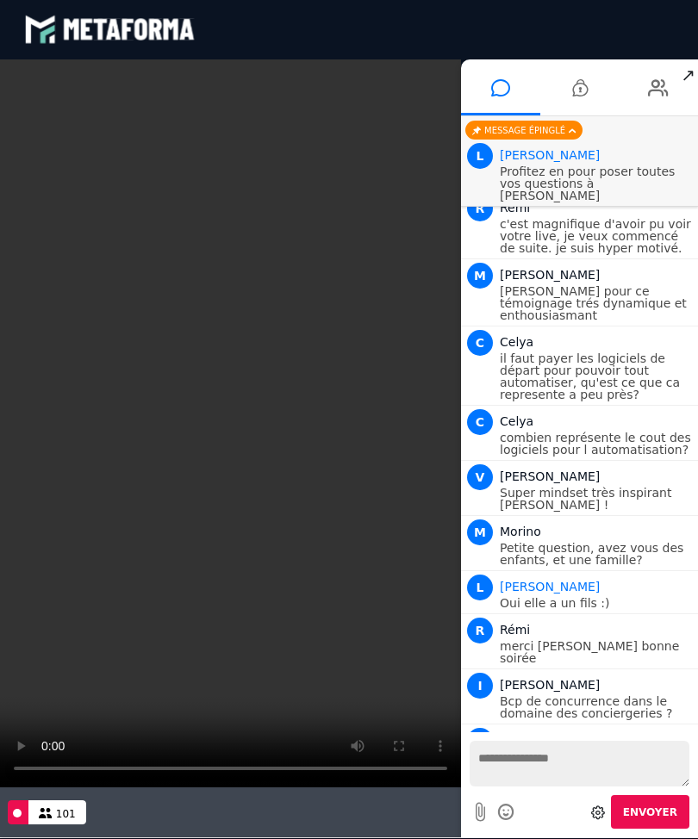
click at [544, 755] on textarea at bounding box center [579, 764] width 220 height 46
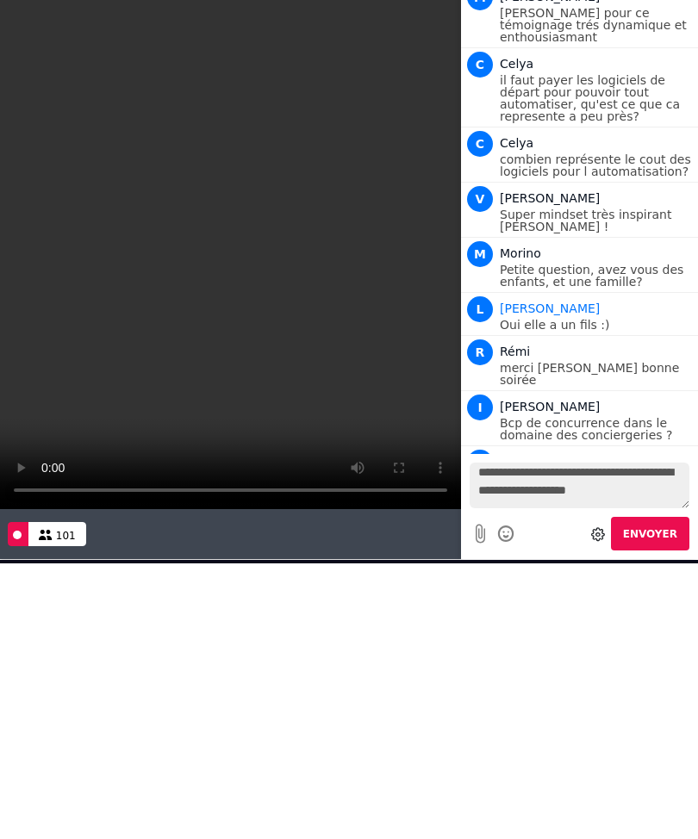
scroll to position [2575, 0]
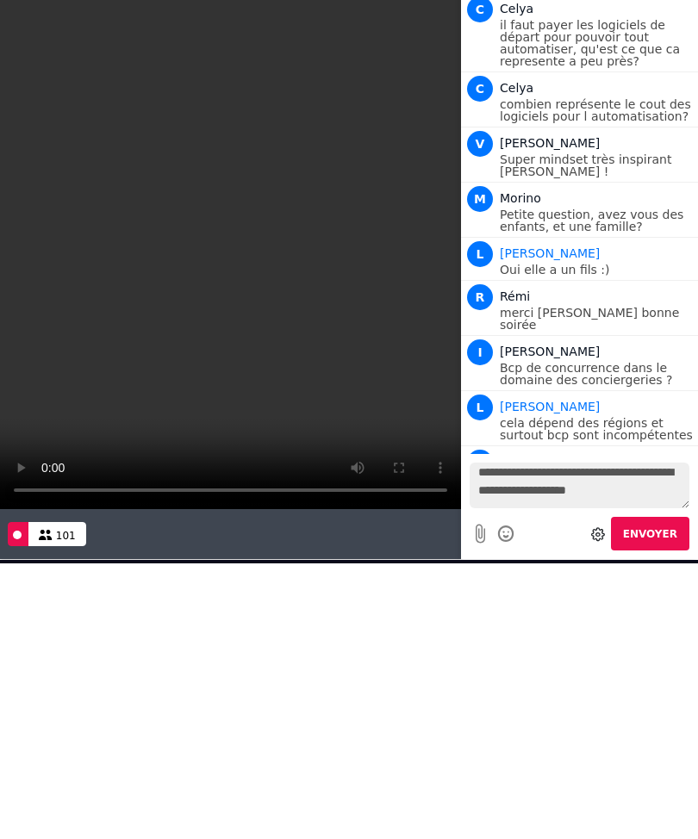
type textarea "**********"
click at [661, 532] on span "Envoyer" at bounding box center [650, 534] width 54 height 12
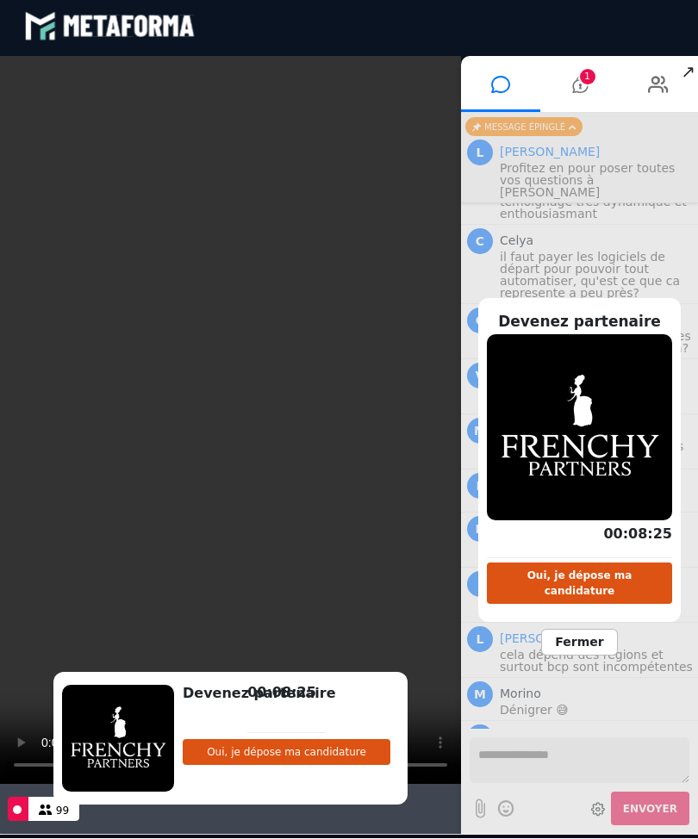
scroll to position [2661, 0]
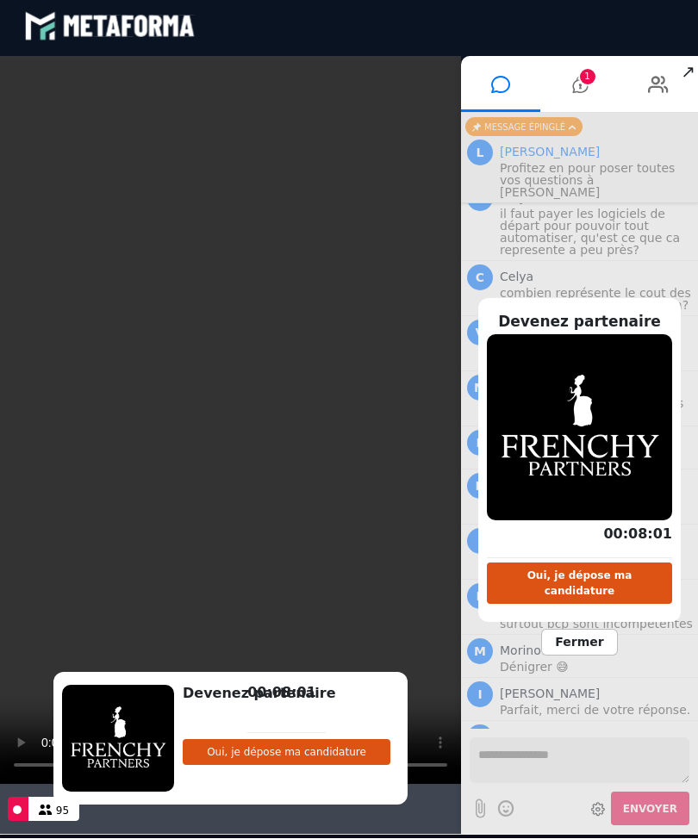
click at [580, 74] on span "1" at bounding box center [588, 77] width 16 height 16
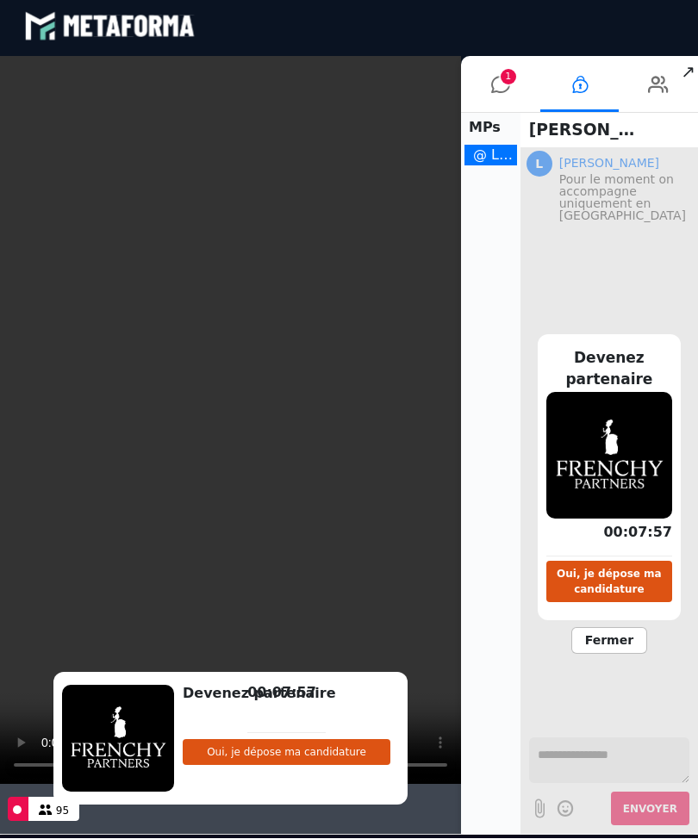
click at [580, 83] on icon at bounding box center [580, 84] width 16 height 43
click at [491, 89] on icon at bounding box center [500, 84] width 19 height 43
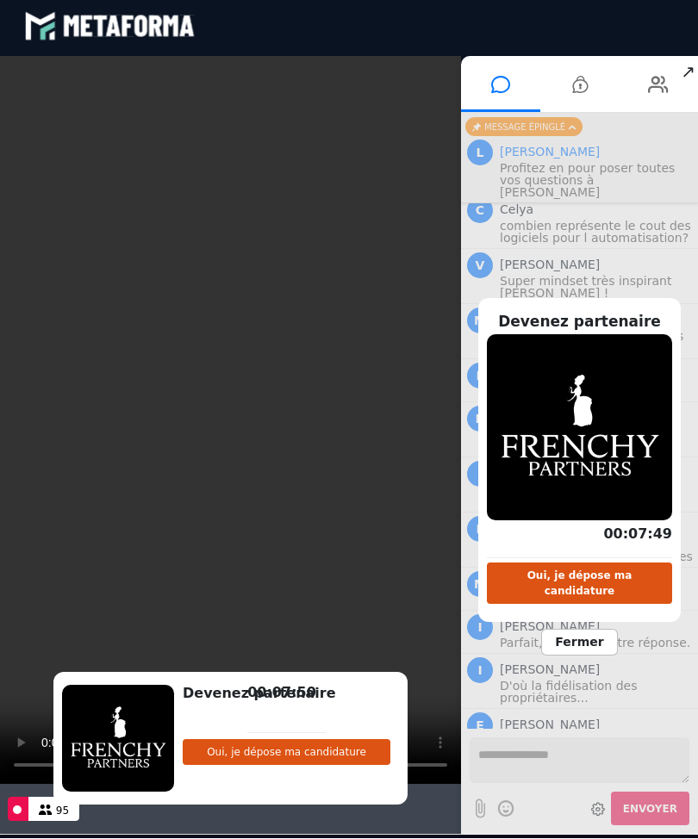
scroll to position [2728, 0]
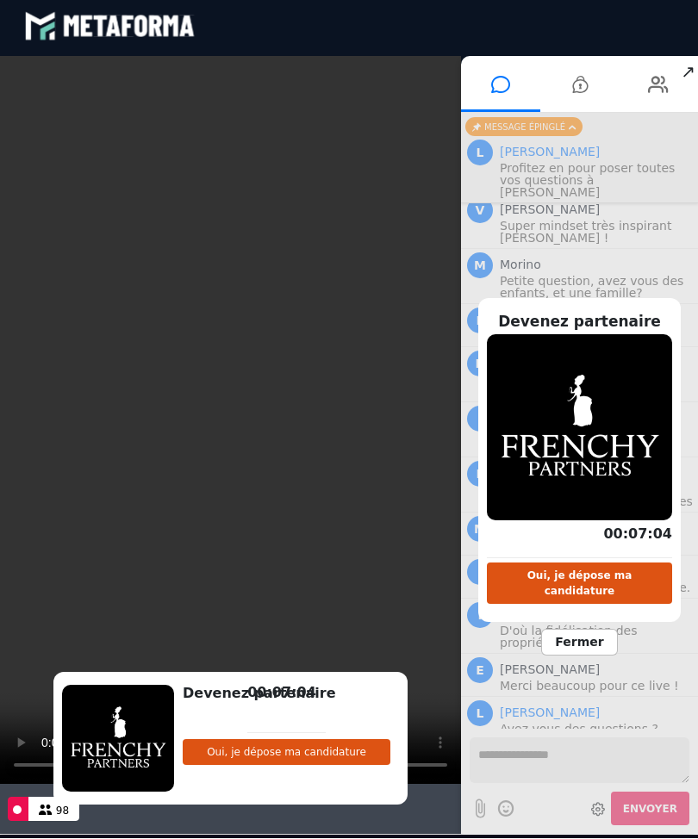
click at [18, 344] on video at bounding box center [230, 420] width 461 height 728
click at [580, 82] on icon at bounding box center [580, 84] width 16 height 43
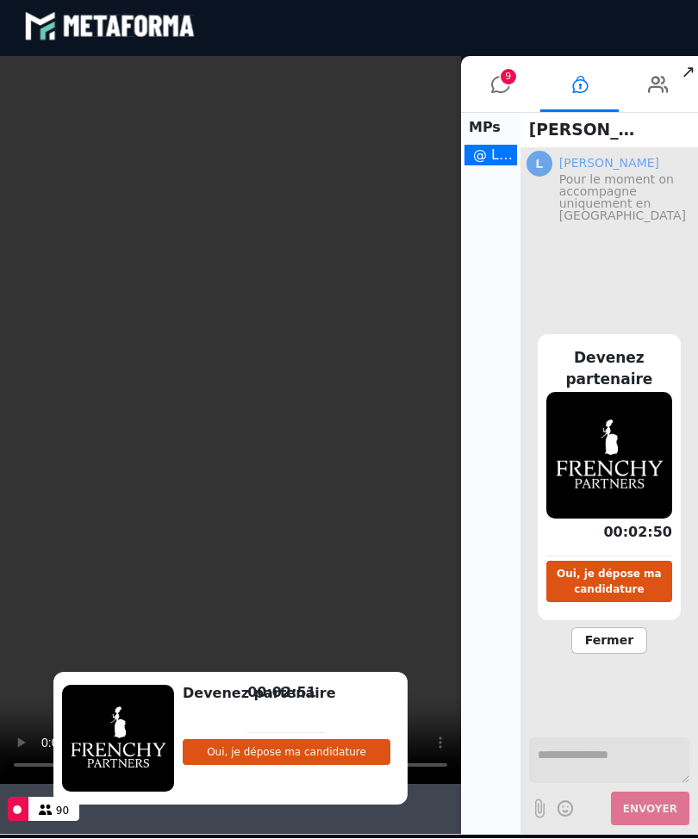
scroll to position [1, 0]
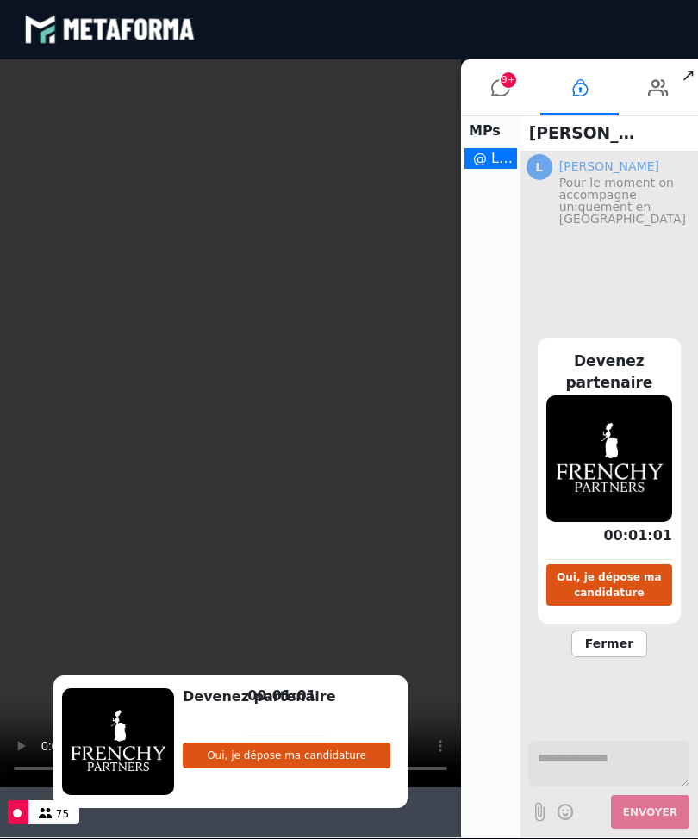
click at [582, 90] on icon at bounding box center [580, 87] width 16 height 43
click at [564, 766] on div "Devenez partenaire Complétez cette étape pour être éligible Oui, je dépose ma c…" at bounding box center [608, 494] width 177 height 686
click at [567, 763] on div "Devenez partenaire Complétez cette étape pour être éligible Oui, je dépose ma c…" at bounding box center [608, 494] width 177 height 686
click at [587, 89] on li at bounding box center [579, 87] width 79 height 56
click at [572, 763] on div "Devenez partenaire Complétez cette étape pour être éligible Oui, je dépose ma c…" at bounding box center [608, 494] width 177 height 686
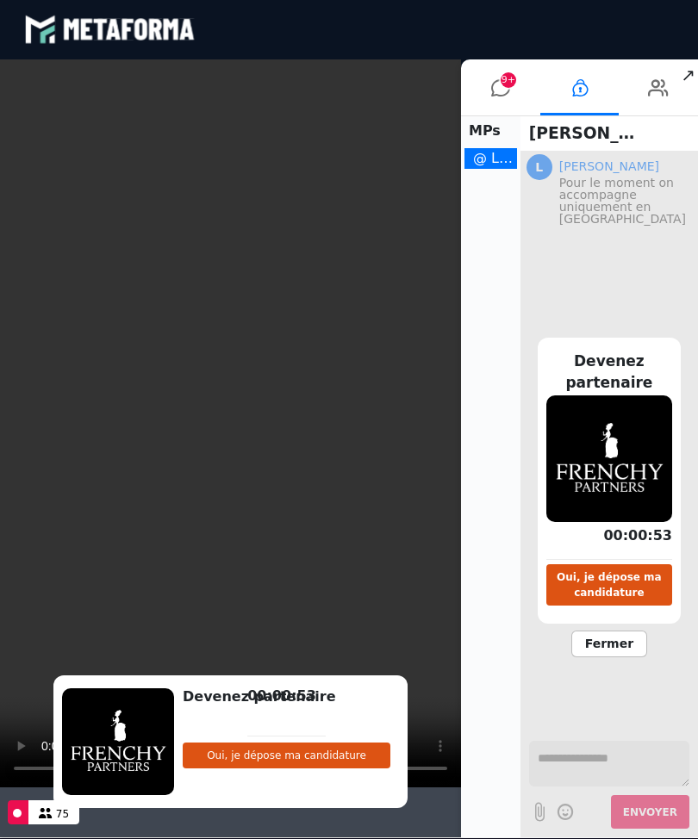
click at [591, 638] on span "Fermer" at bounding box center [609, 643] width 76 height 27
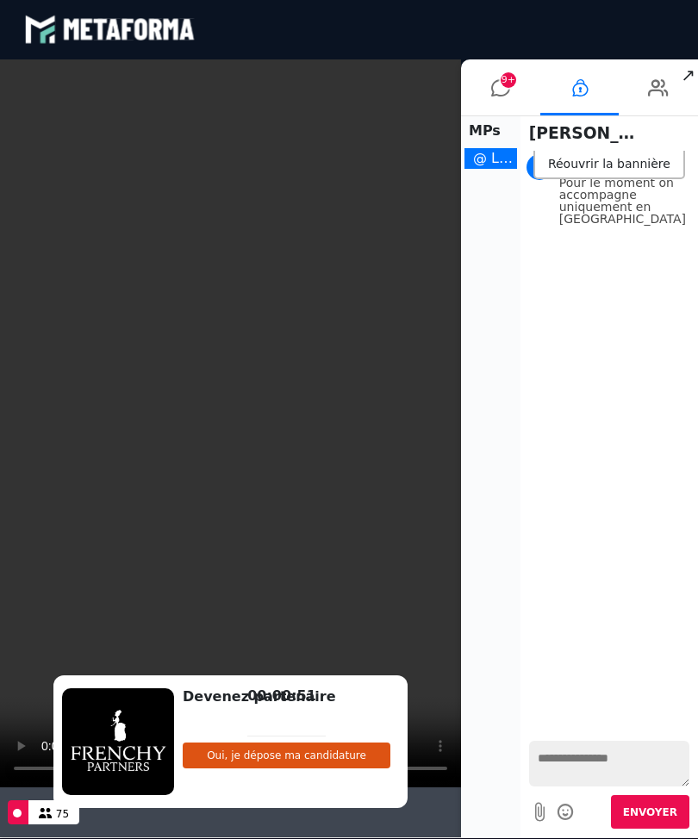
click at [567, 755] on textarea at bounding box center [609, 764] width 160 height 46
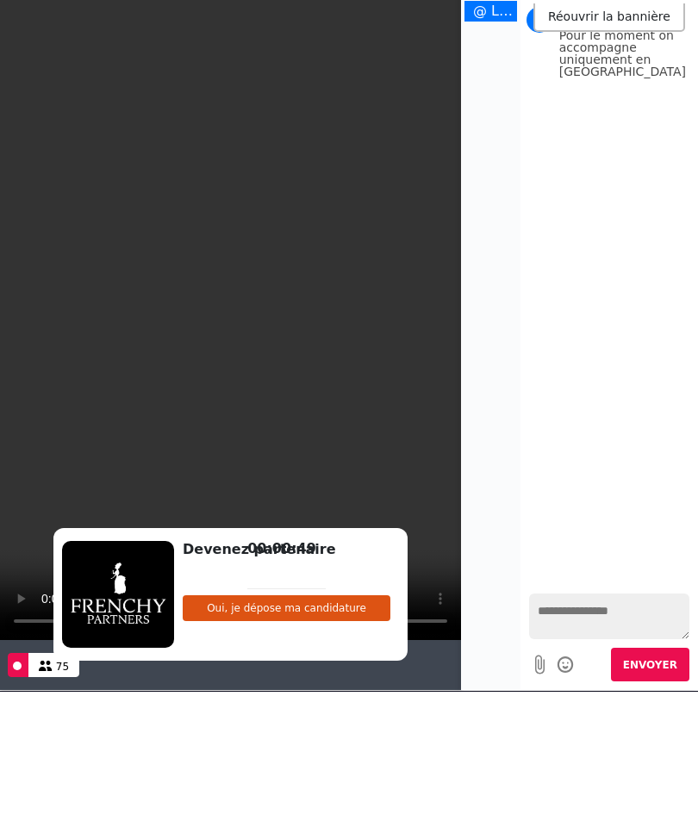
scroll to position [0, 0]
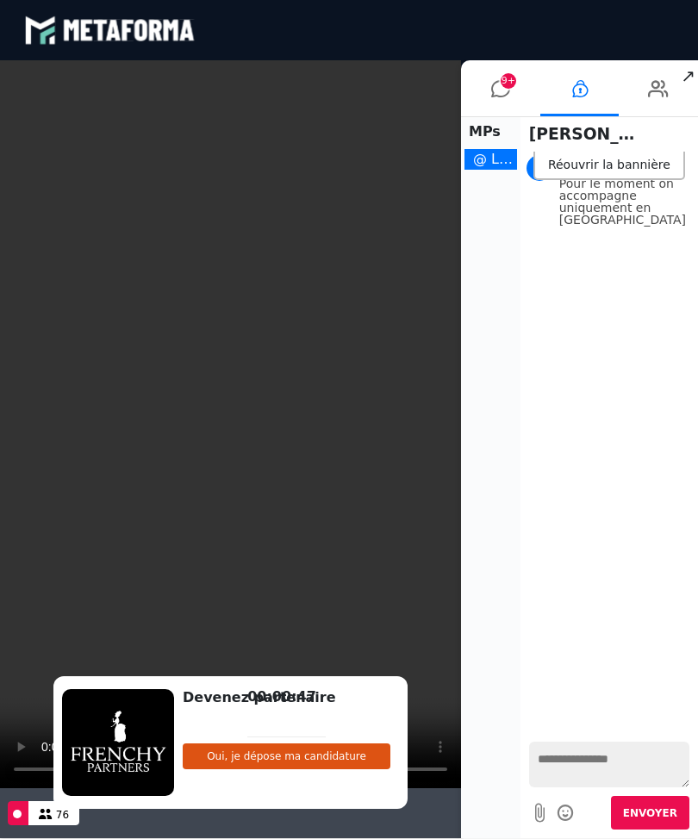
click at [575, 764] on textarea at bounding box center [609, 764] width 160 height 46
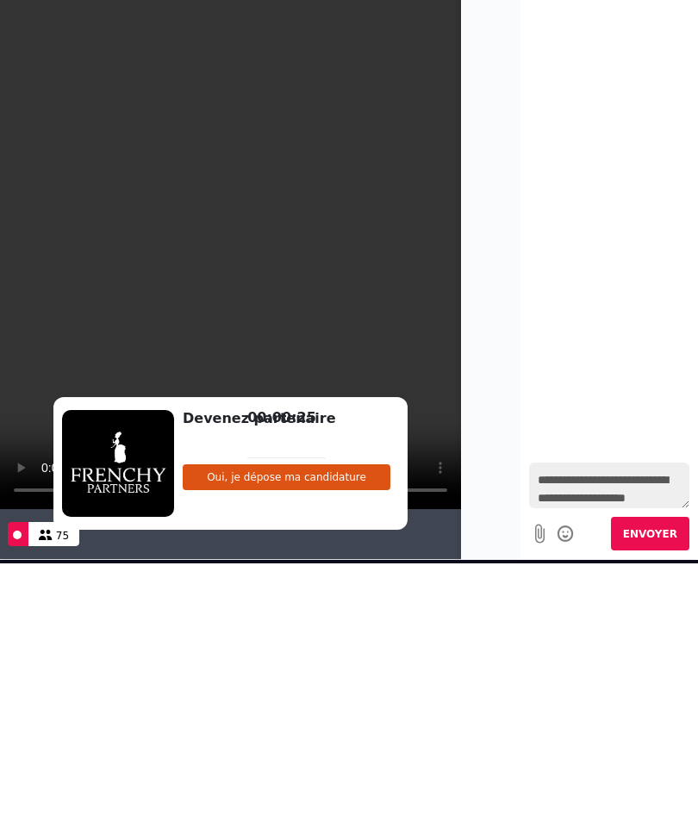
scroll to position [16, 0]
type textarea "**********"
click at [639, 536] on span "Envoyer" at bounding box center [650, 534] width 54 height 12
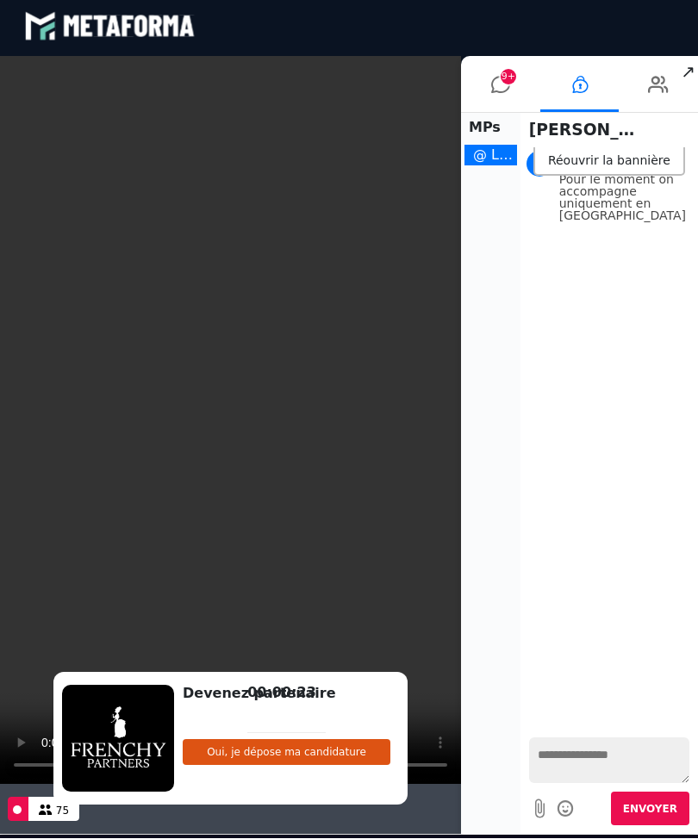
scroll to position [0, 0]
click at [506, 82] on span "9+" at bounding box center [508, 77] width 16 height 16
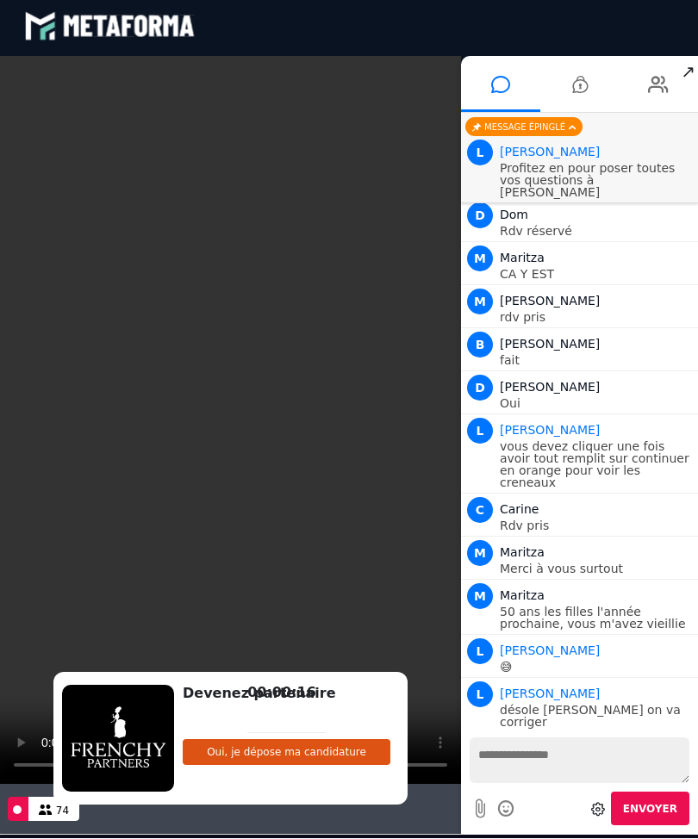
scroll to position [3789, 0]
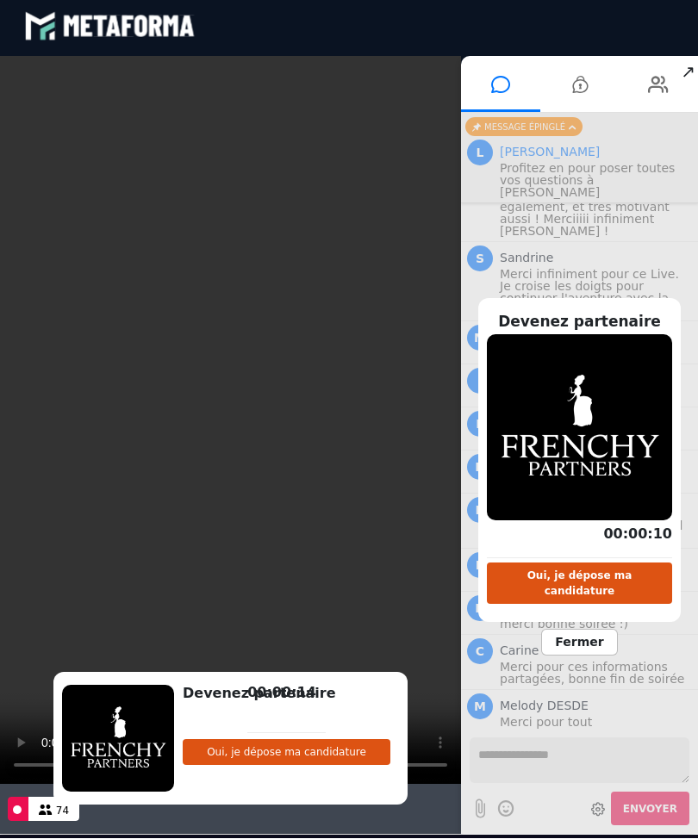
click at [568, 629] on span "Fermer" at bounding box center [579, 642] width 76 height 27
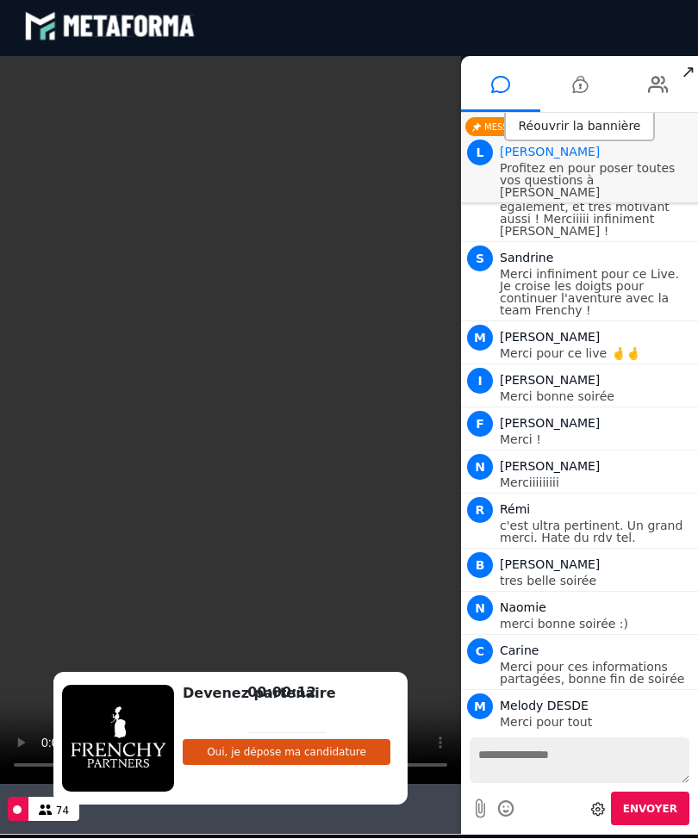
click at [286, 748] on button "Oui, je dépose ma candidature" at bounding box center [287, 752] width 208 height 26
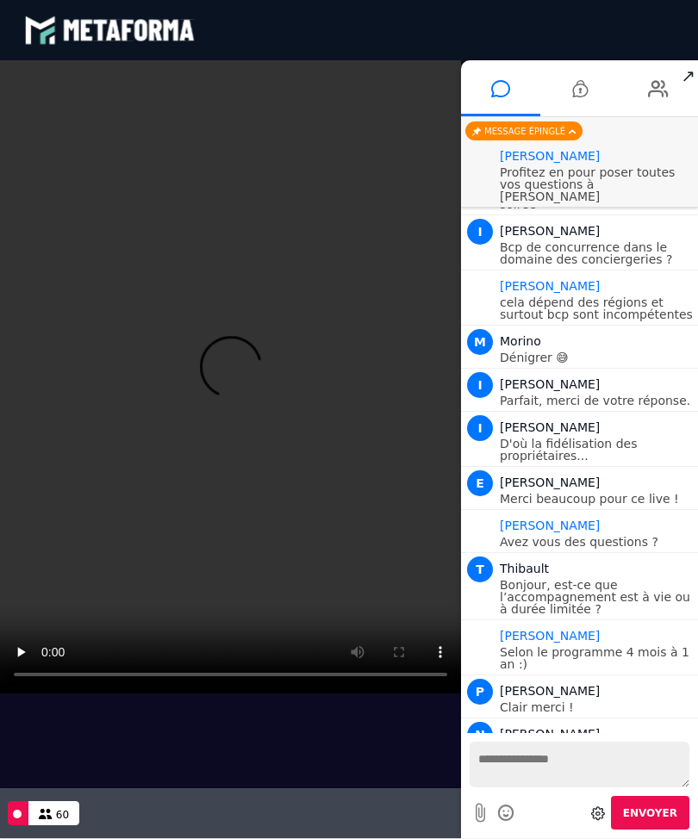
scroll to position [1437, 0]
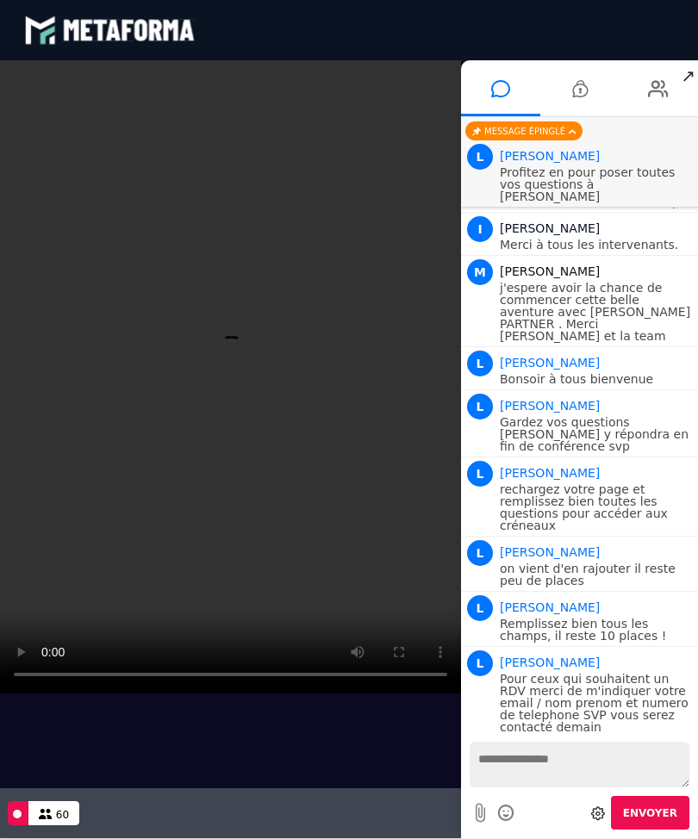
click at [240, 369] on video at bounding box center [230, 376] width 461 height 633
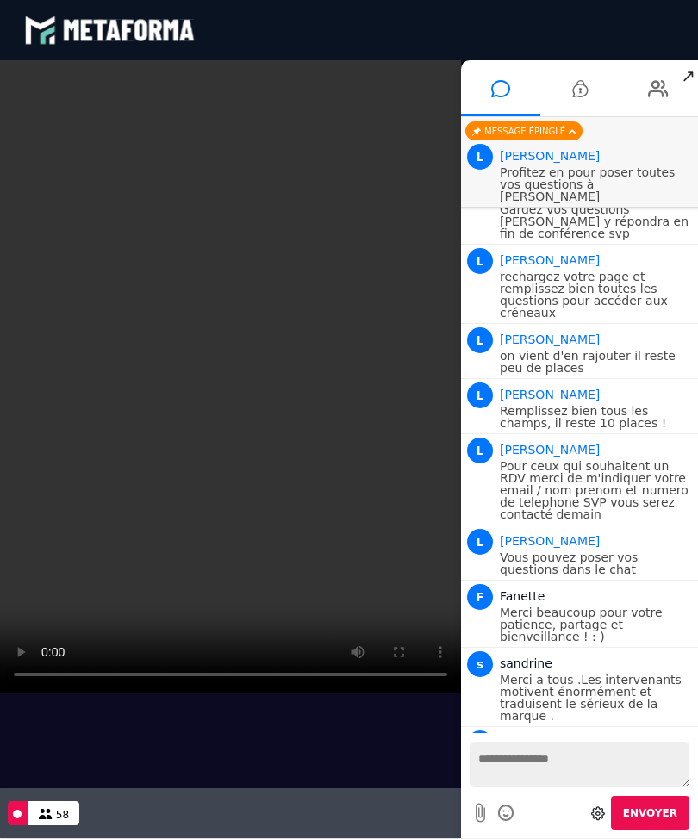
scroll to position [1639, 0]
